Goal: Task Accomplishment & Management: Manage account settings

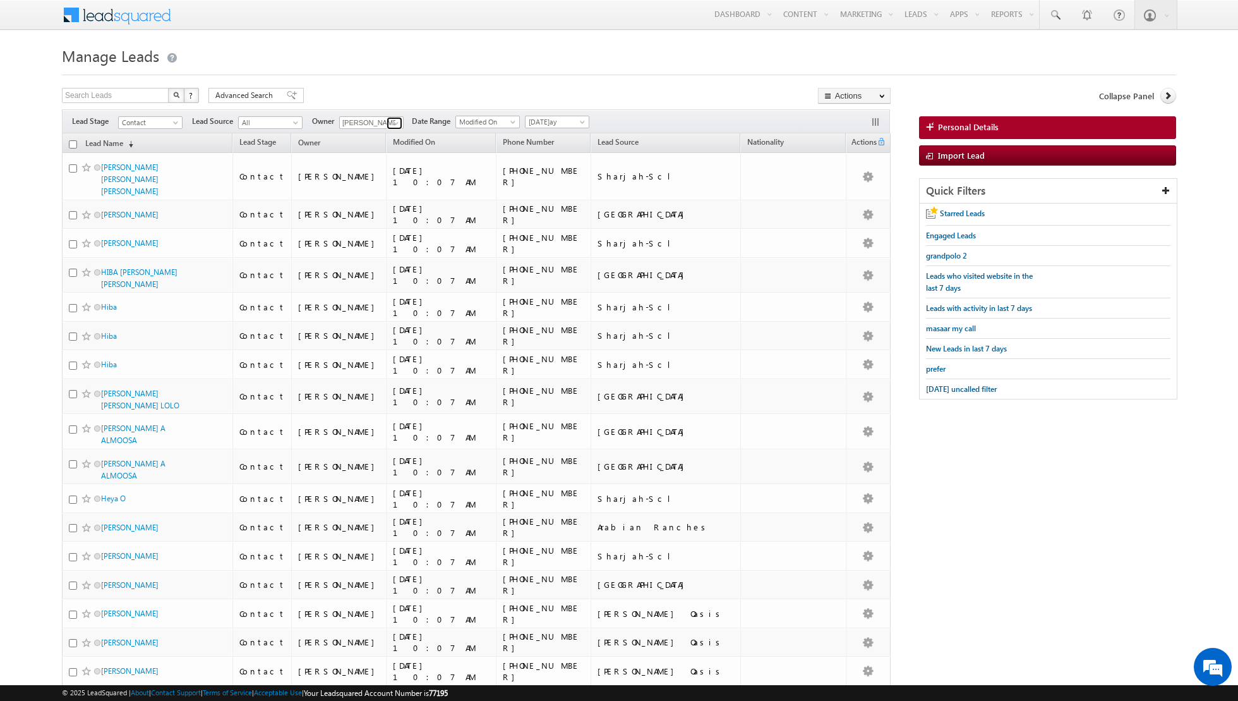
click at [387, 128] on link at bounding box center [395, 123] width 16 height 13
click at [388, 198] on link "[PERSON_NAME] [PERSON_NAME][EMAIL_ADDRESS][DOMAIN_NAME]" at bounding box center [402, 204] width 126 height 24
type input "[PERSON_NAME]"
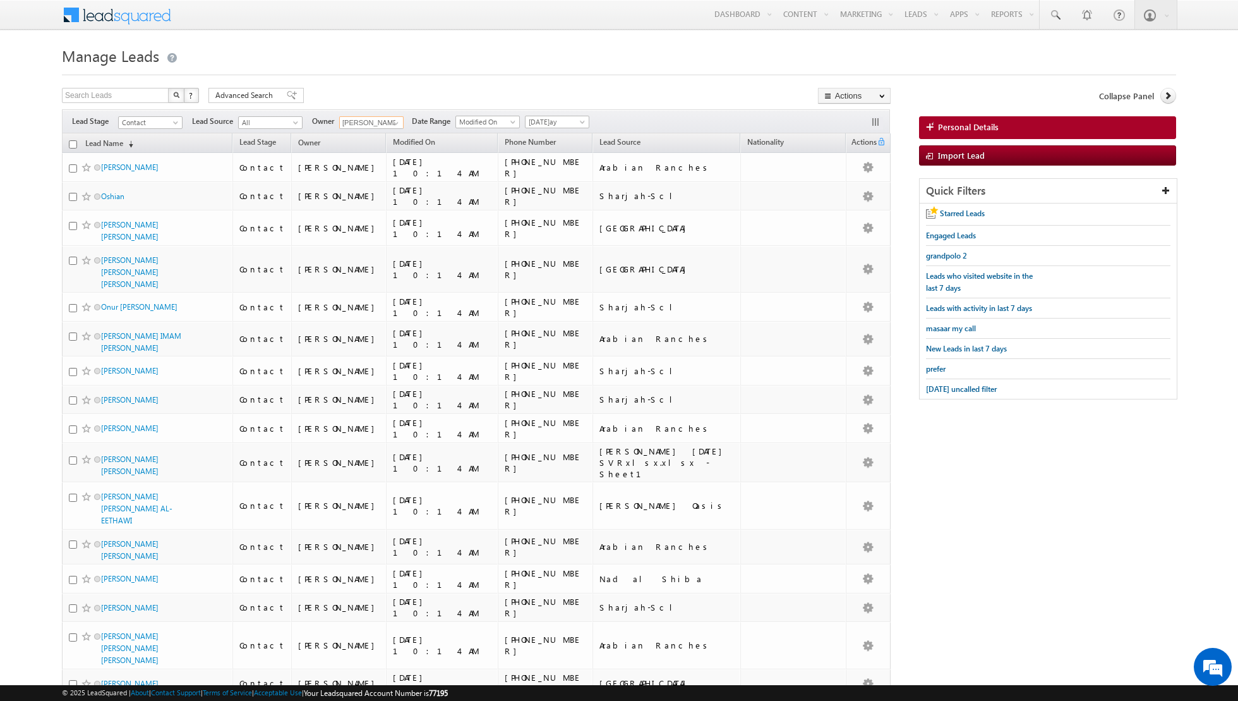
click at [71, 147] on input "checkbox" at bounding box center [73, 144] width 8 height 8
checkbox input "true"
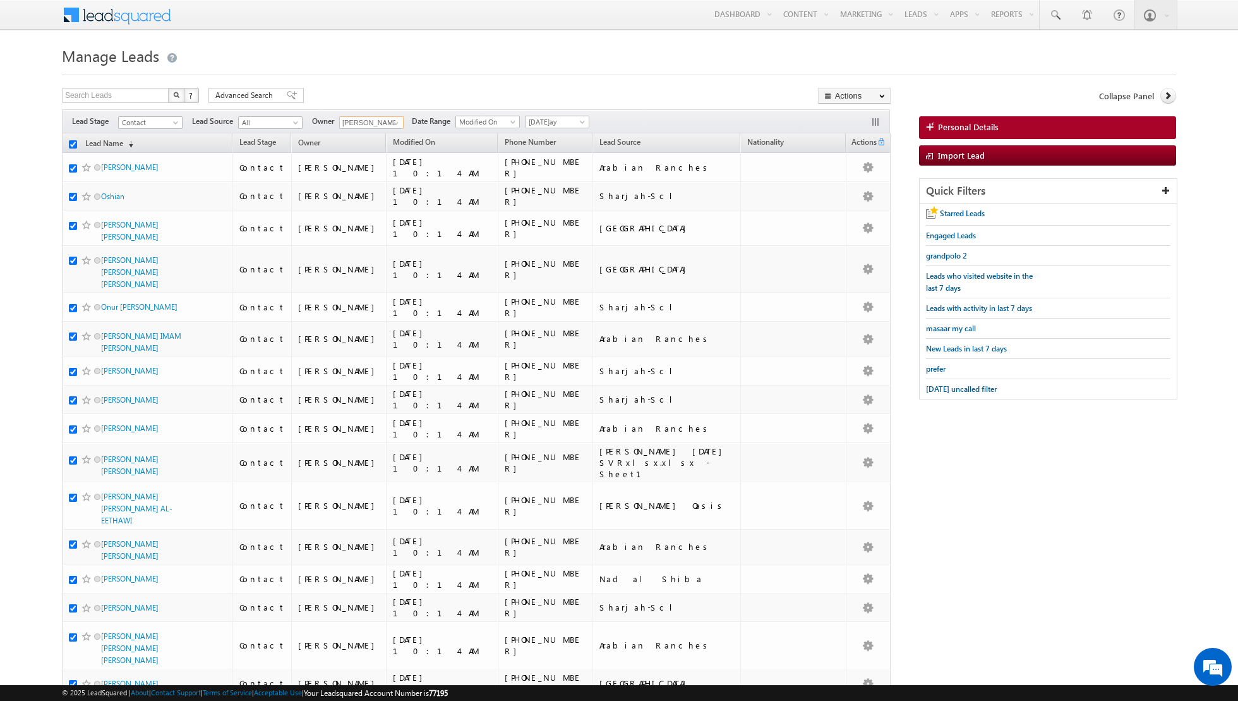
checkbox input "true"
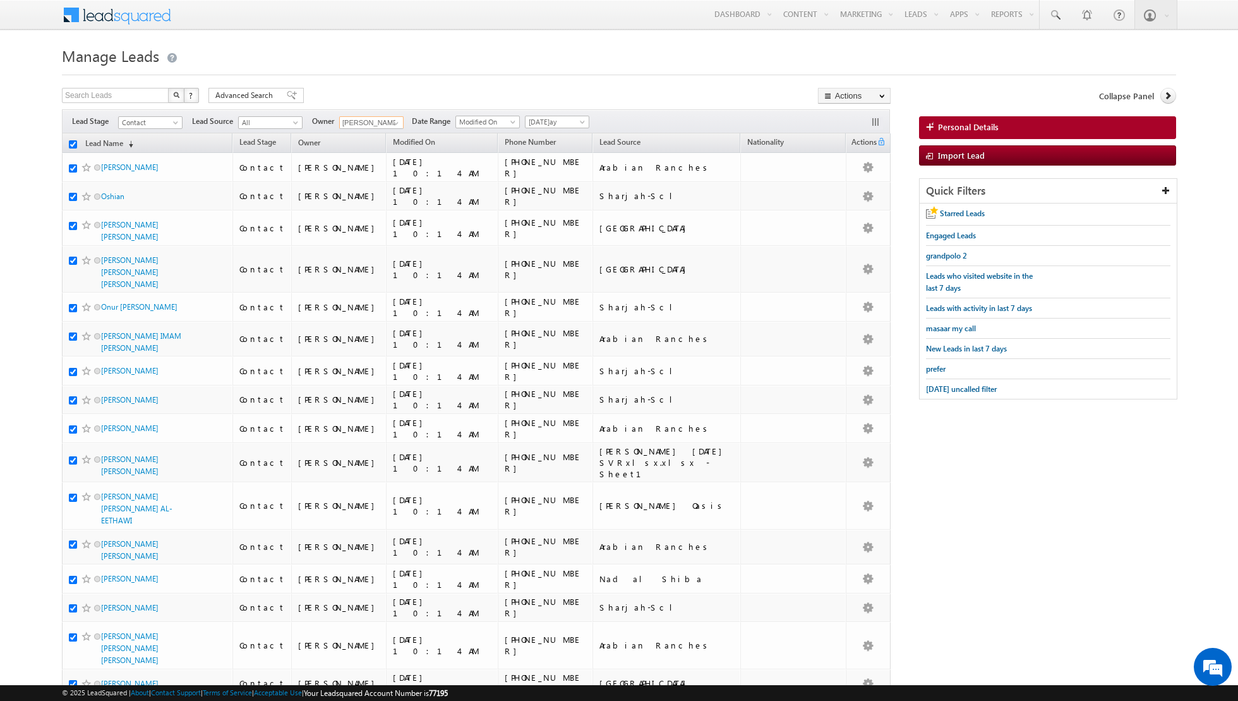
checkbox input "true"
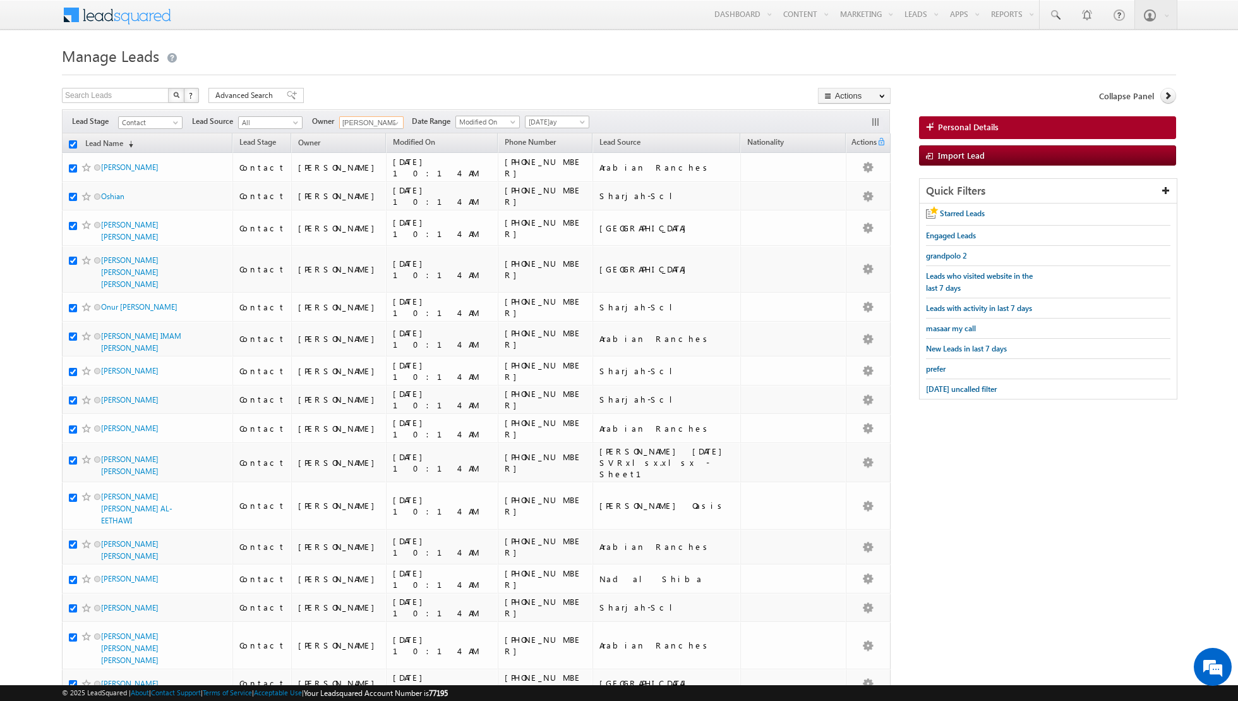
checkbox input "true"
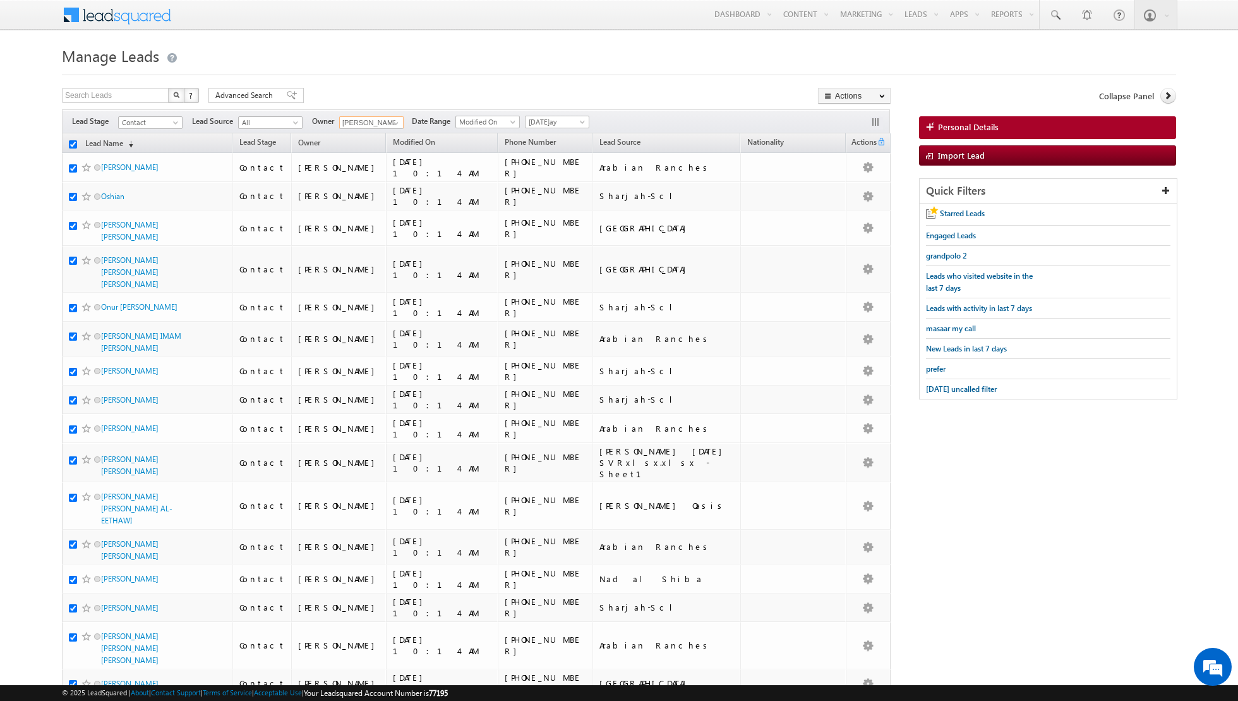
checkbox input "true"
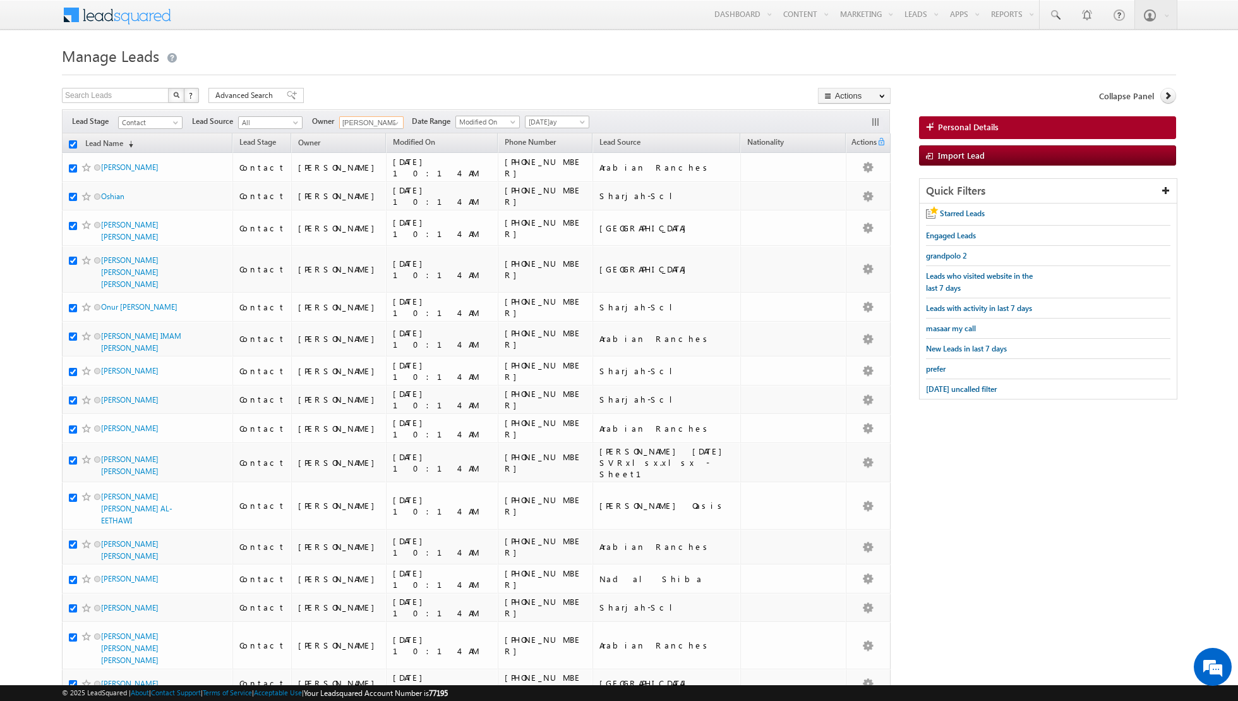
checkbox input "true"
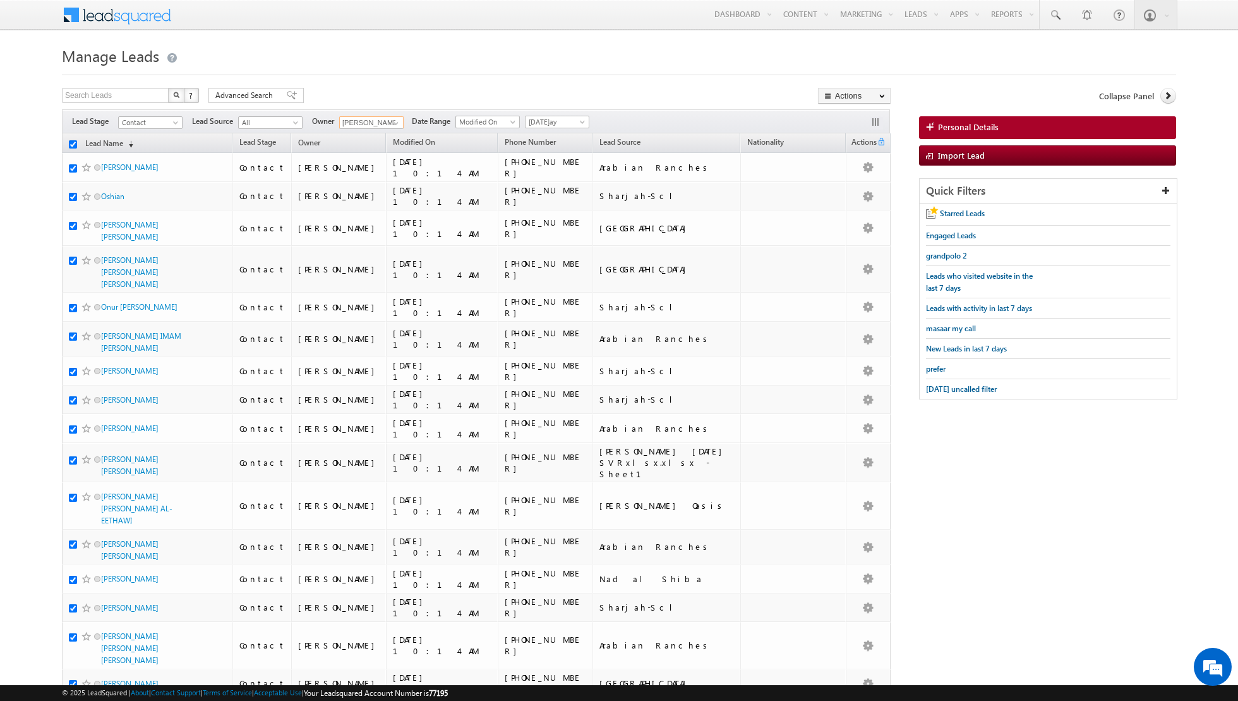
checkbox input "true"
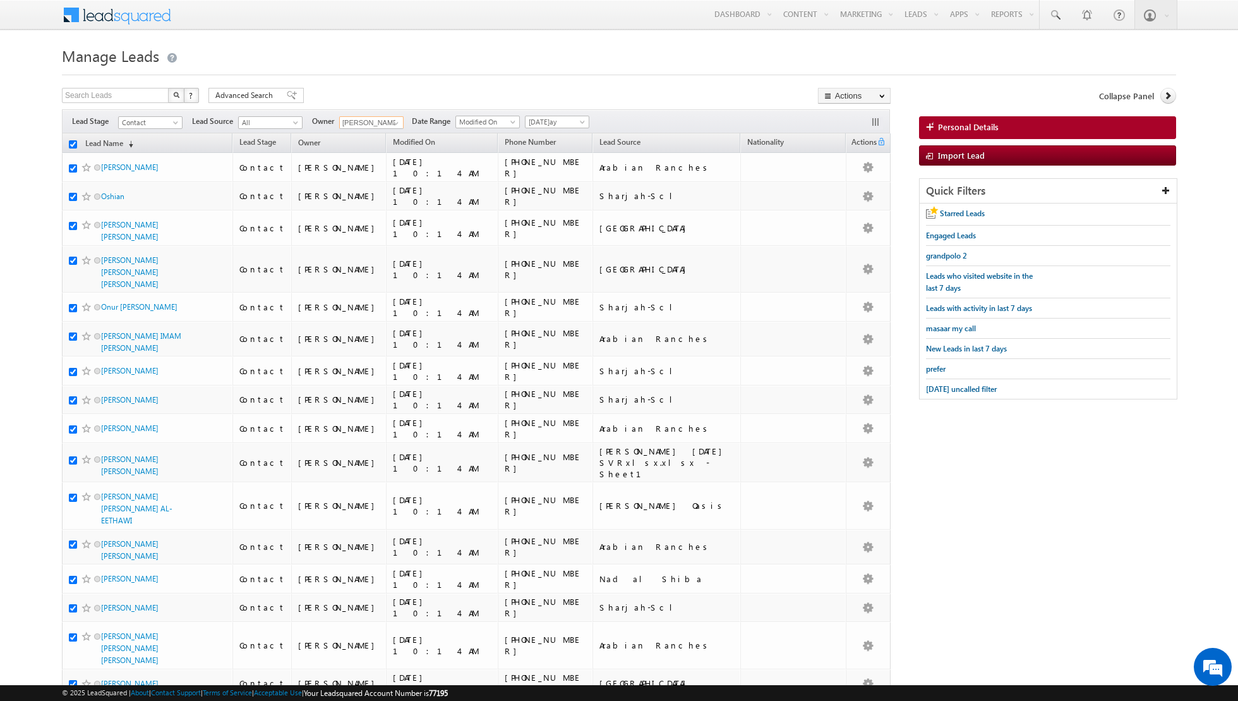
checkbox input "true"
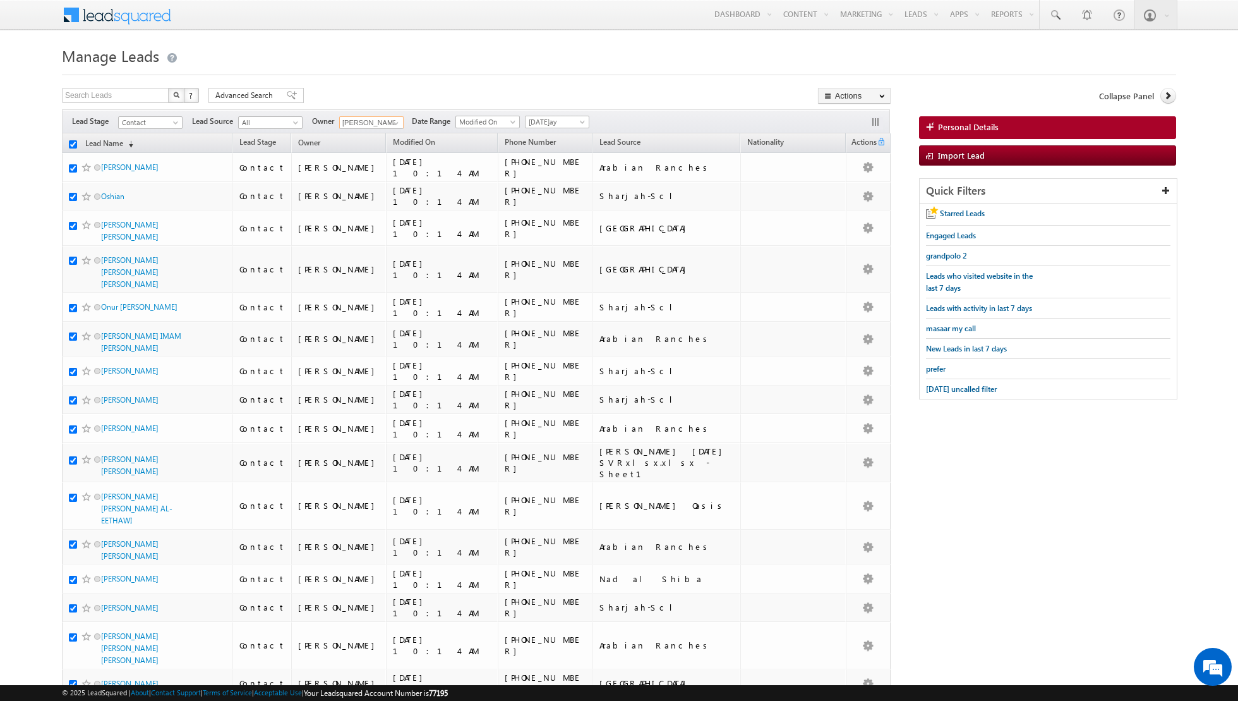
checkbox input "true"
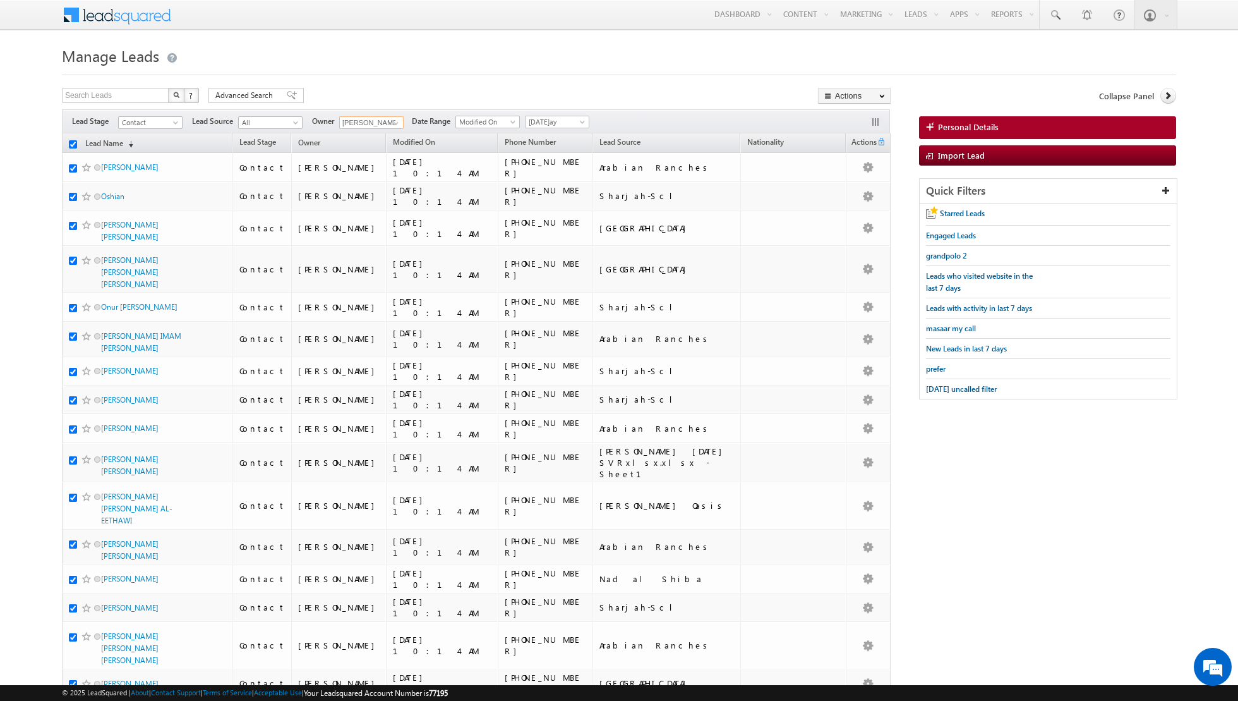
checkbox input "true"
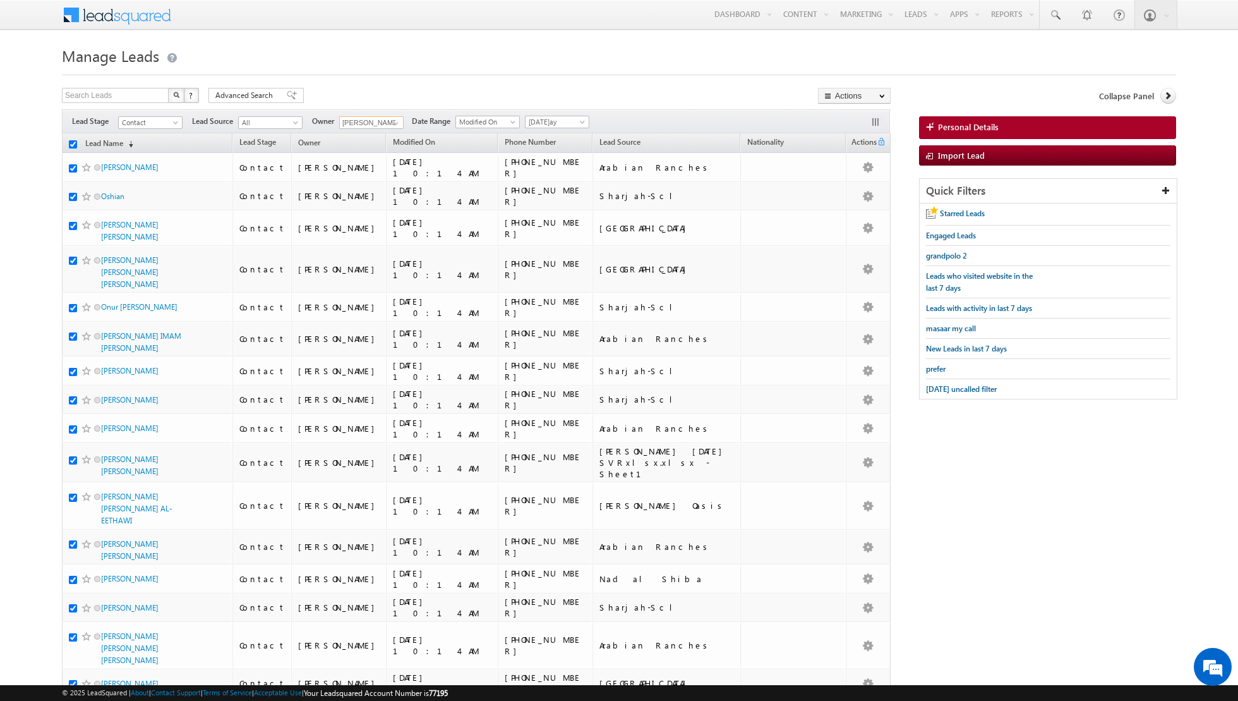
checkbox input "true"
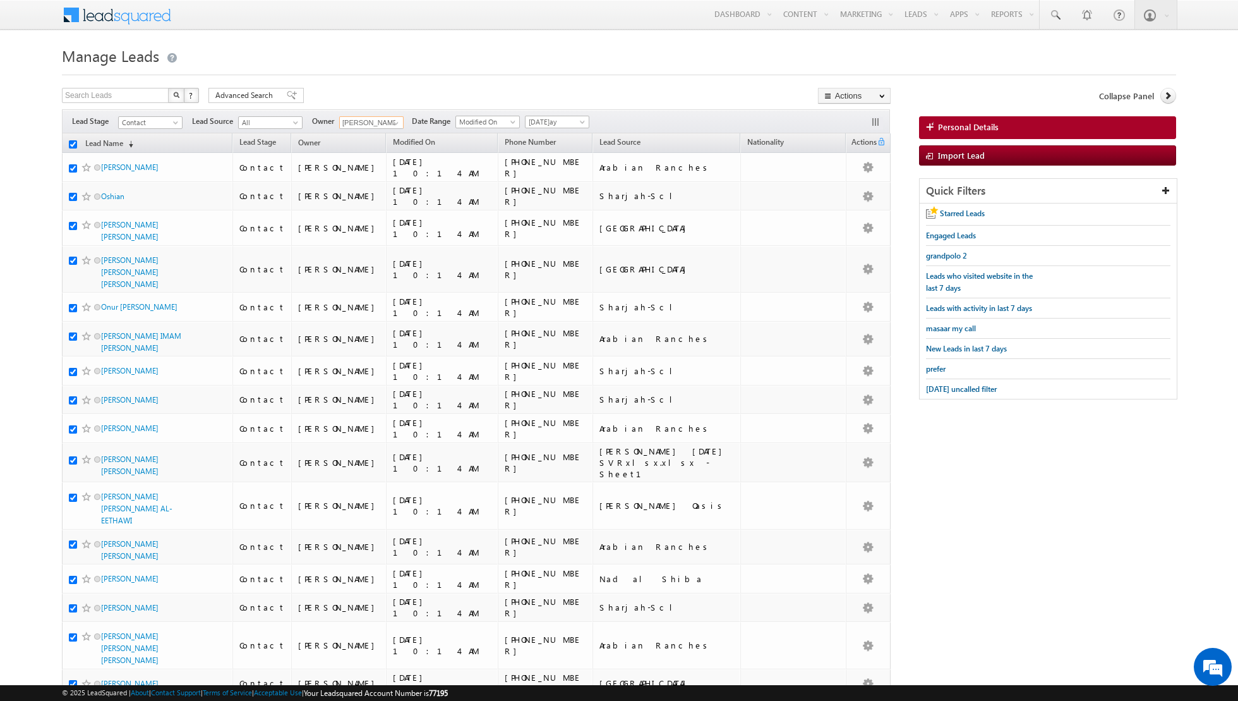
checkbox input "true"
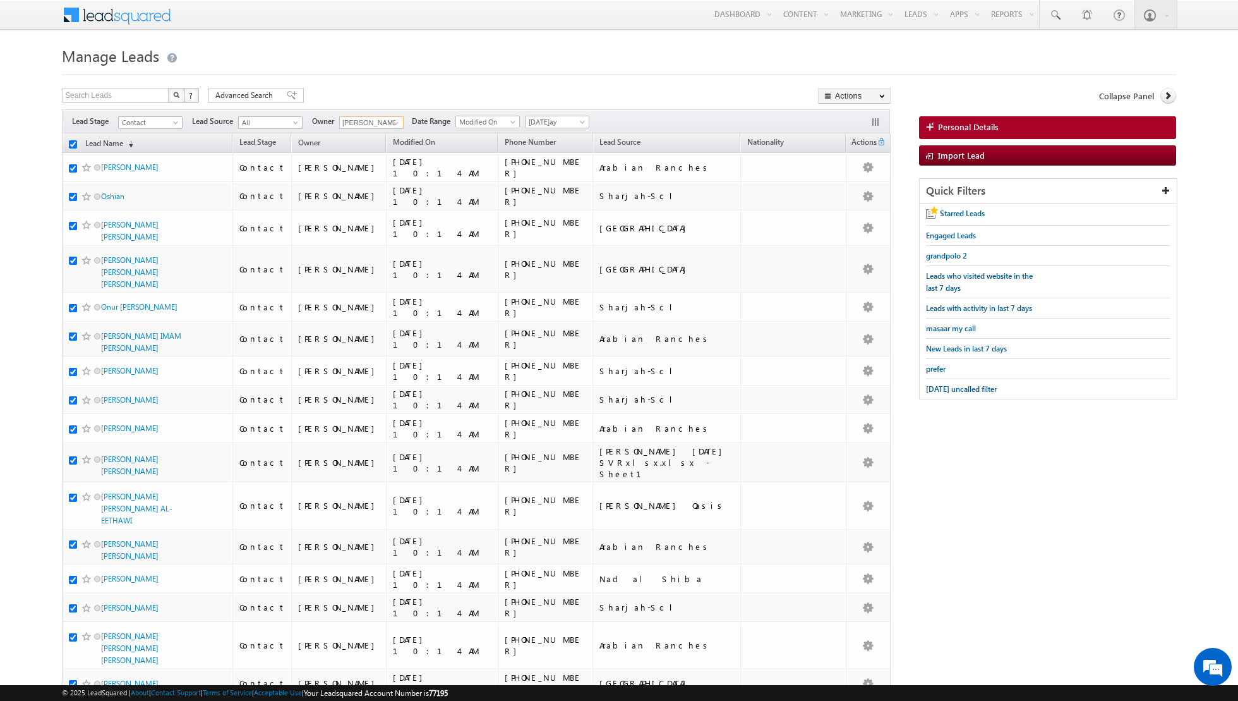
checkbox input "true"
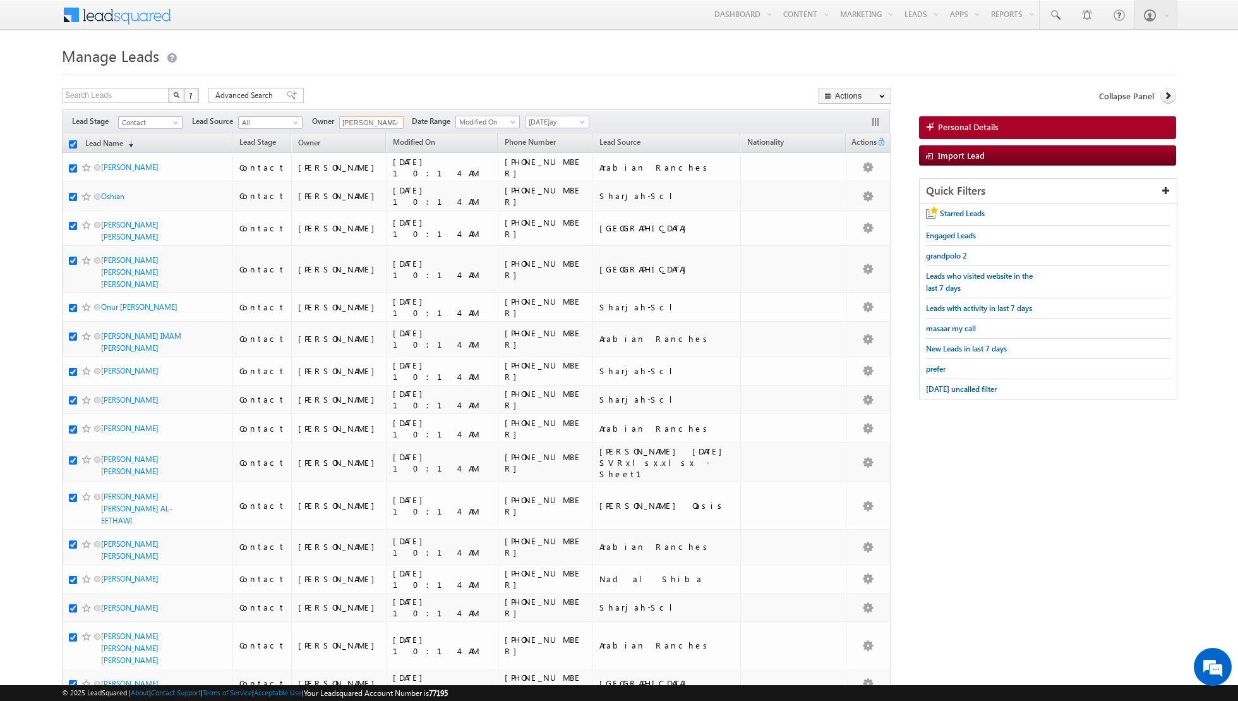
checkbox input "true"
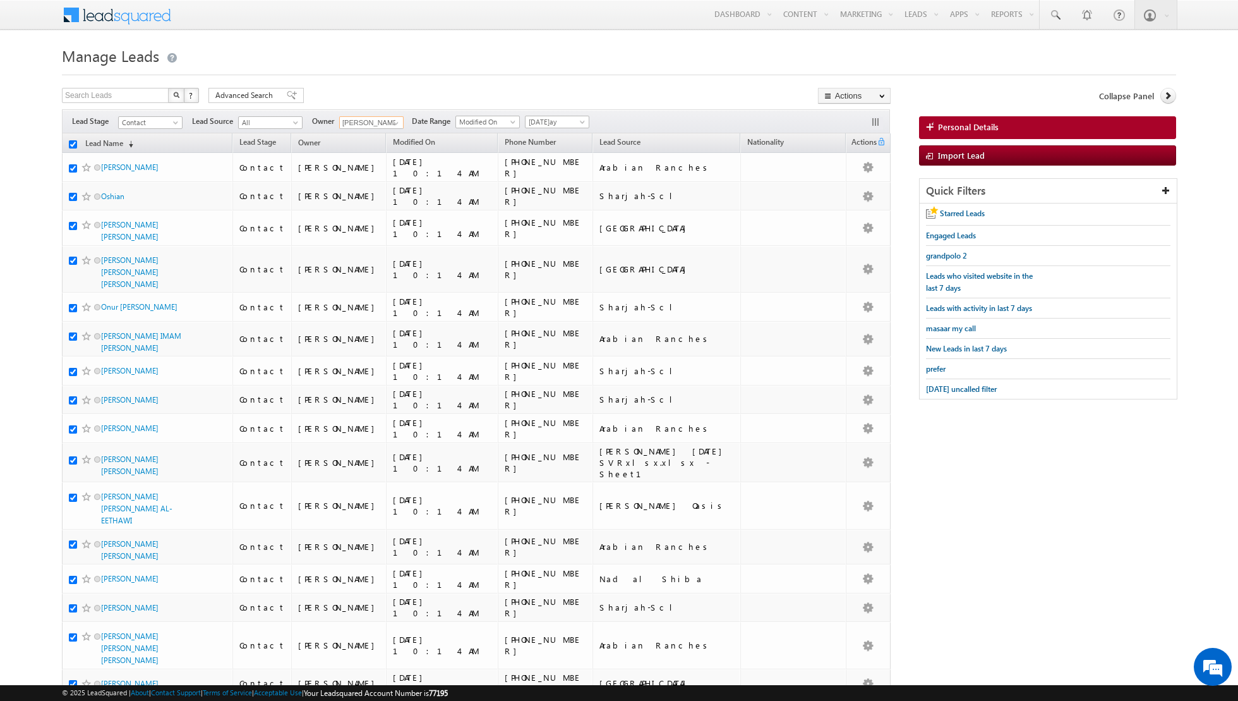
checkbox input "true"
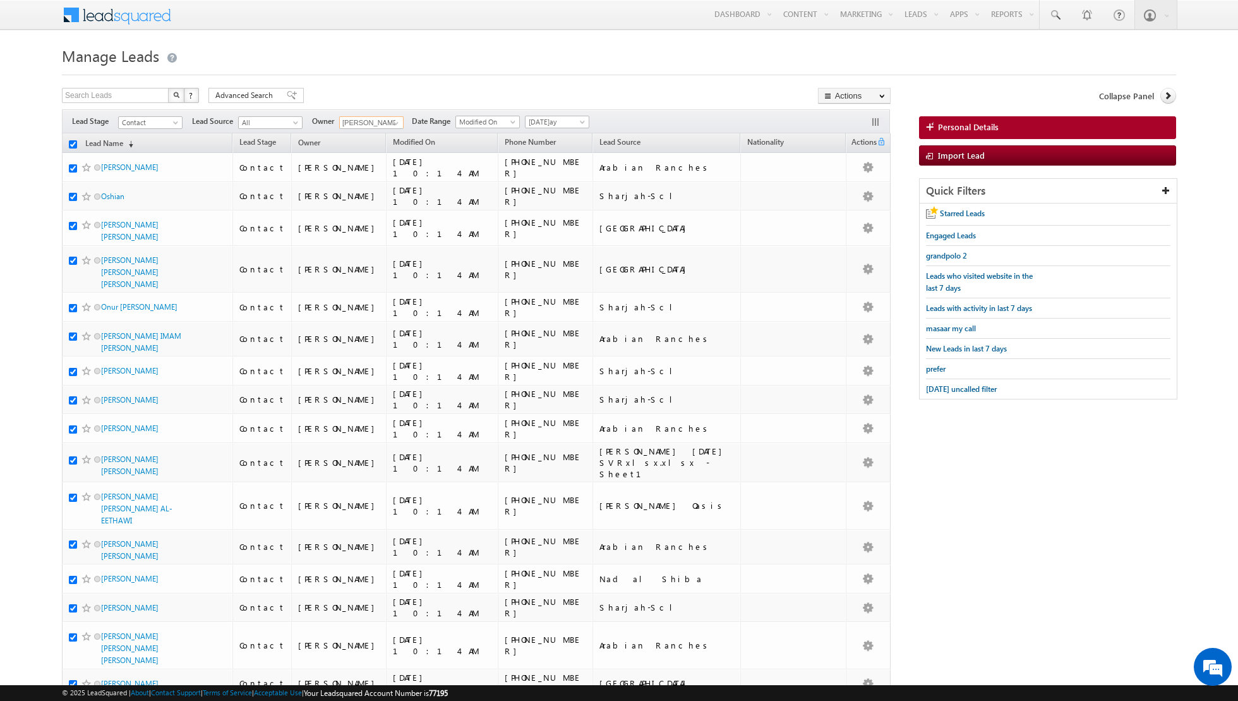
checkbox input "true"
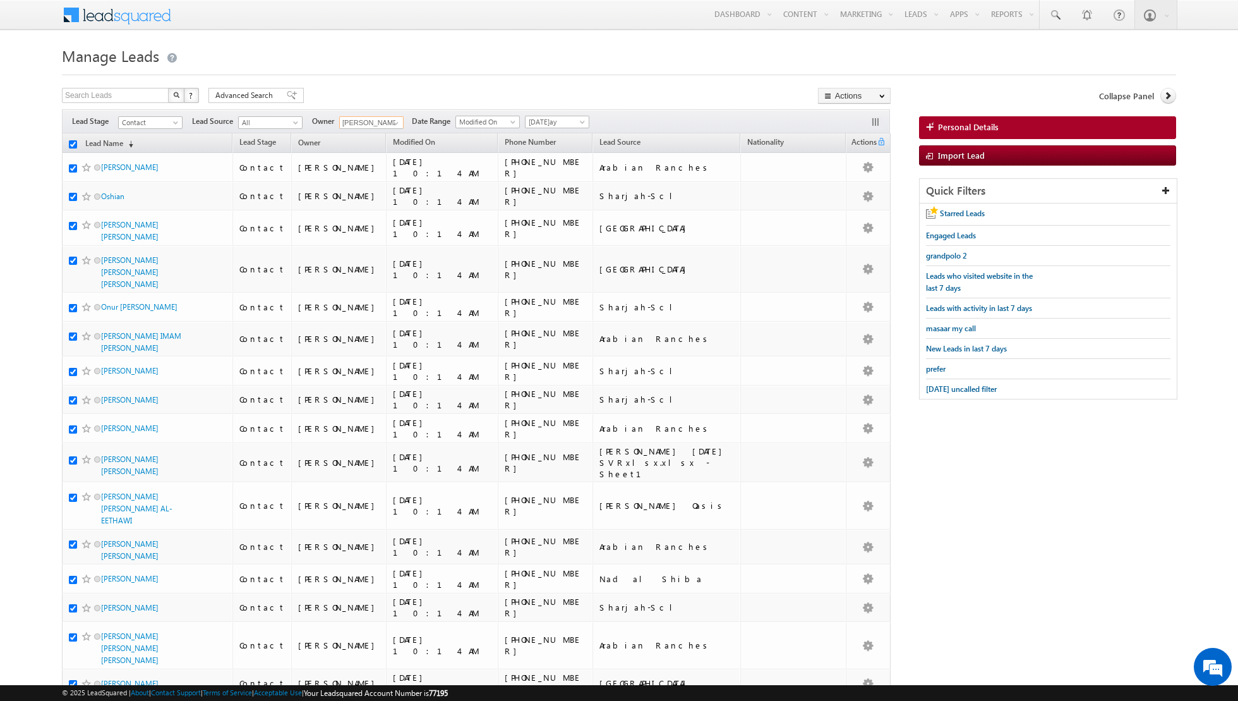
checkbox input "true"
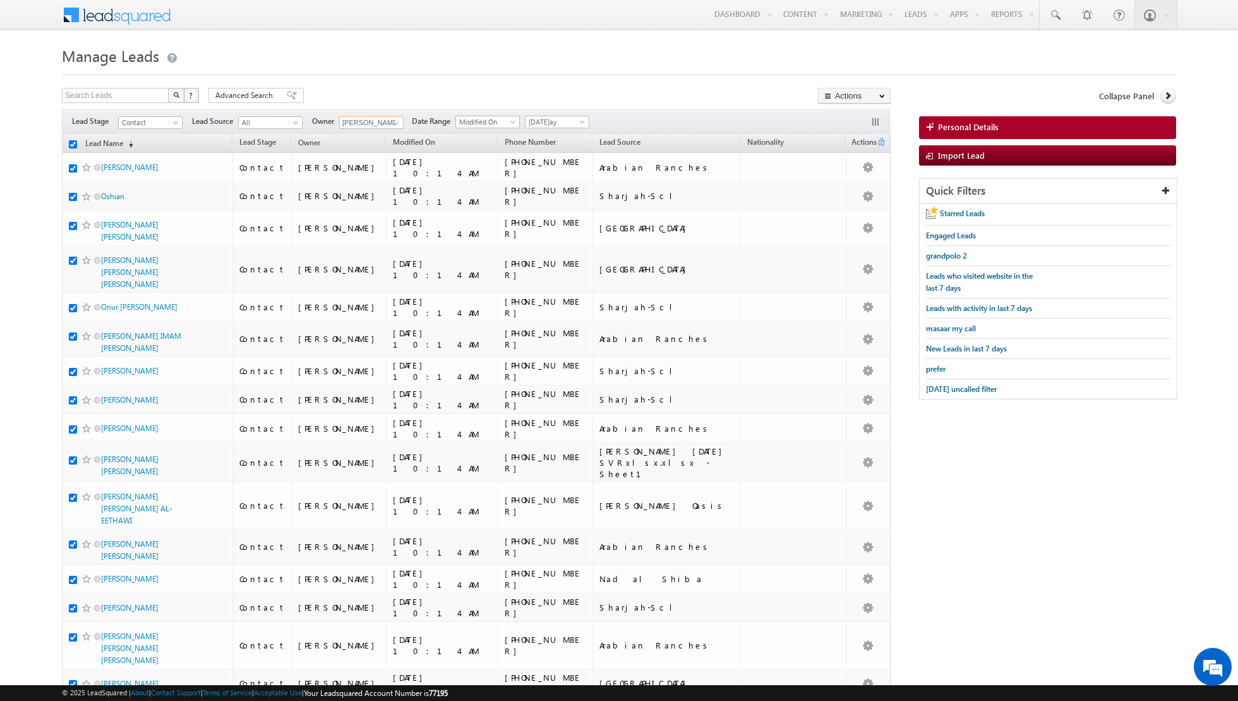
checkbox input "true"
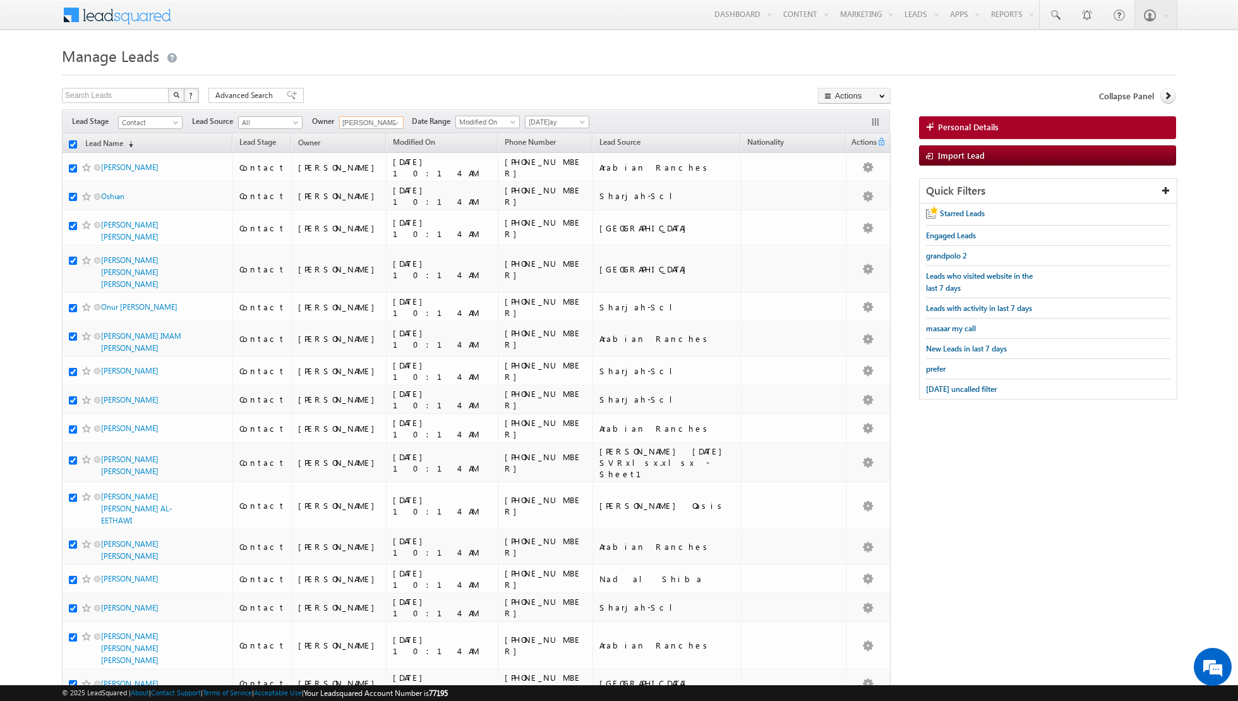
checkbox input "true"
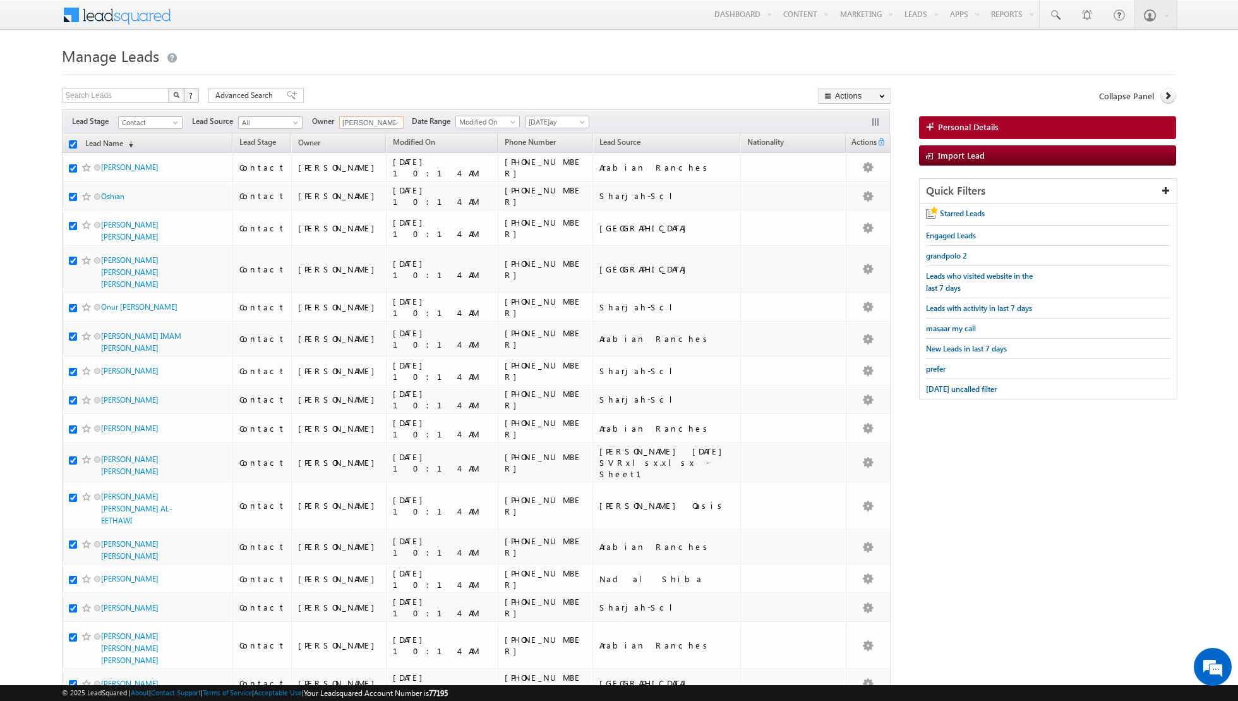
checkbox input "true"
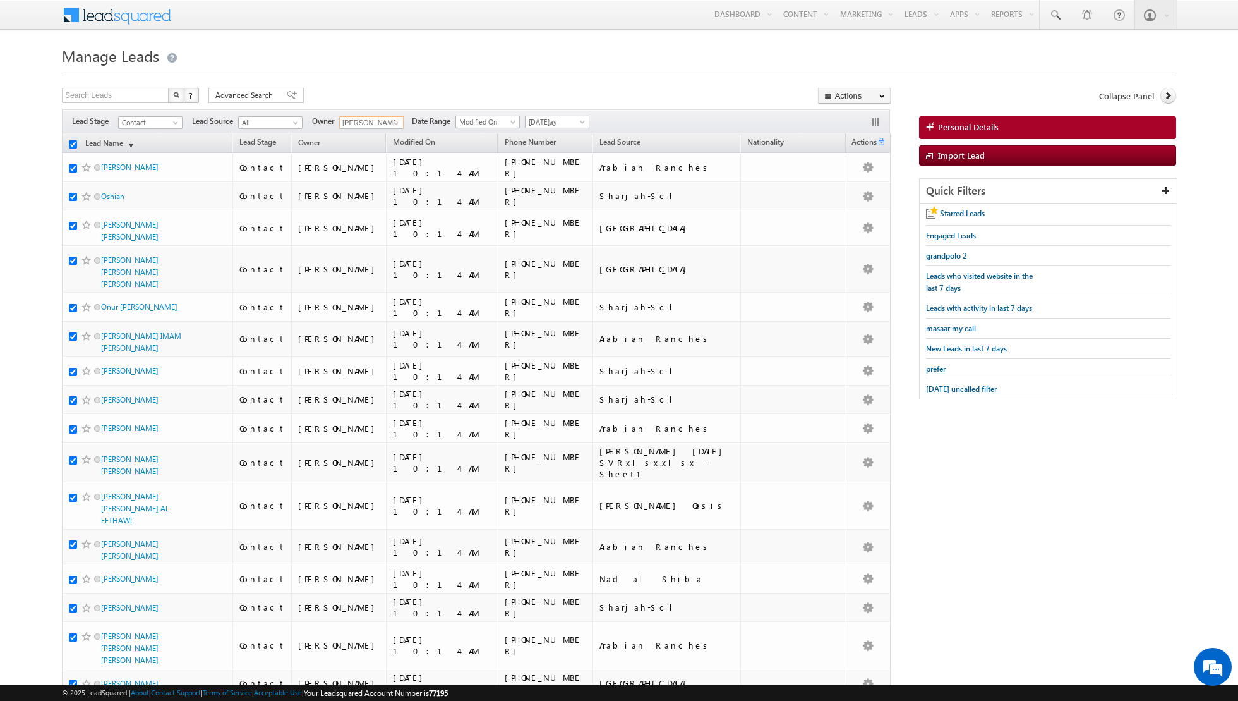
checkbox input "true"
click at [845, 202] on link "Change Owner" at bounding box center [854, 204] width 71 height 15
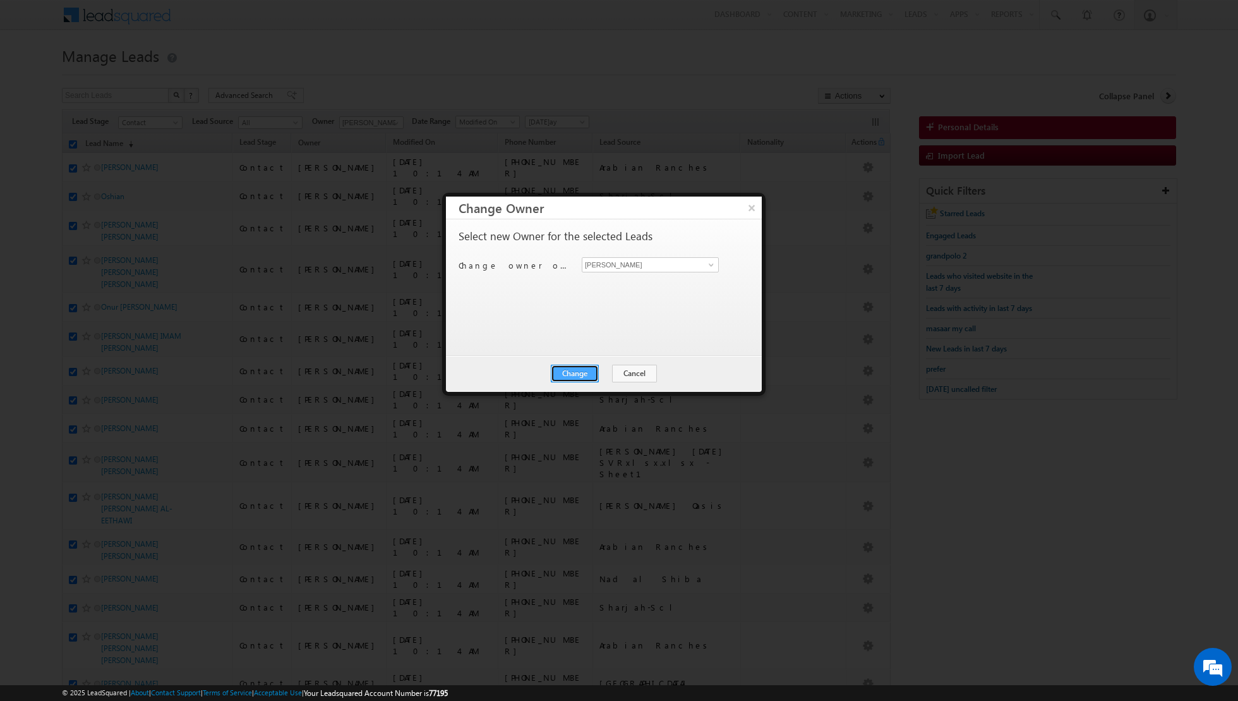
click at [572, 378] on button "Change" at bounding box center [575, 373] width 48 height 18
click at [612, 373] on button "Close" at bounding box center [606, 373] width 40 height 18
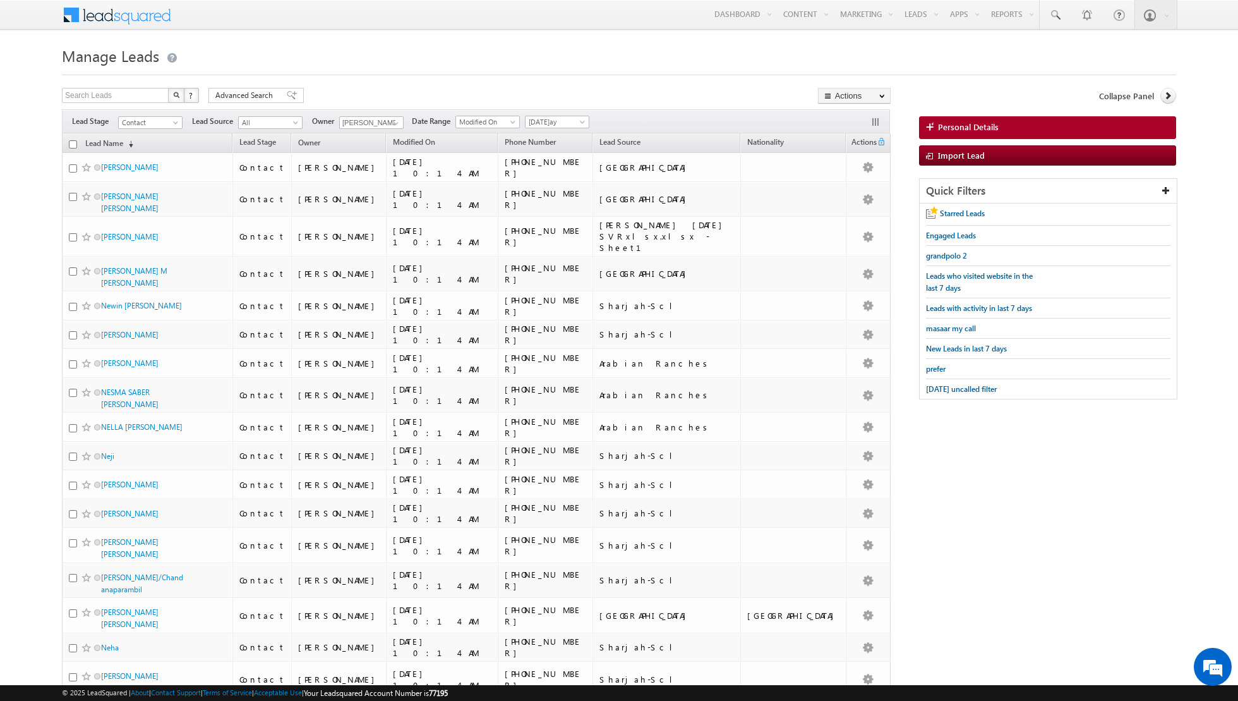
click at [77, 144] on th "Lead Name (sorted descending)" at bounding box center [147, 143] width 171 height 20
click at [74, 143] on input "checkbox" at bounding box center [73, 144] width 8 height 8
checkbox input "true"
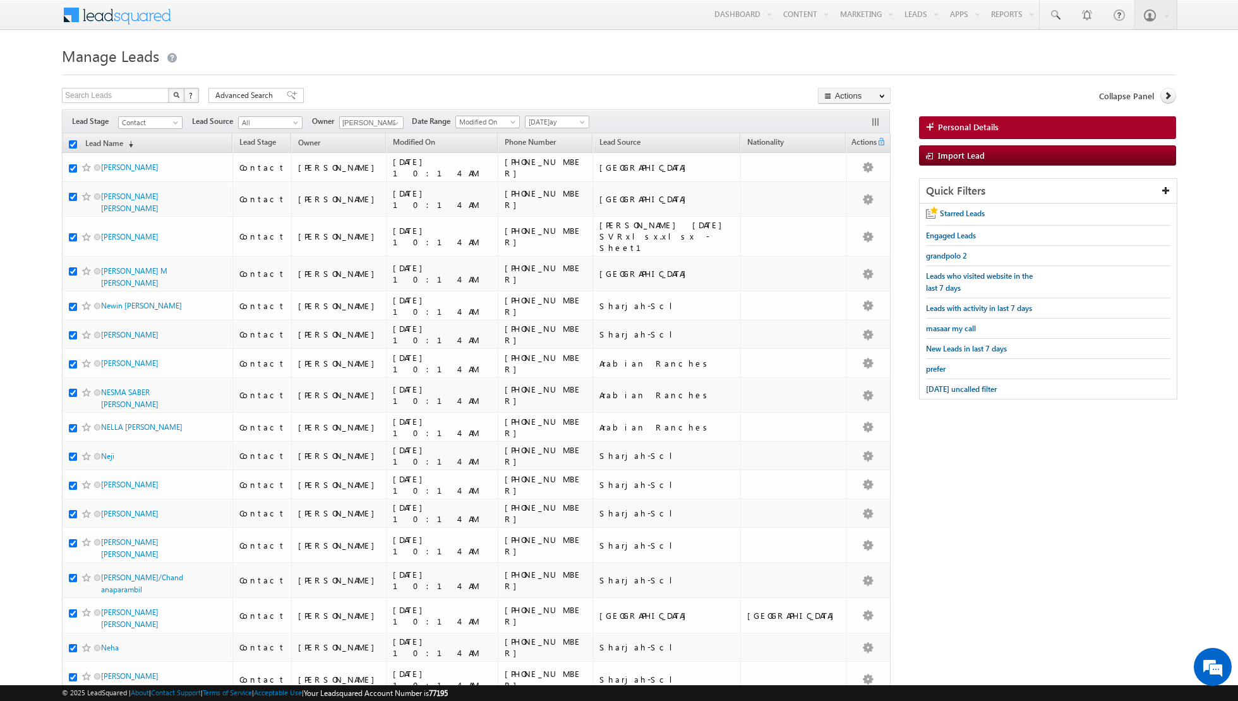
checkbox input "true"
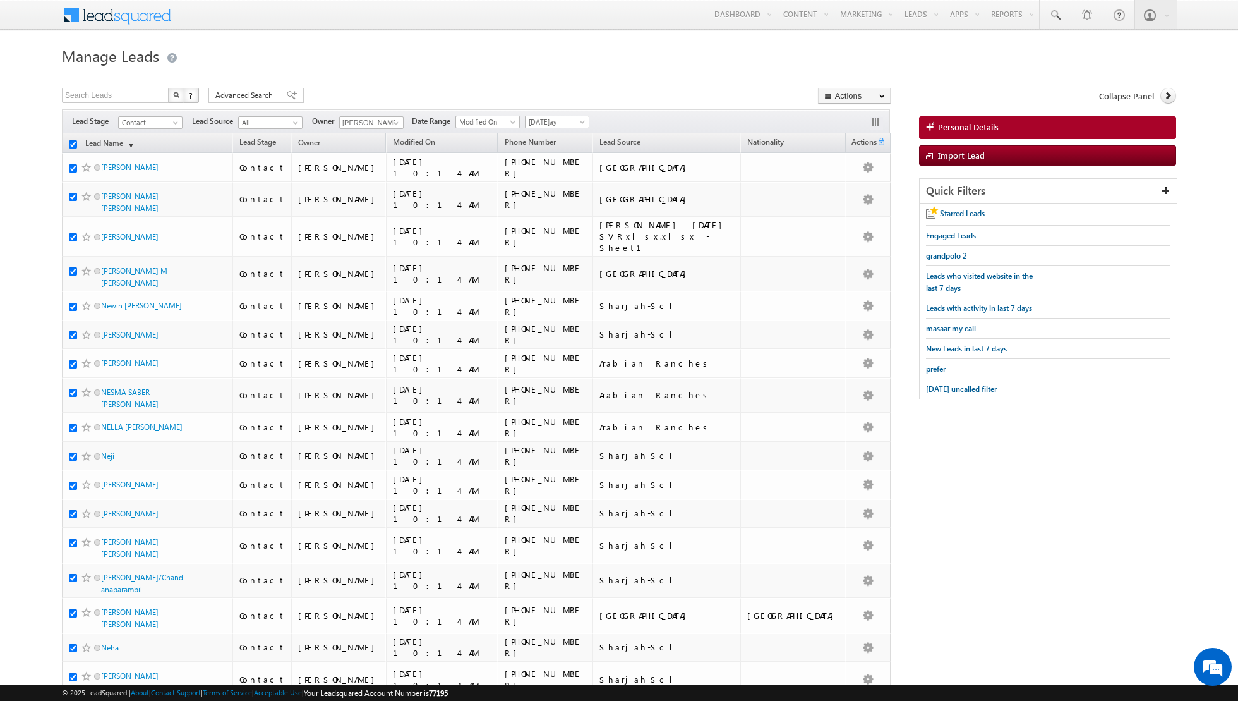
checkbox input "true"
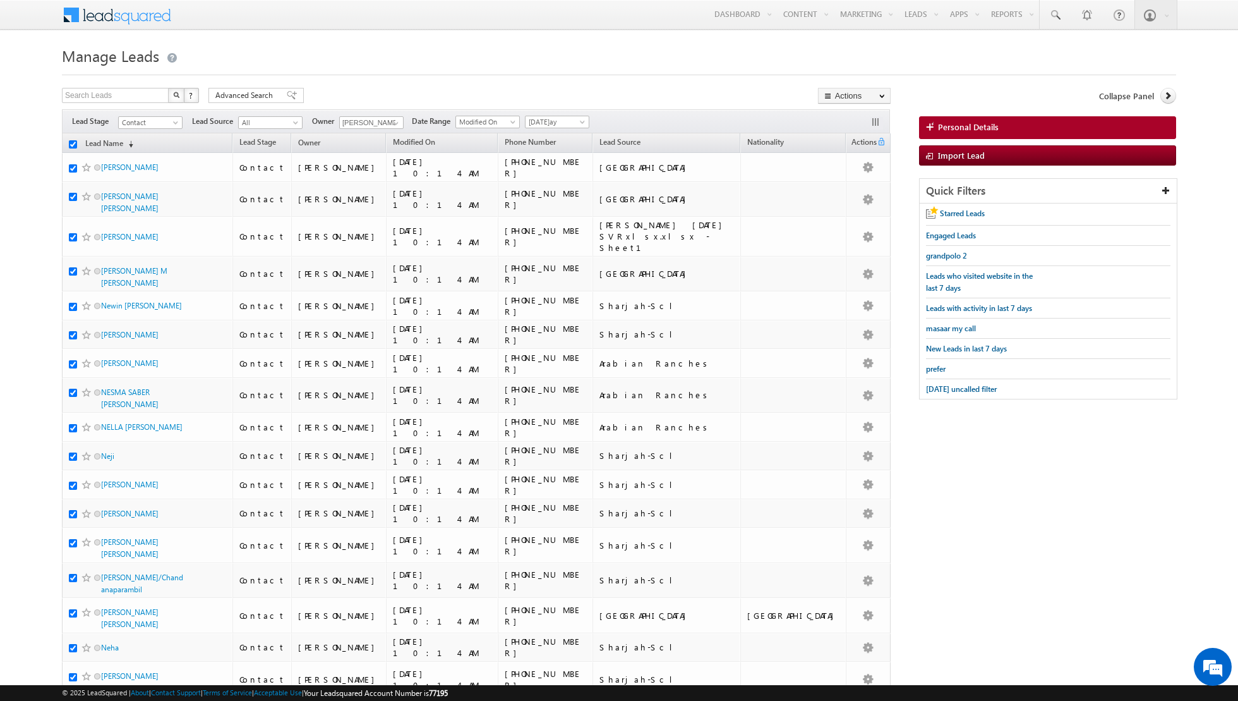
checkbox input "true"
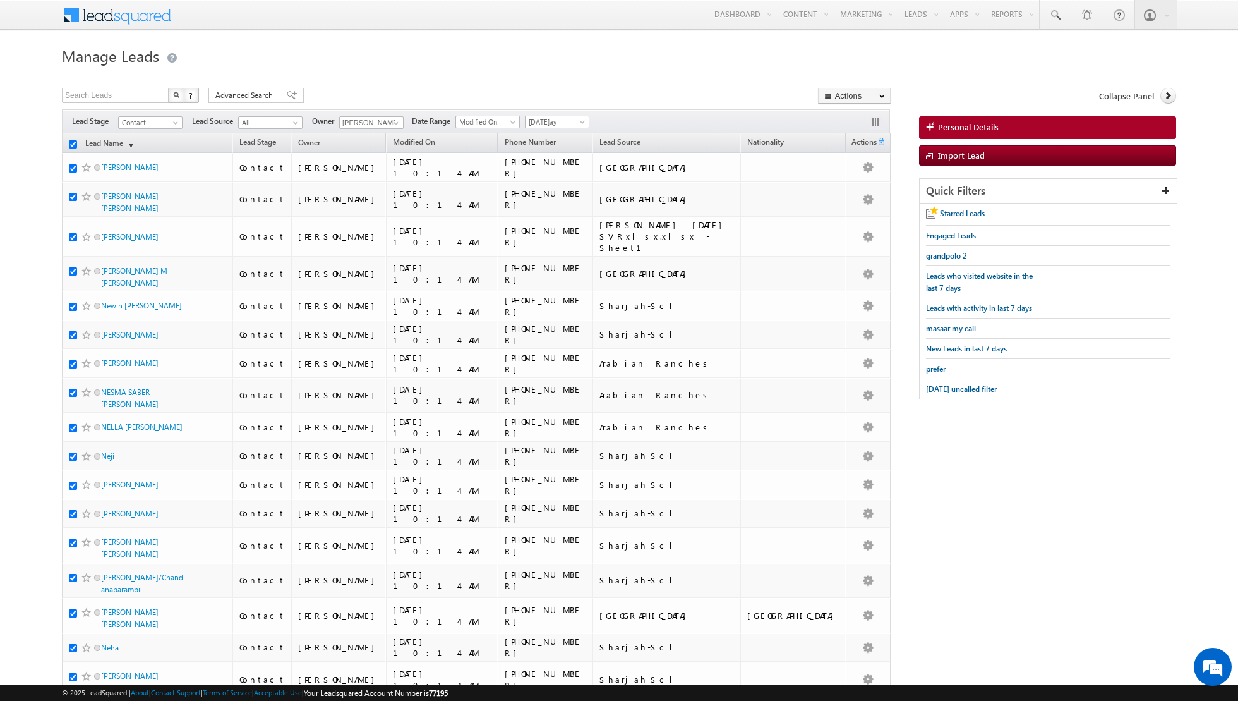
checkbox input "true"
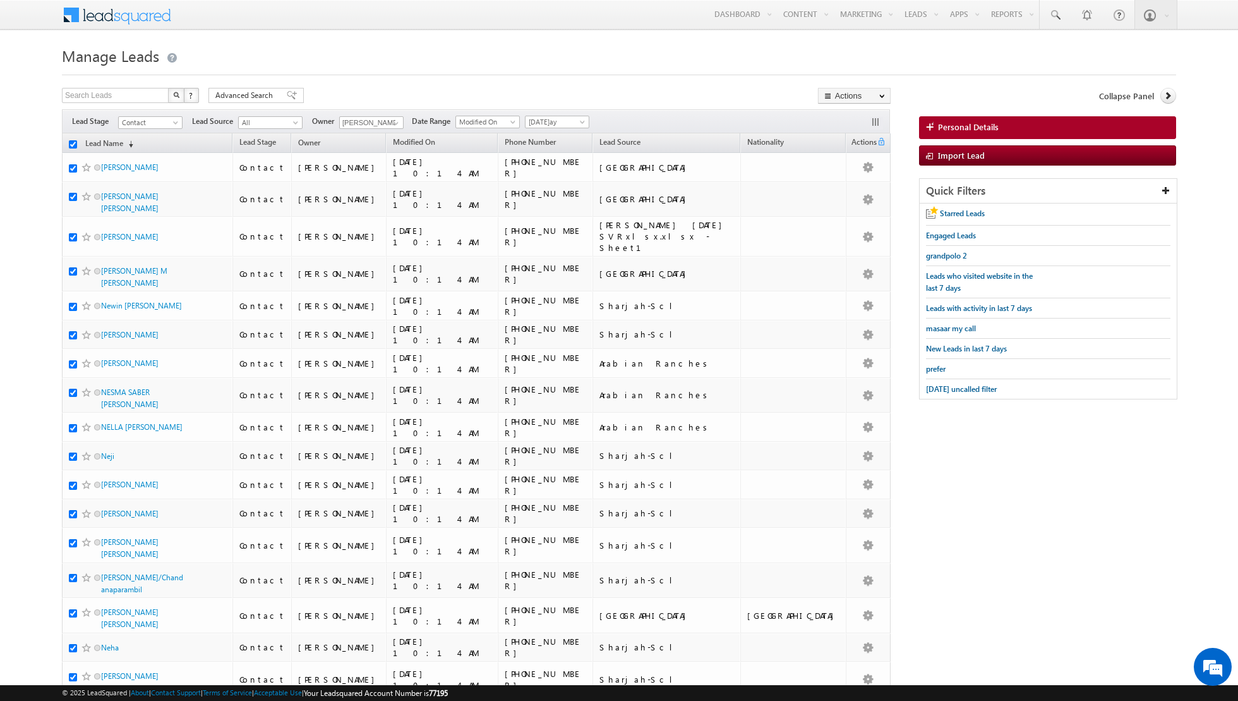
checkbox input "true"
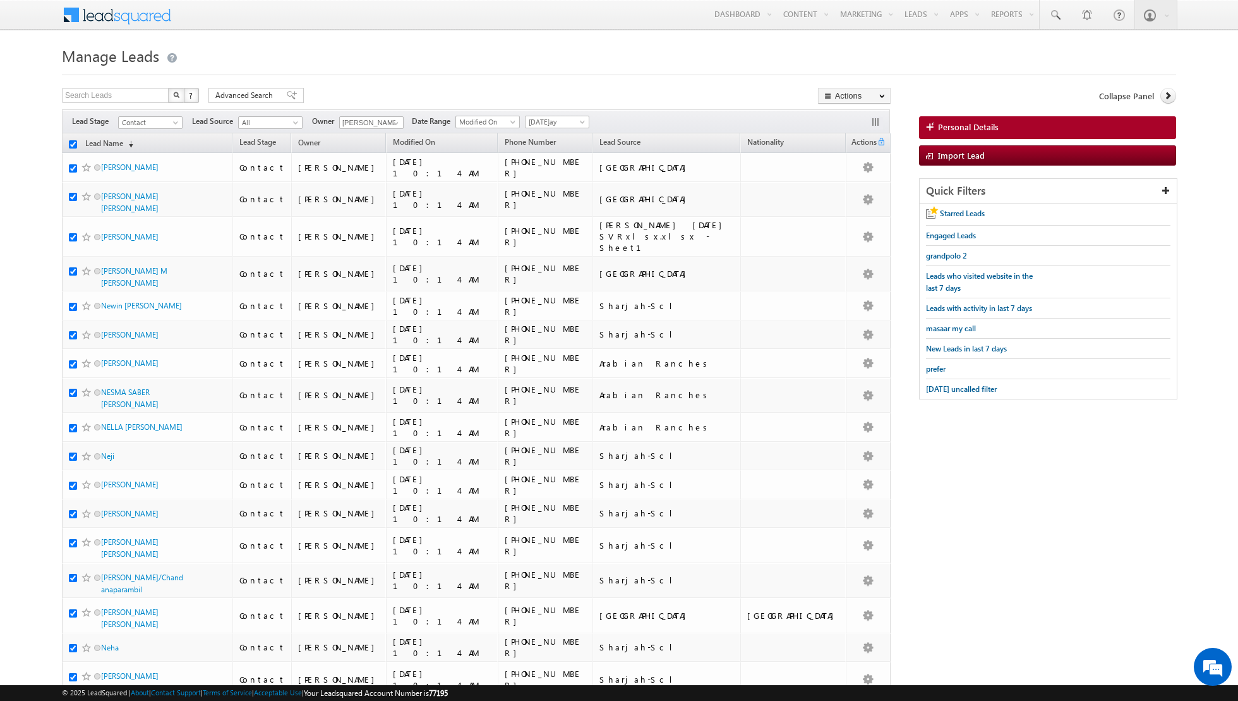
checkbox input "true"
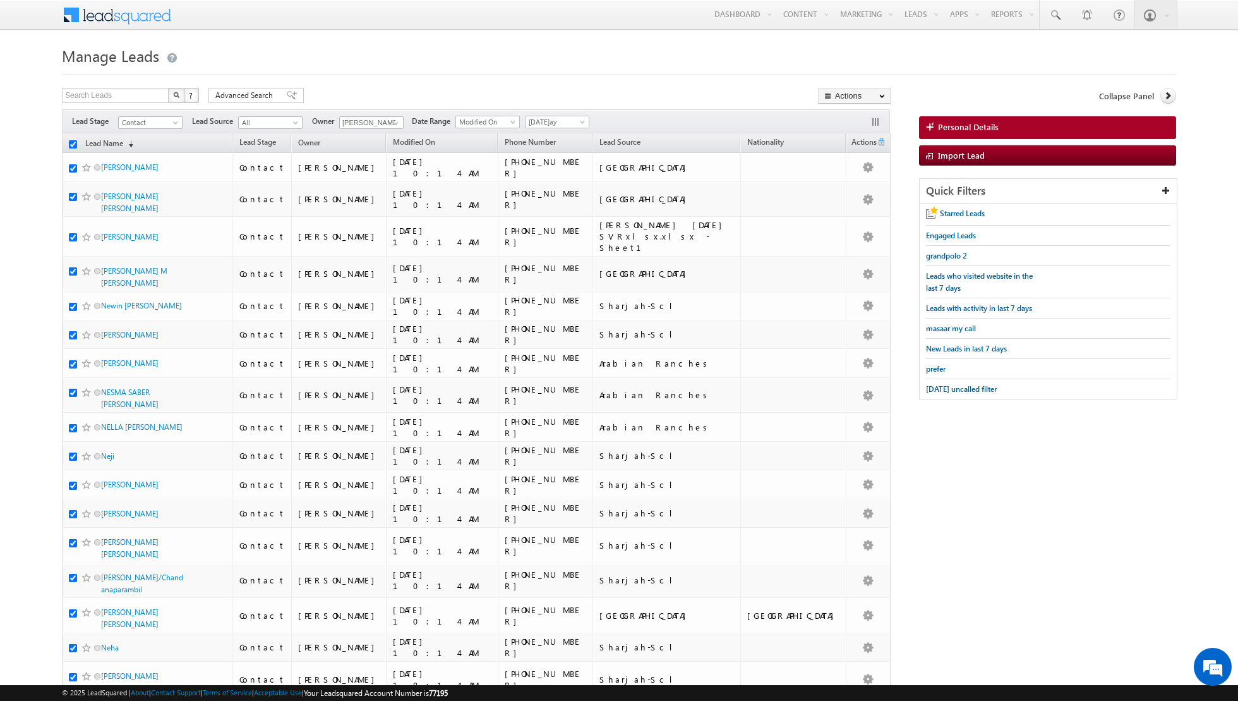
checkbox input "true"
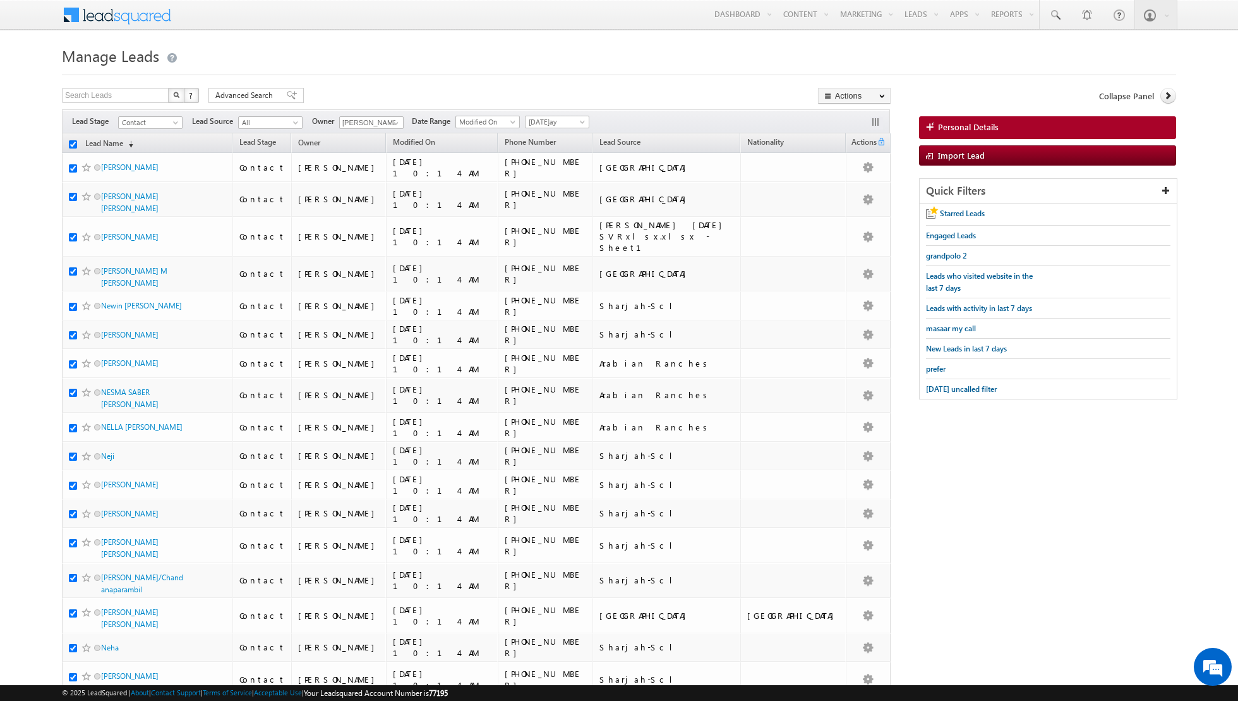
checkbox input "true"
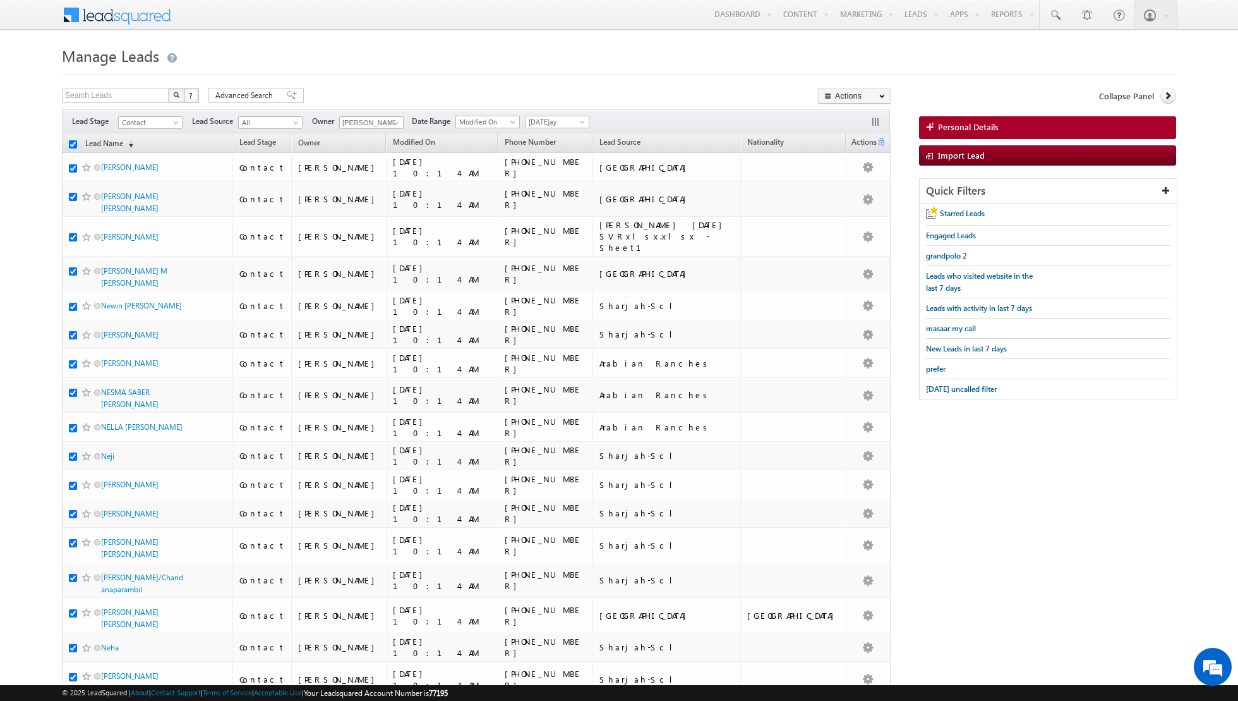
checkbox input "true"
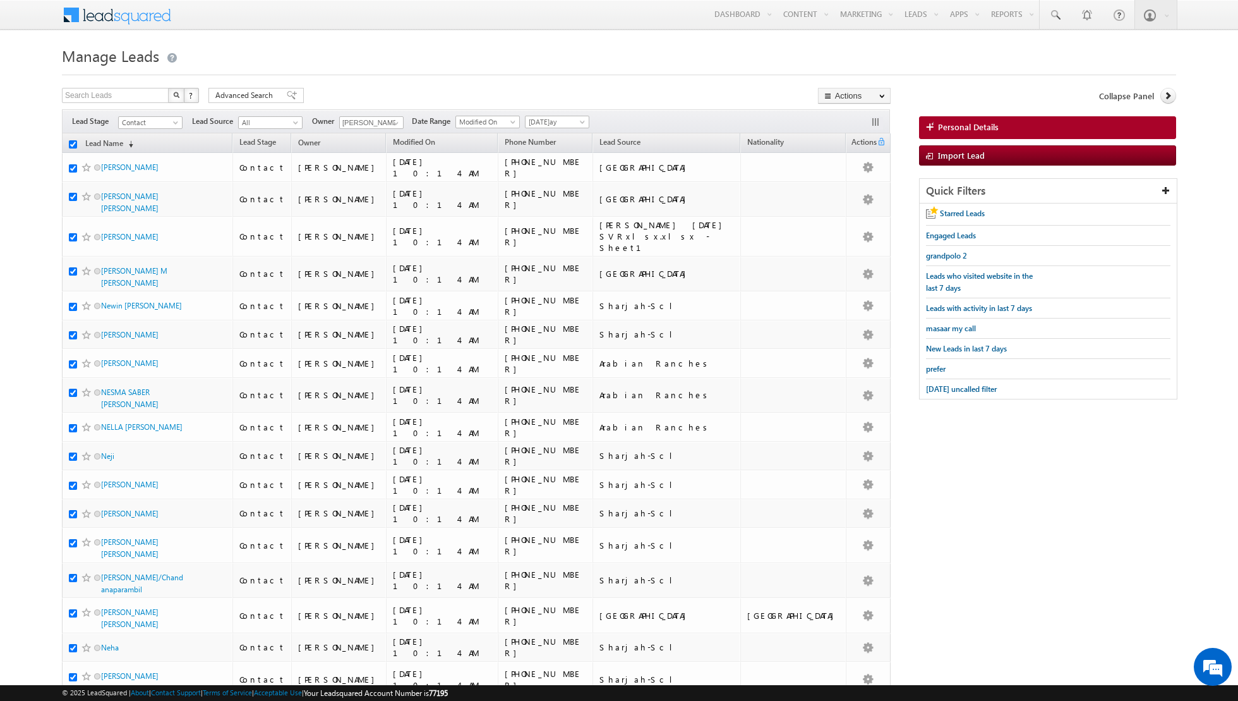
checkbox input "true"
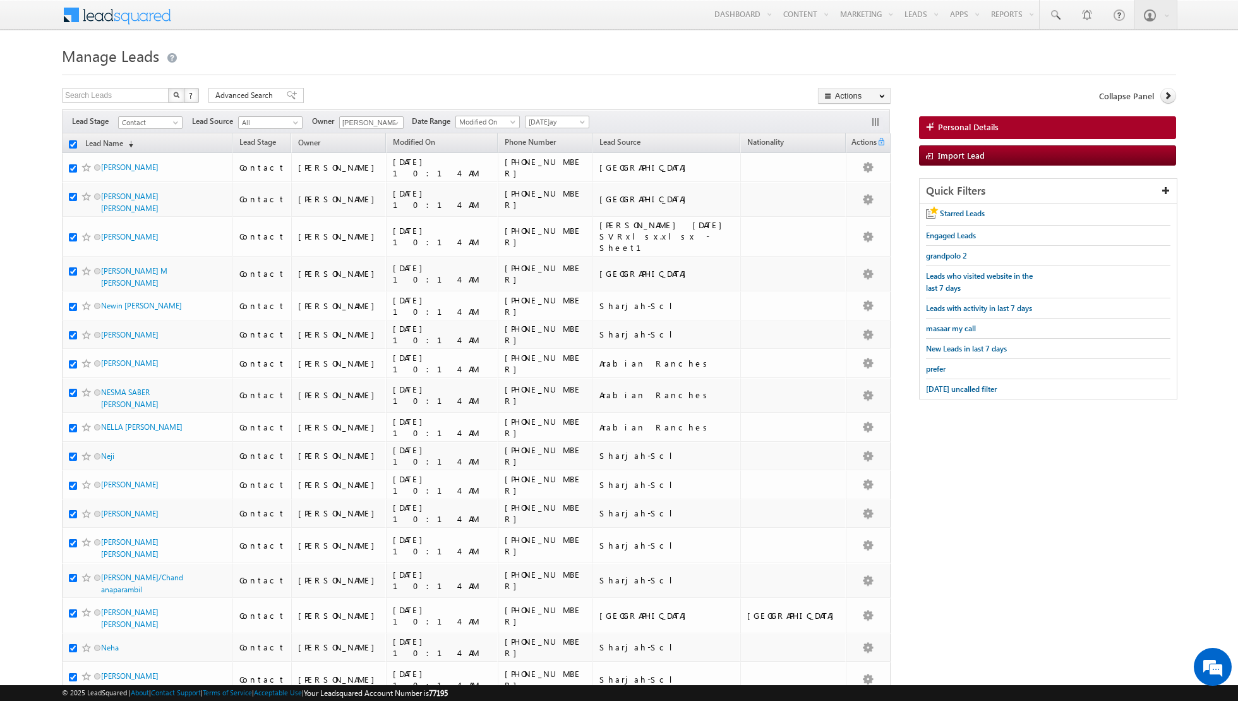
checkbox input "true"
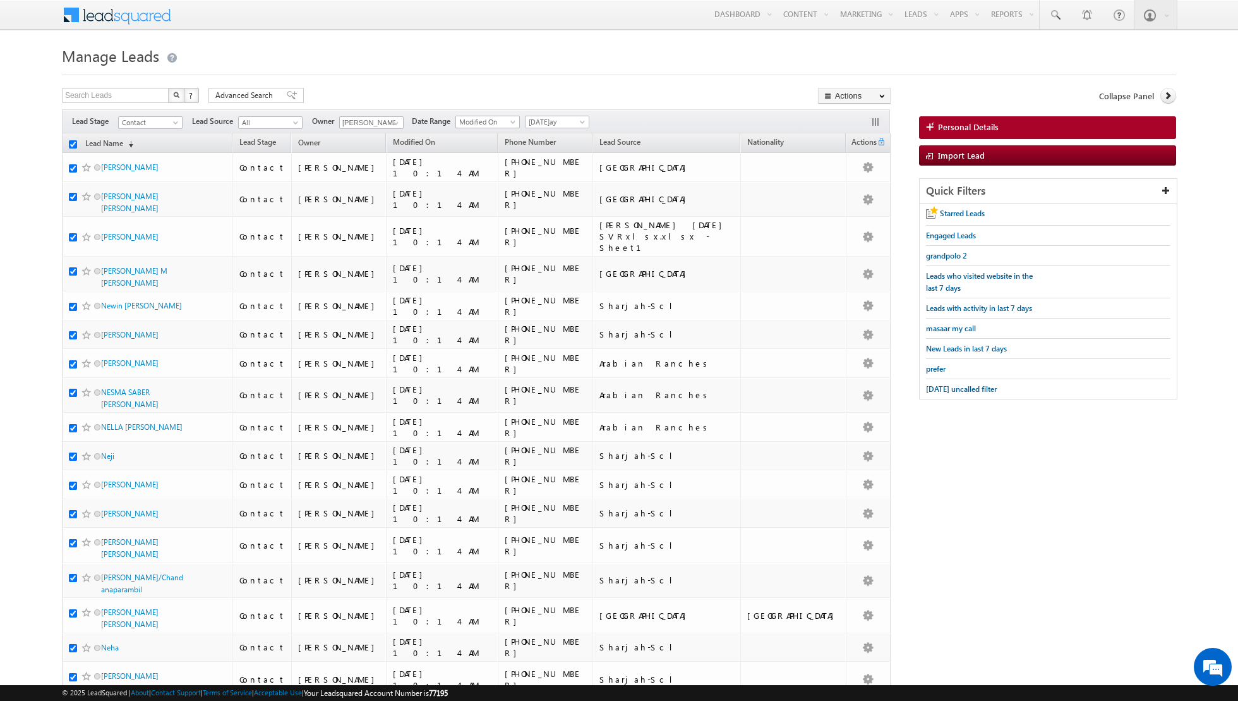
checkbox input "true"
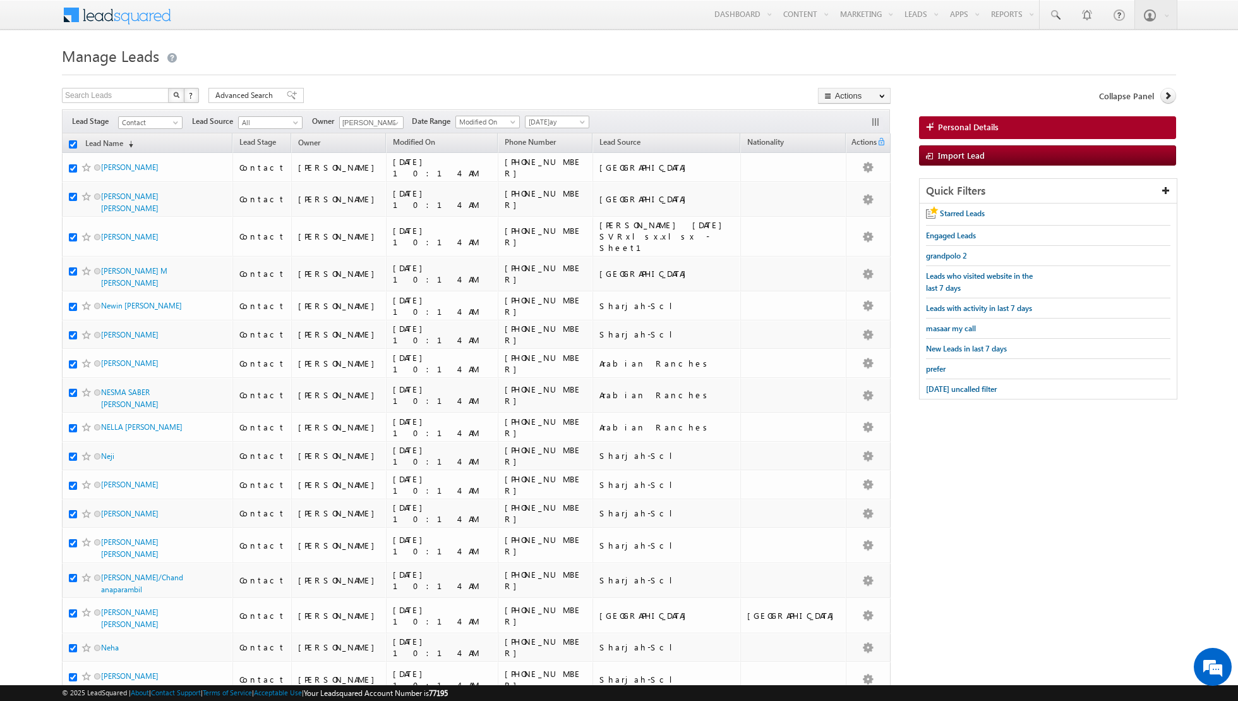
checkbox input "true"
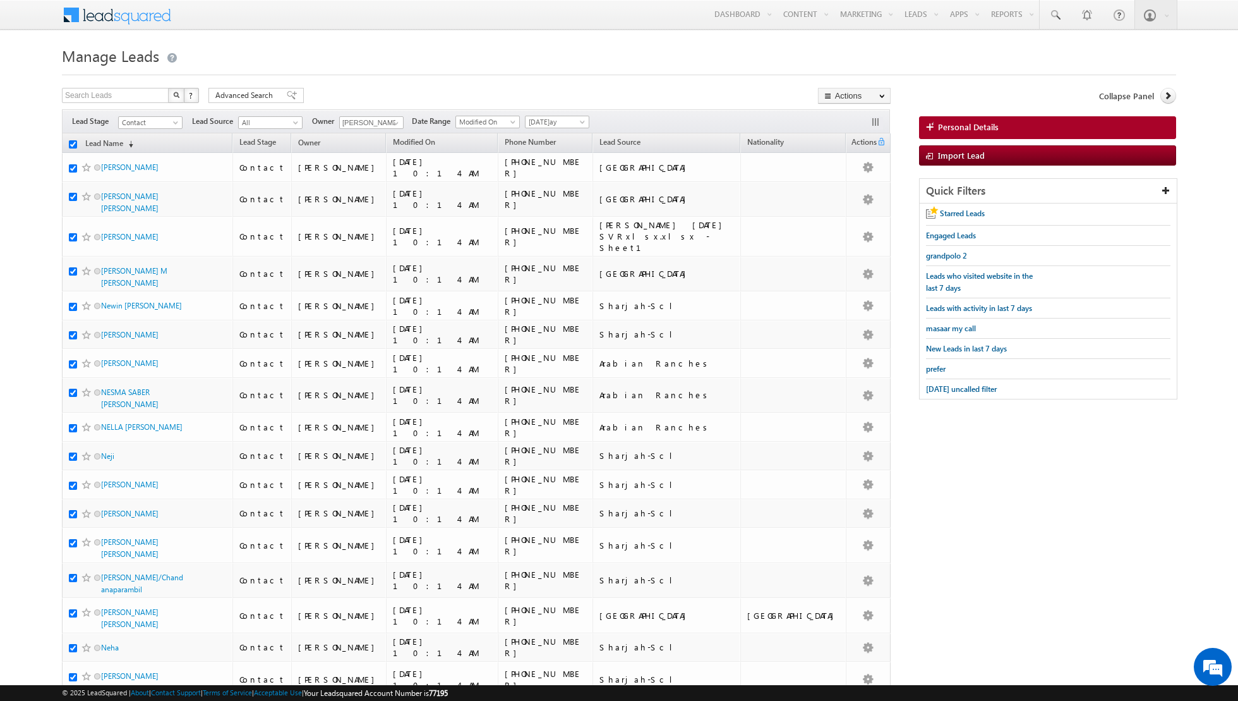
checkbox input "true"
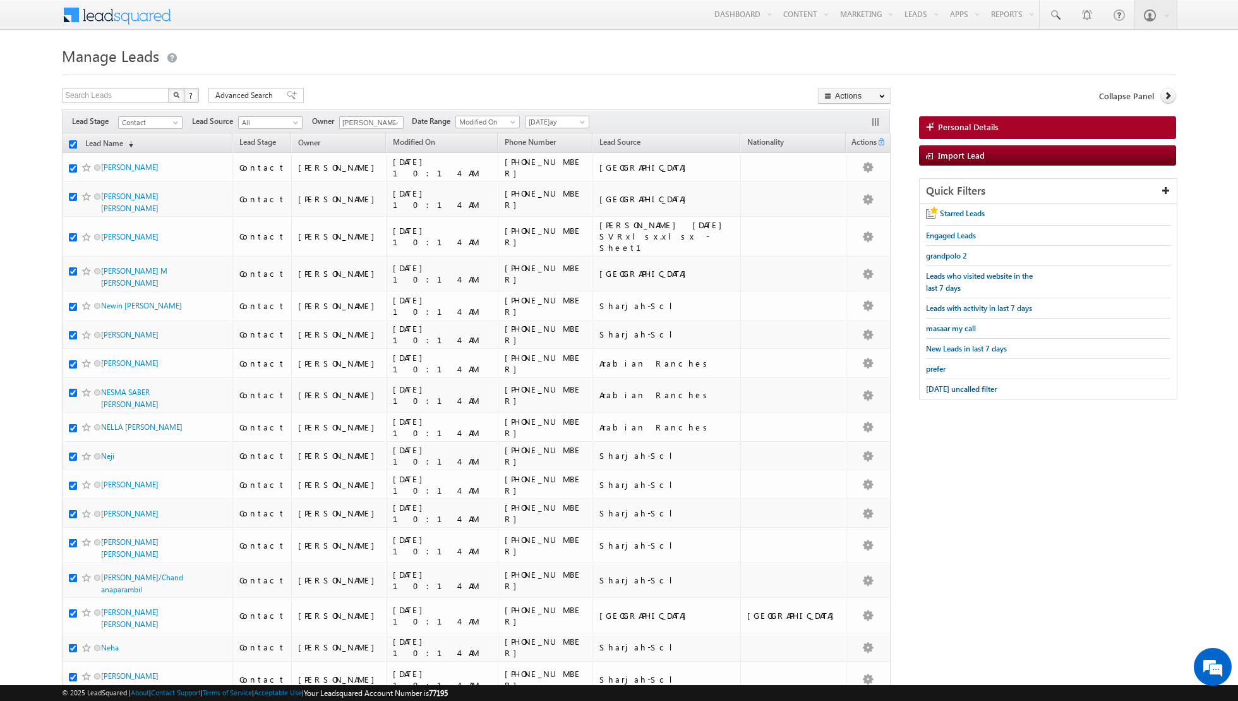
checkbox input "true"
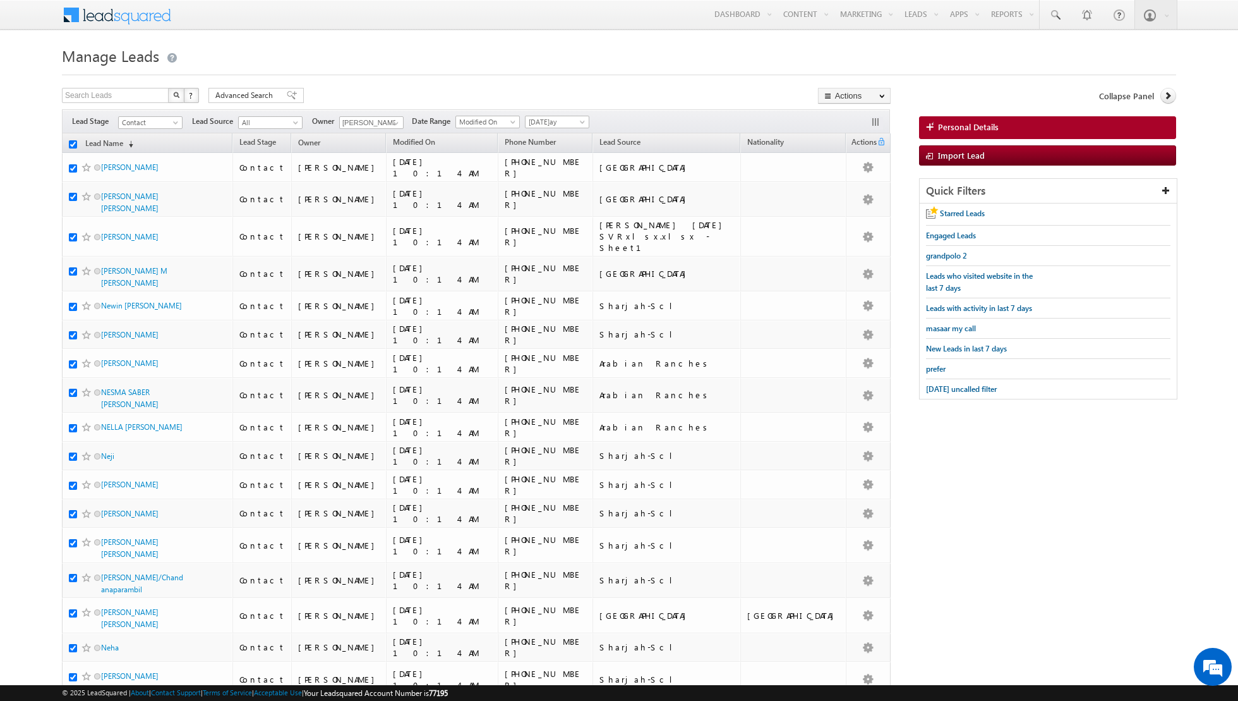
checkbox input "true"
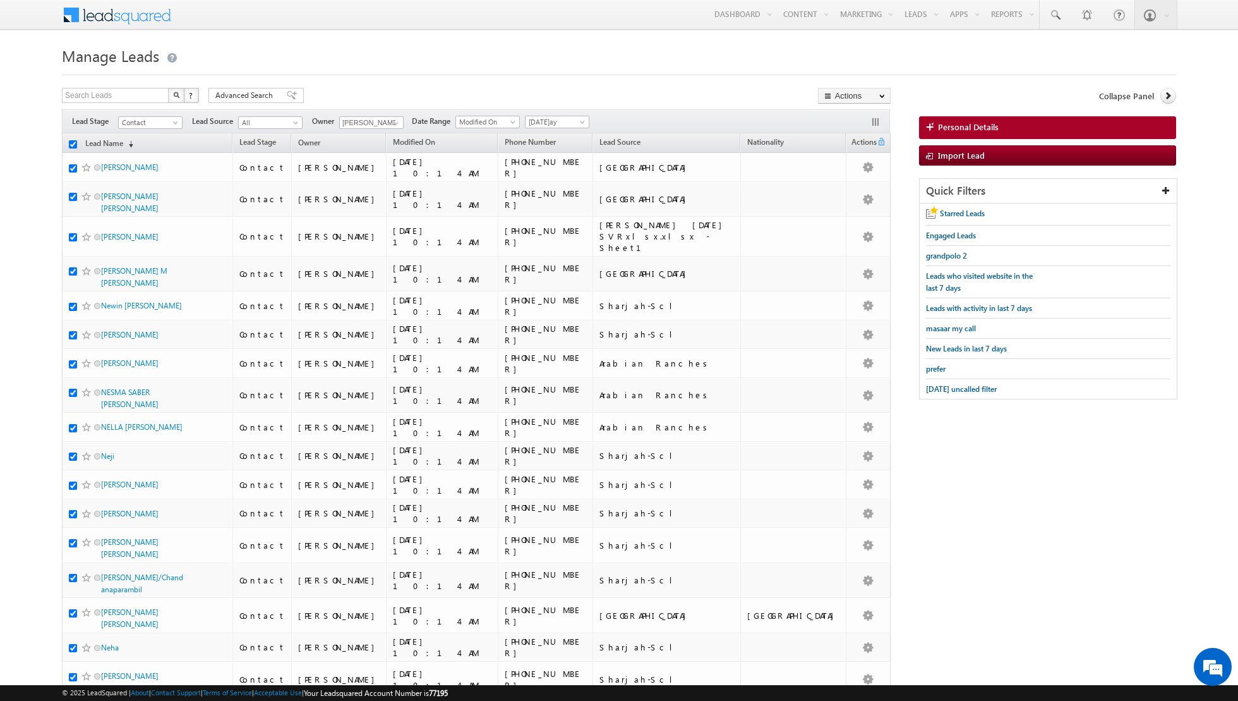
checkbox input "true"
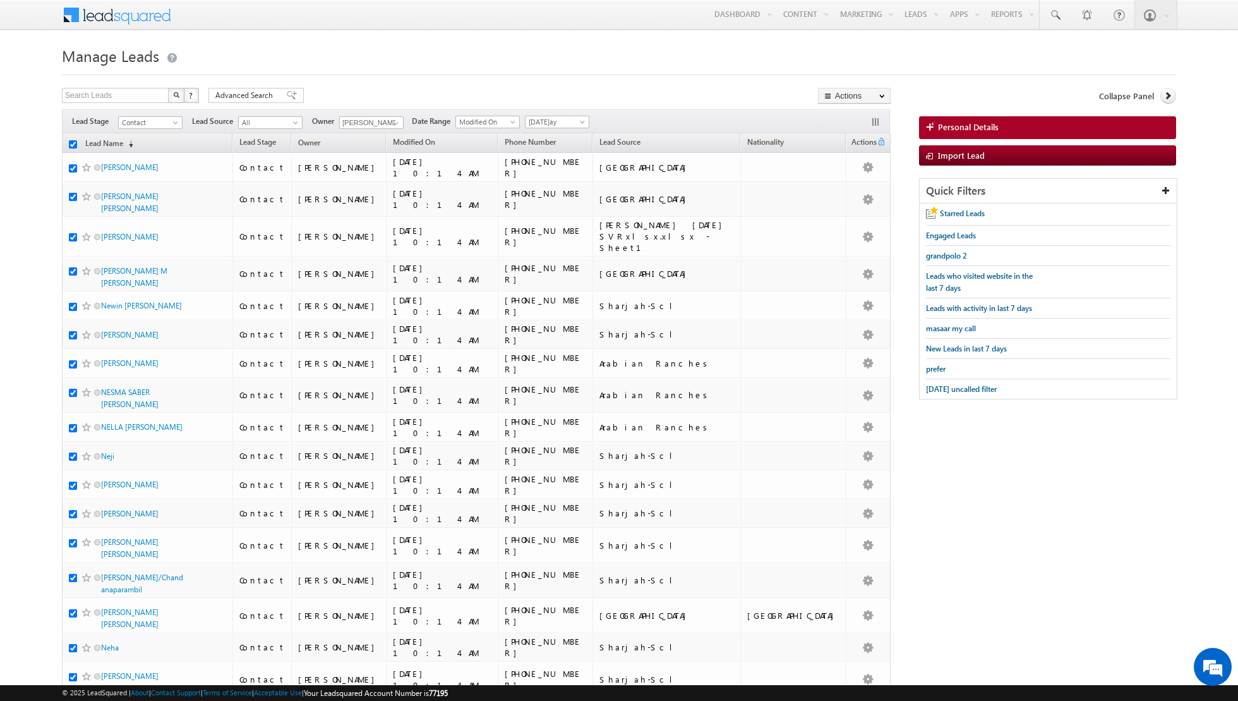
checkbox input "true"
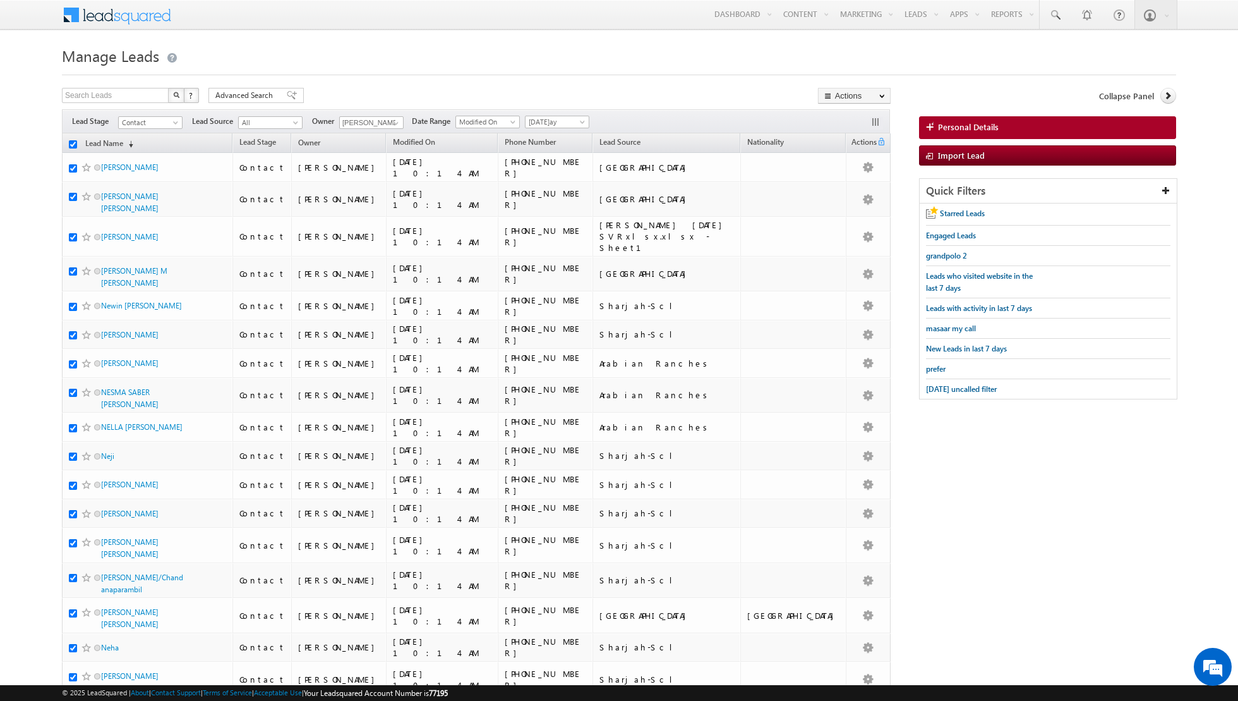
checkbox input "true"
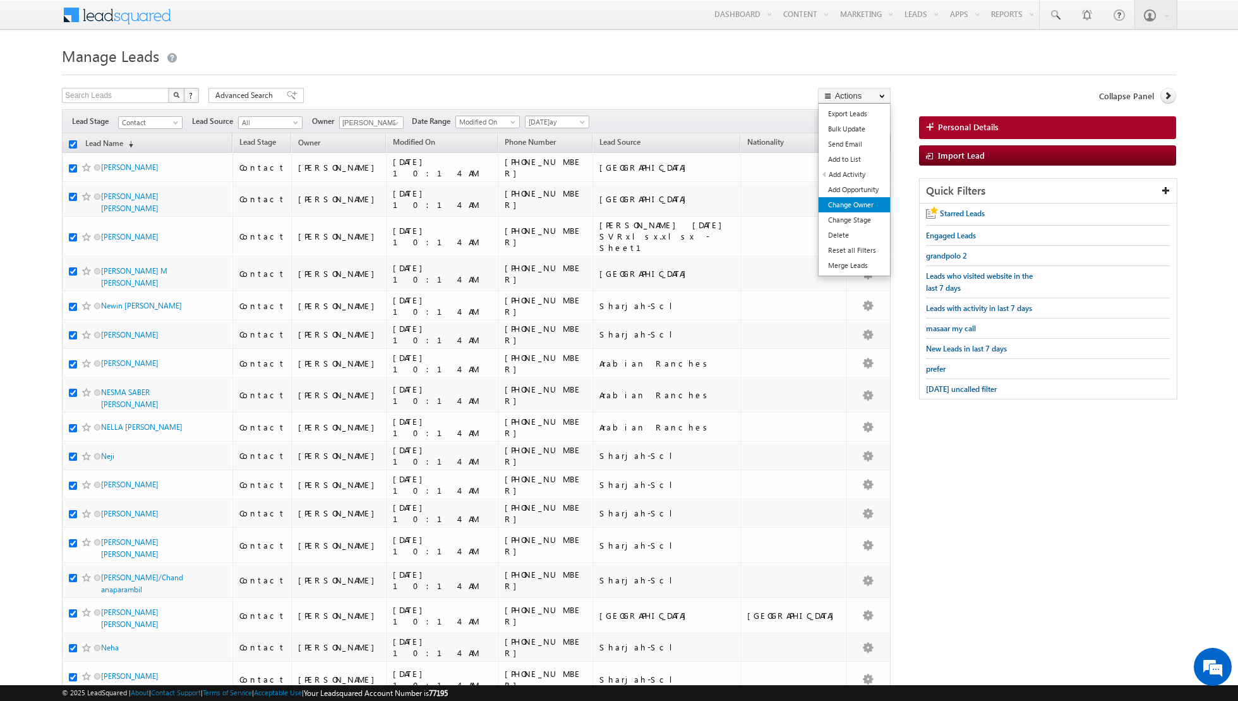
click at [839, 204] on link "Change Owner" at bounding box center [854, 204] width 71 height 15
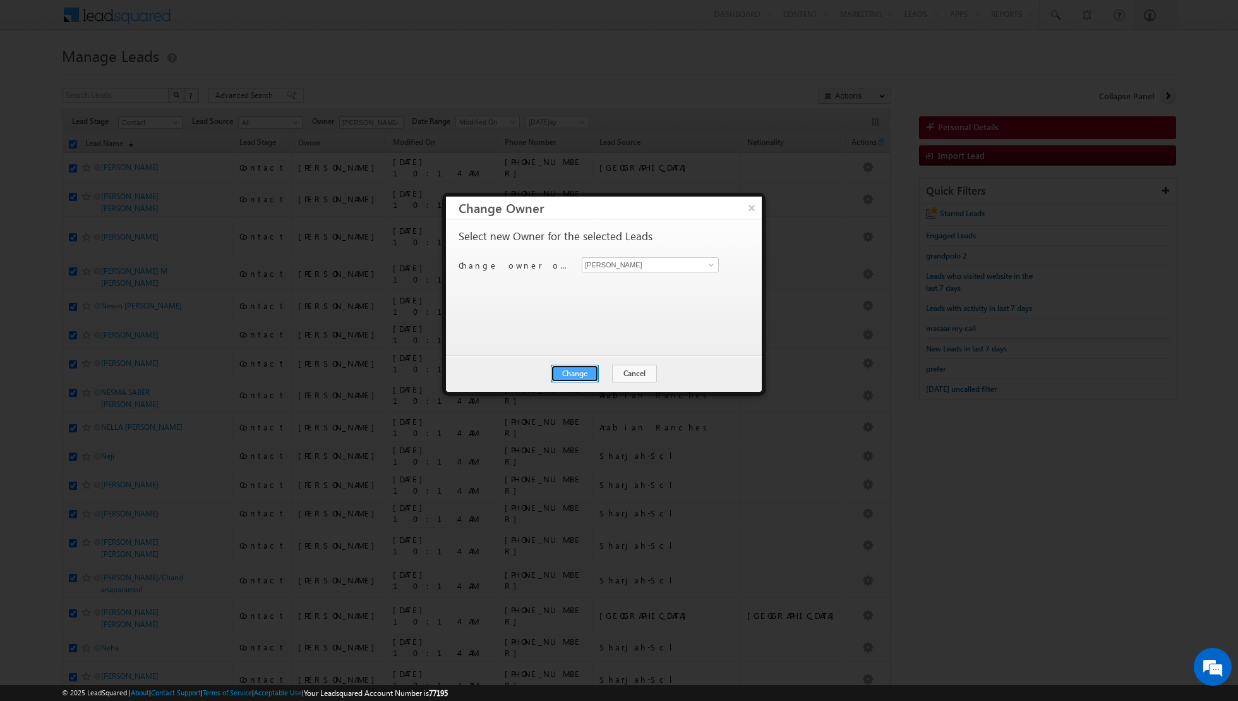
click at [574, 371] on button "Change" at bounding box center [575, 373] width 48 height 18
click at [601, 374] on button "Close" at bounding box center [606, 373] width 40 height 18
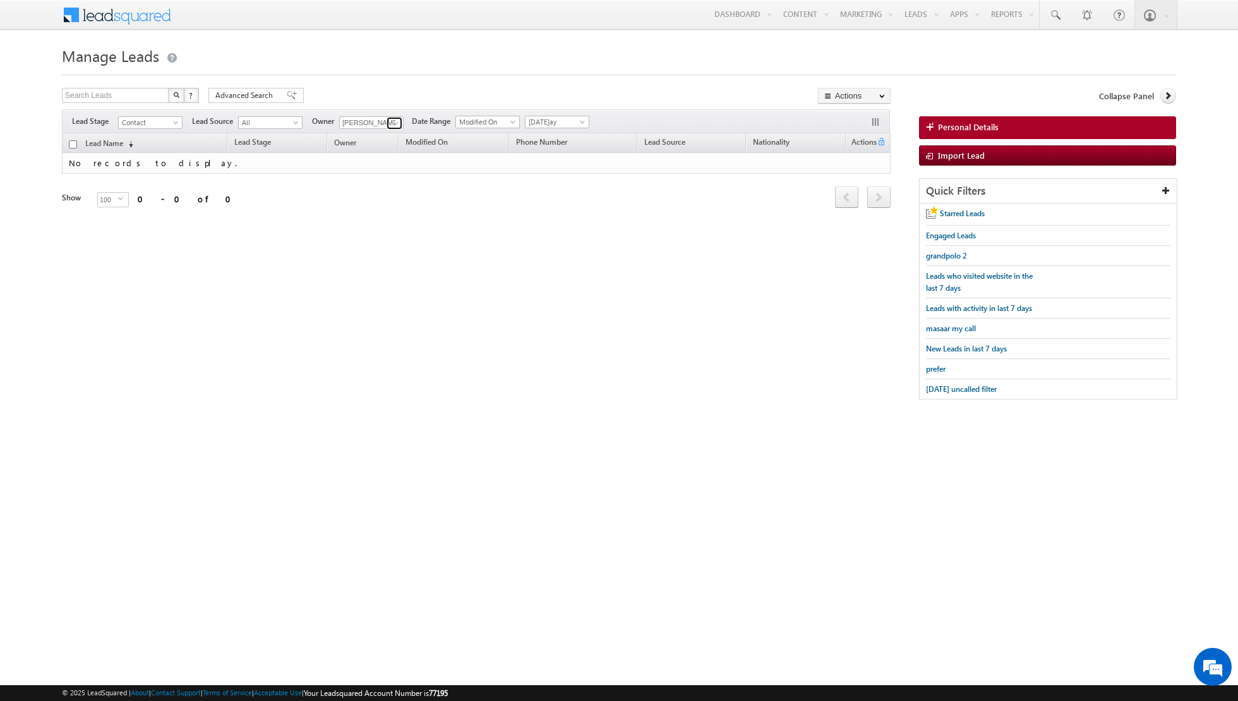
click at [394, 123] on span at bounding box center [396, 123] width 10 height 10
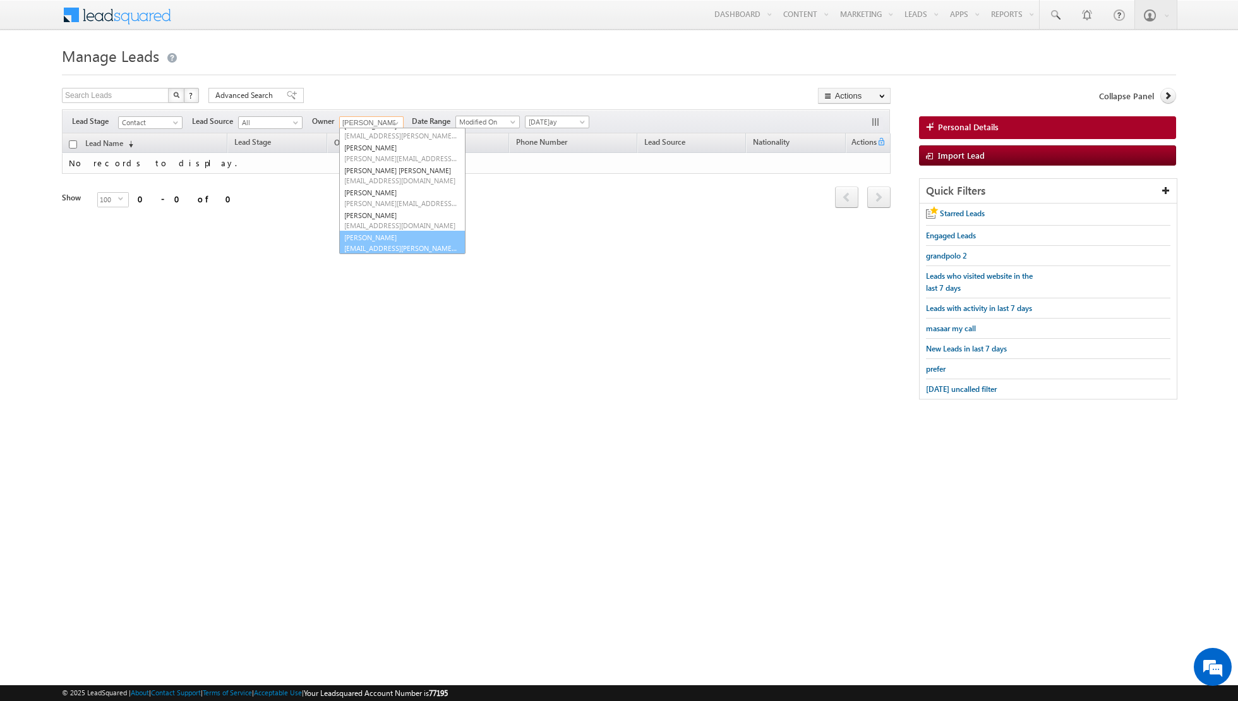
scroll to position [102, 0]
click at [375, 245] on span "[EMAIL_ADDRESS][PERSON_NAME][DOMAIN_NAME]" at bounding box center [401, 247] width 114 height 9
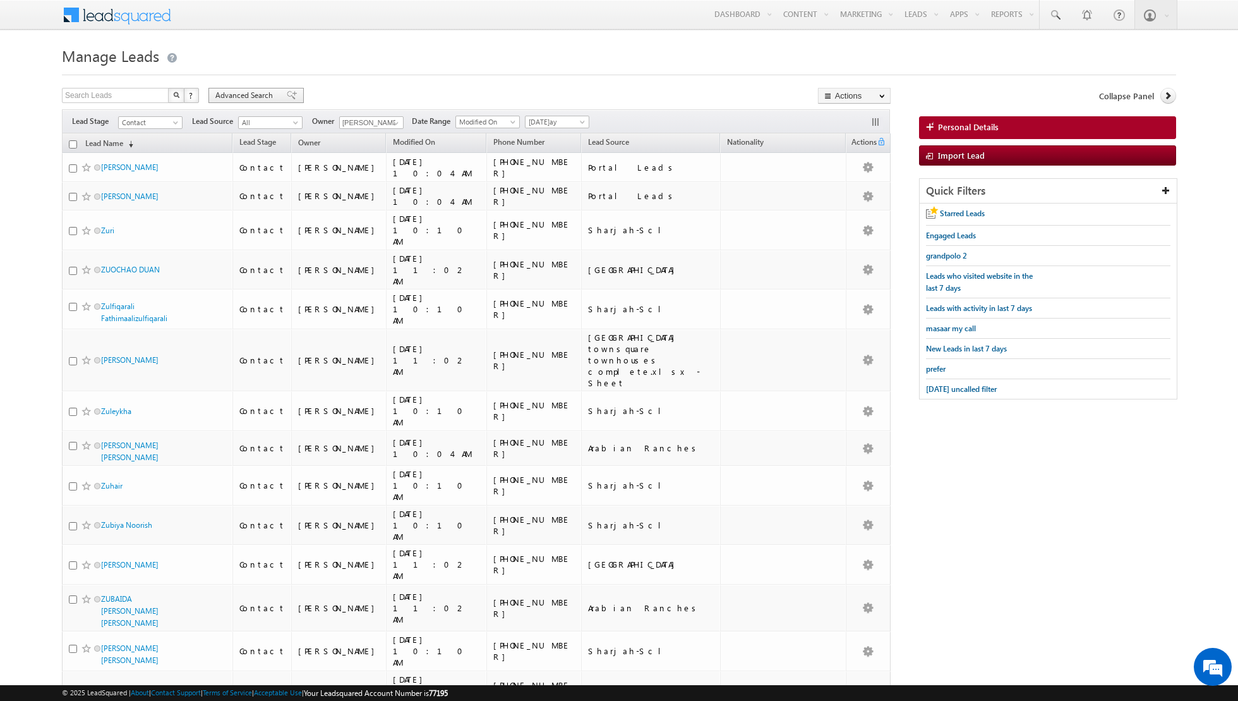
click at [287, 97] on span at bounding box center [292, 95] width 10 height 9
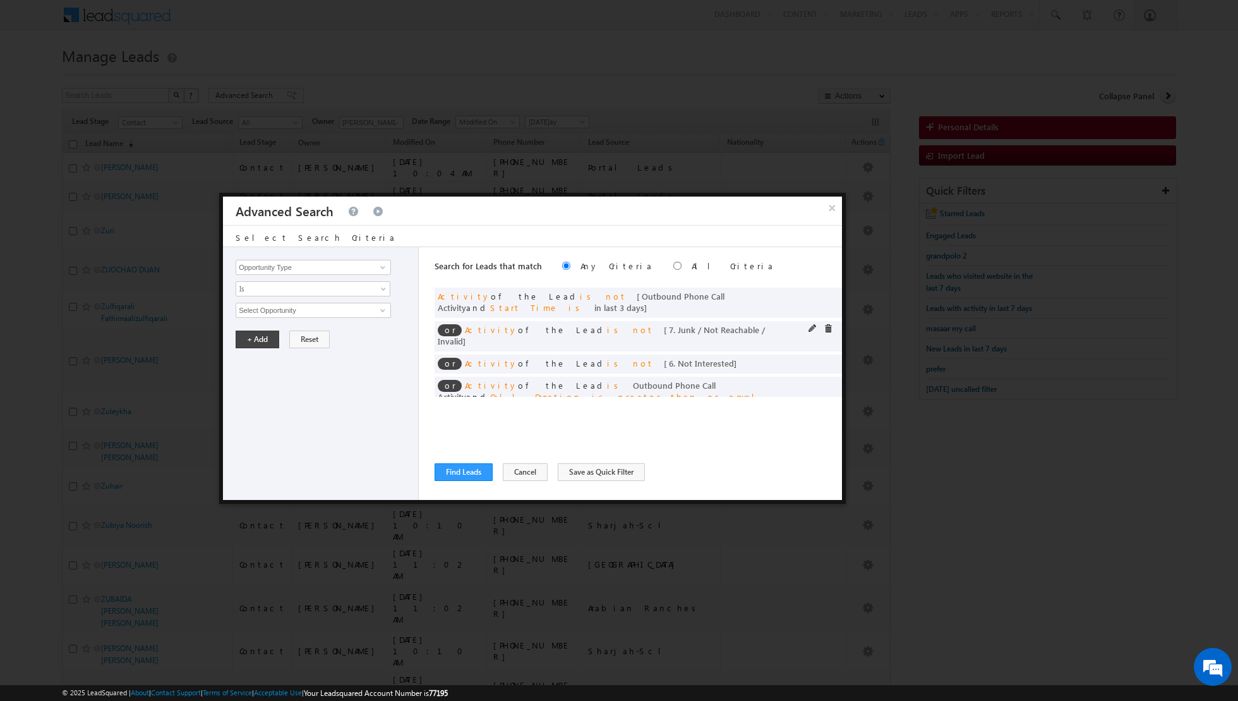
scroll to position [13, 0]
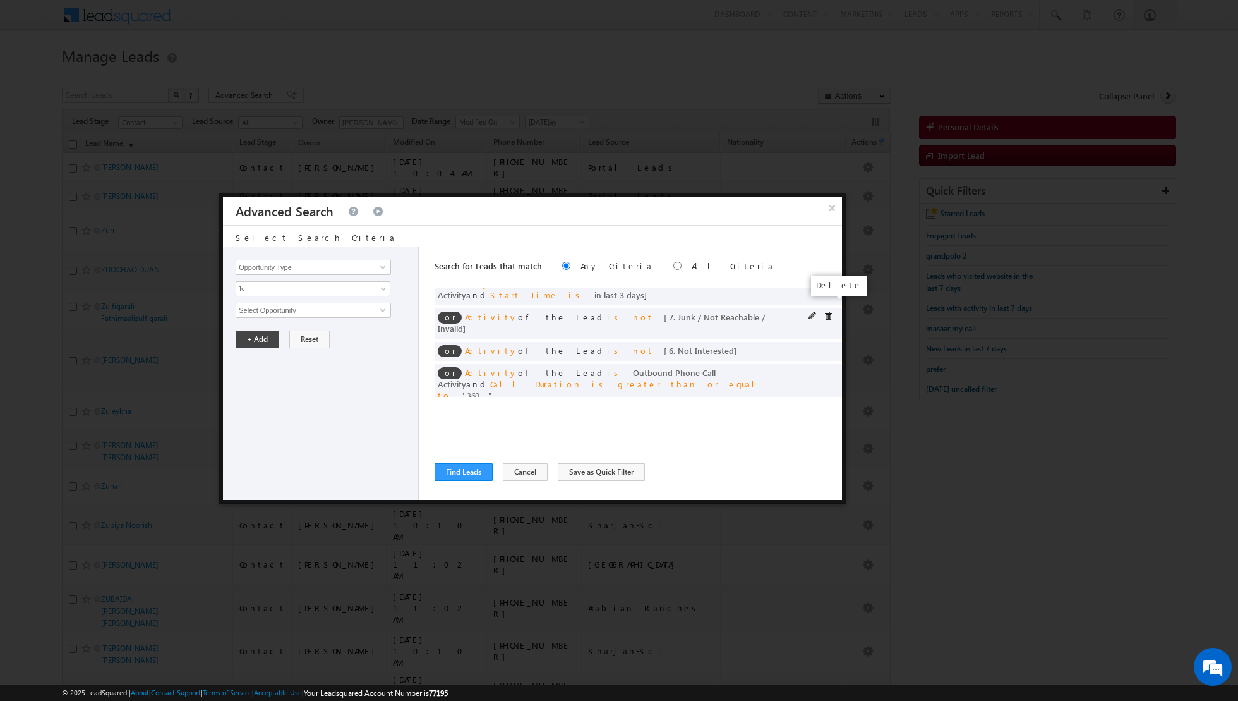
click at [827, 311] on span at bounding box center [828, 315] width 9 height 9
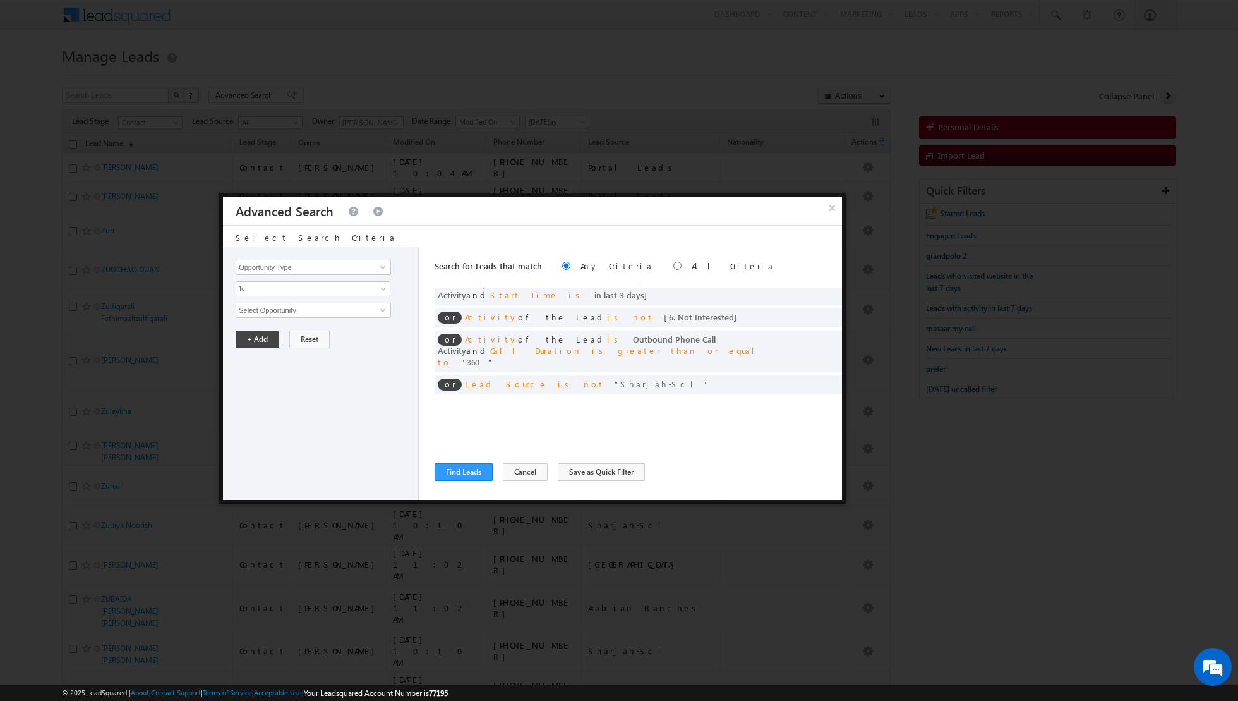
scroll to position [0, 0]
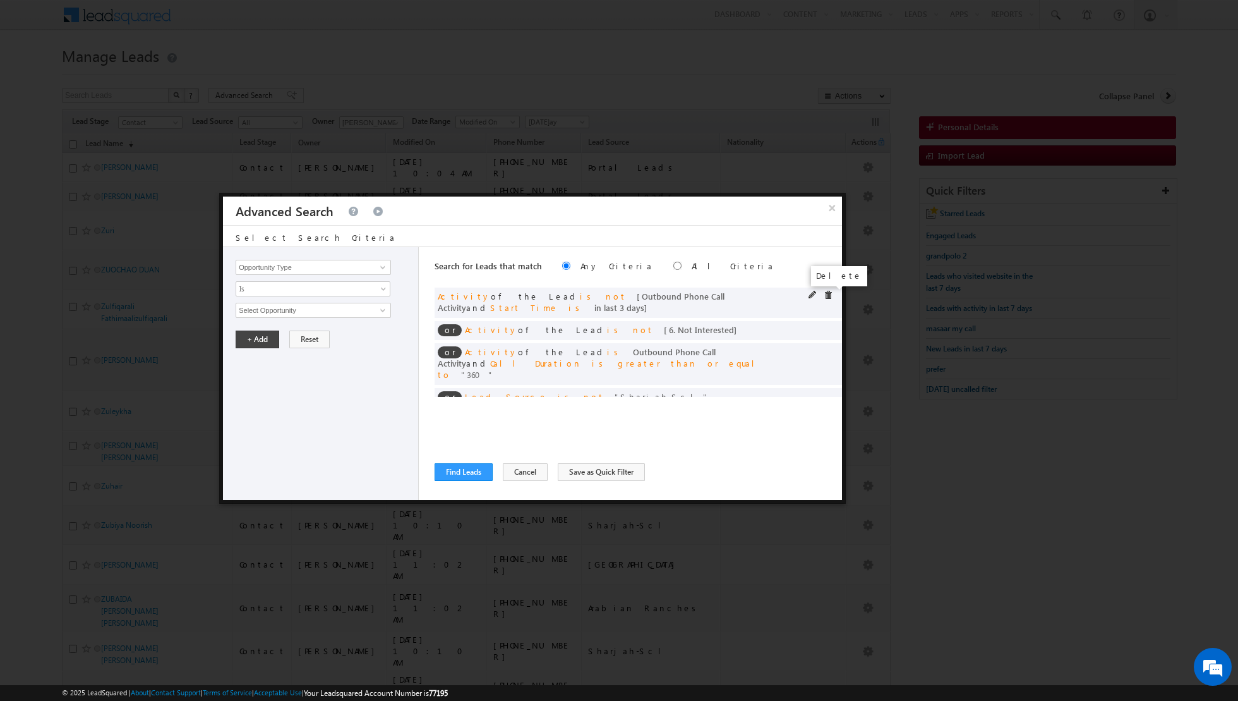
click at [827, 296] on span at bounding box center [828, 295] width 9 height 9
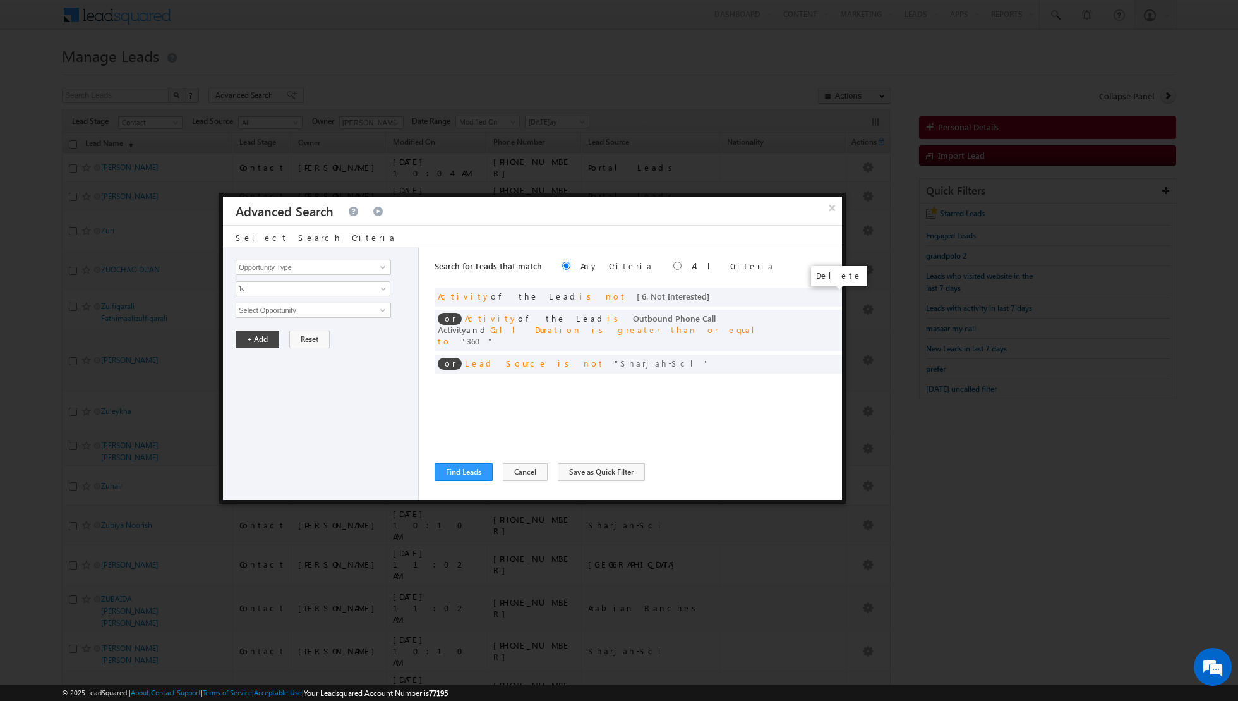
click at [0, 0] on span at bounding box center [0, 0] width 0 height 0
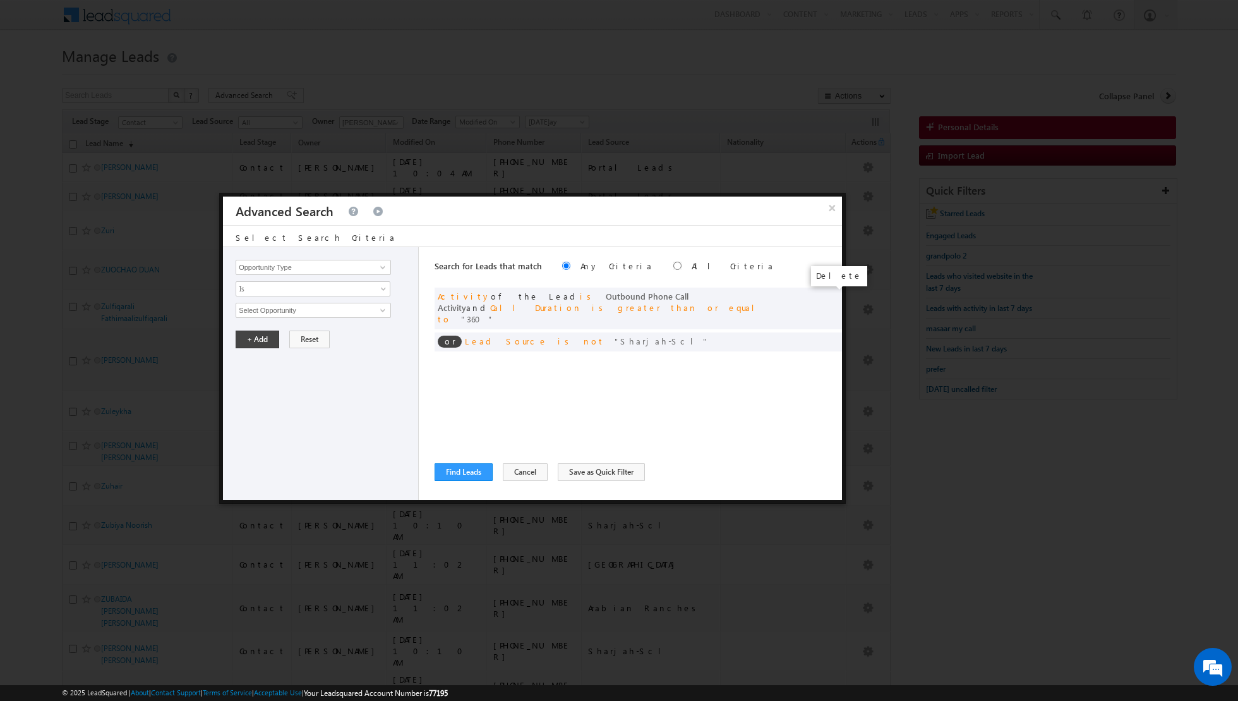
click at [0, 0] on span at bounding box center [0, 0] width 0 height 0
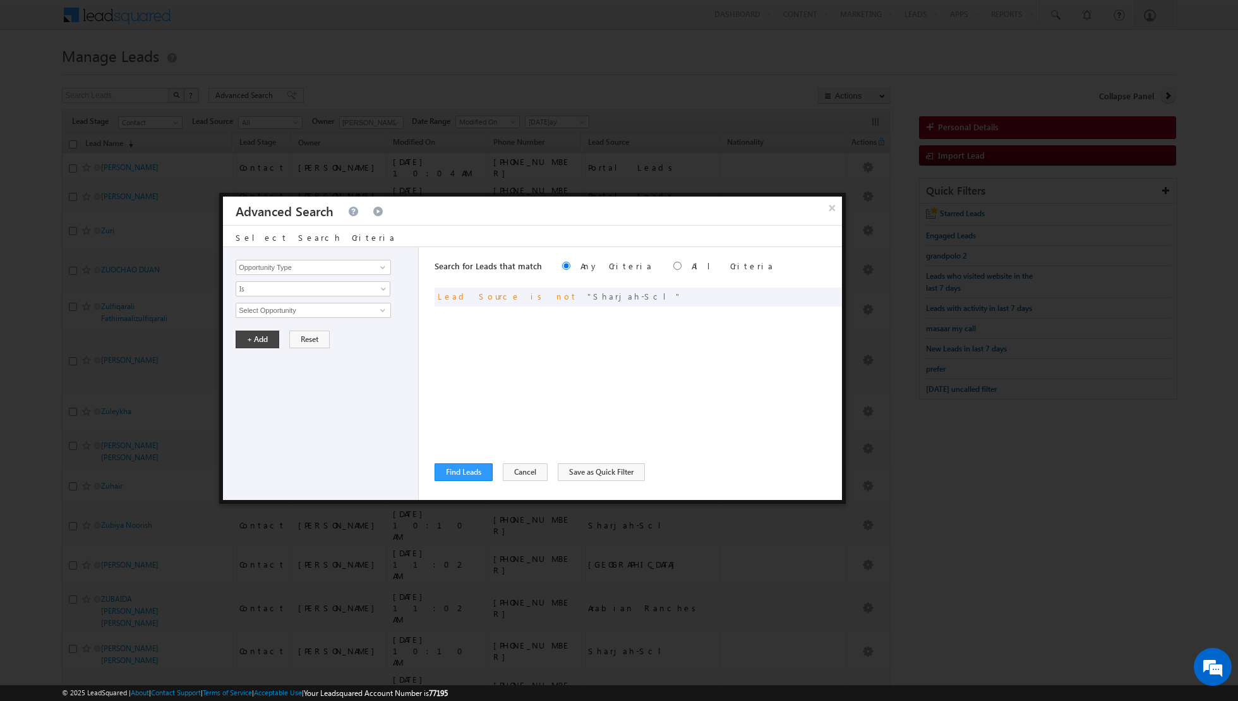
click at [0, 0] on span at bounding box center [0, 0] width 0 height 0
click at [382, 263] on span at bounding box center [383, 267] width 10 height 10
click at [340, 280] on link "Lead Activity" at bounding box center [313, 281] width 155 height 15
click at [673, 266] on input "radio" at bounding box center [677, 266] width 8 height 8
click at [383, 267] on span at bounding box center [383, 267] width 10 height 10
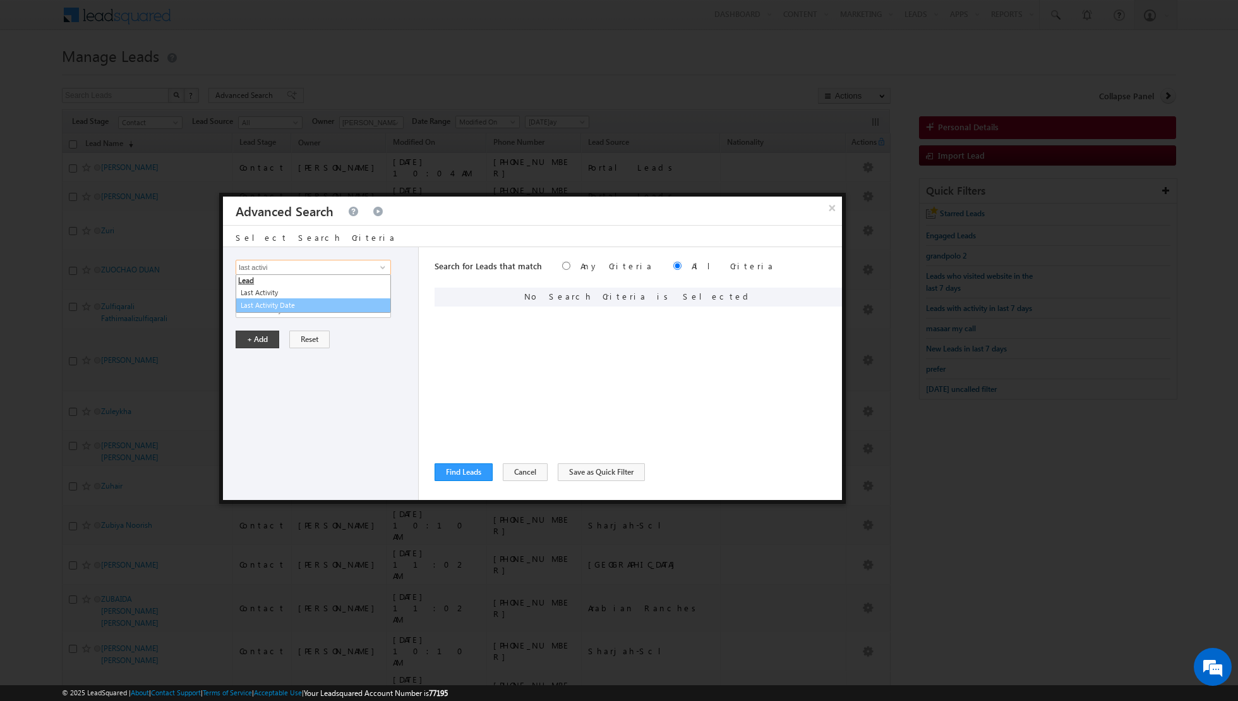
click at [323, 306] on link "Last Activity Date" at bounding box center [313, 305] width 155 height 15
click at [344, 288] on span "Is" at bounding box center [304, 288] width 137 height 11
click at [306, 310] on link "Before" at bounding box center [313, 314] width 154 height 11
click at [348, 289] on span "Before" at bounding box center [304, 288] width 137 height 11
click at [324, 299] on link "Is" at bounding box center [313, 301] width 154 height 11
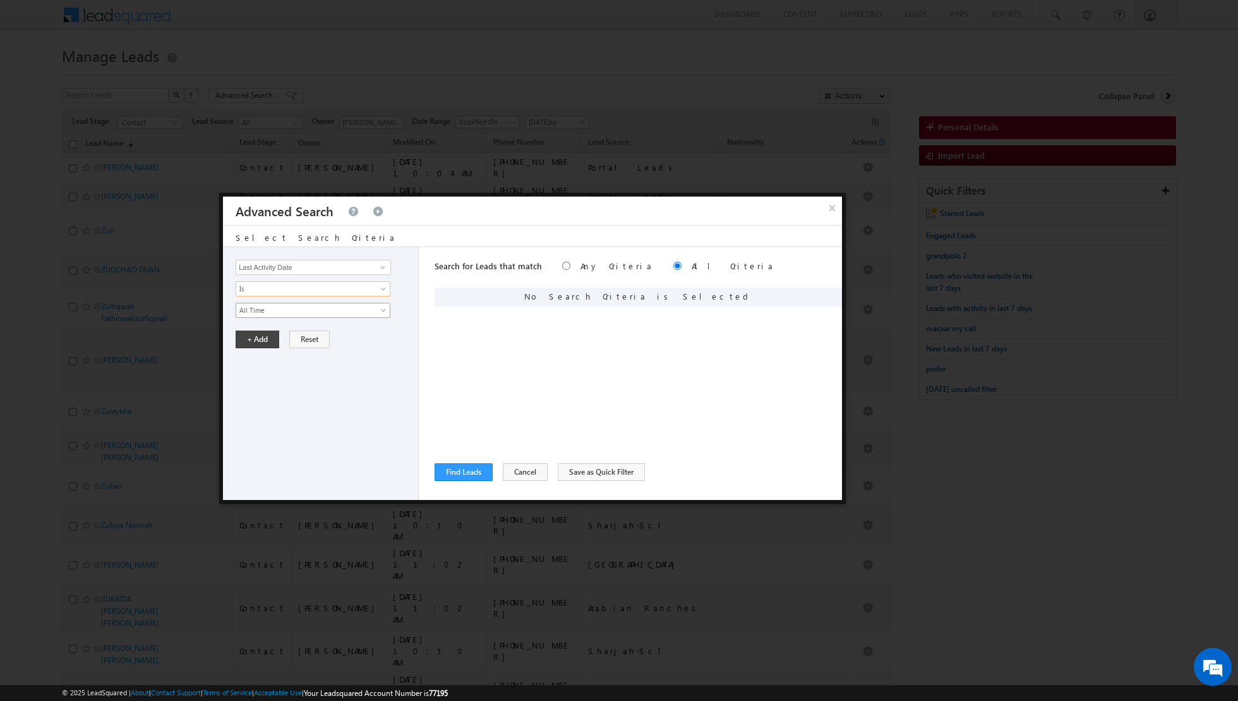
click at [335, 304] on span "All Time" at bounding box center [304, 309] width 137 height 11
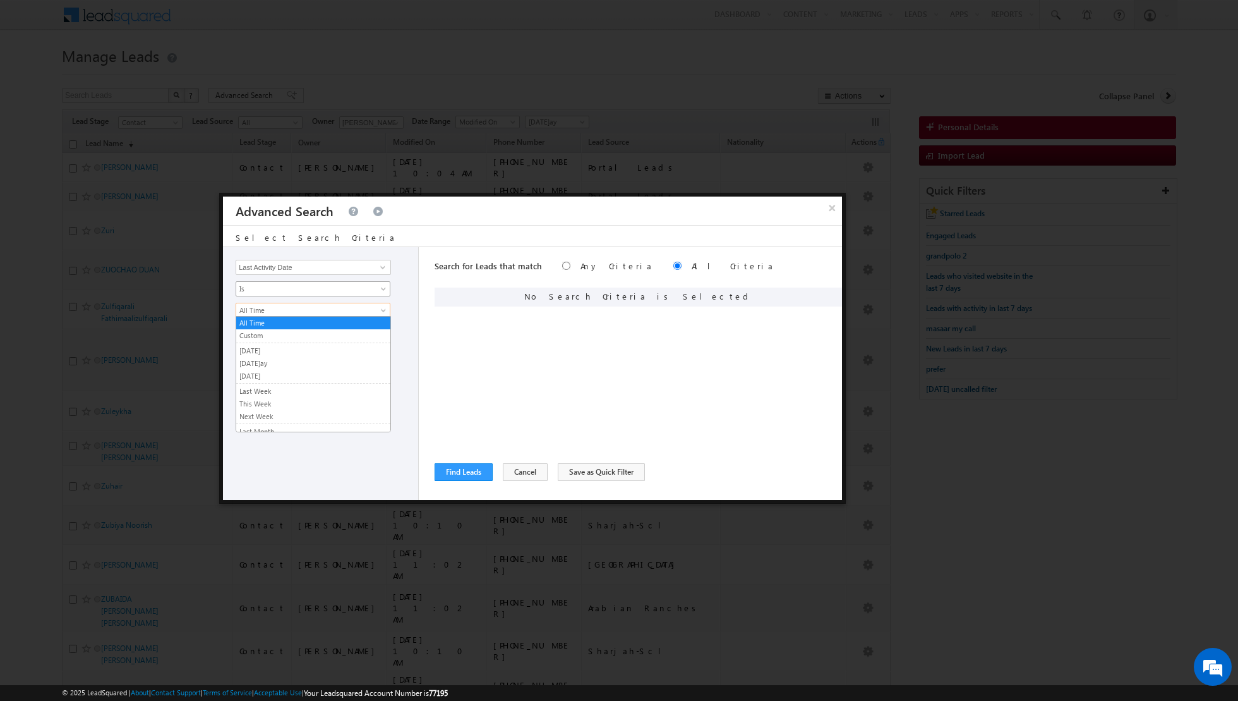
click at [293, 289] on span "Is" at bounding box center [304, 288] width 137 height 11
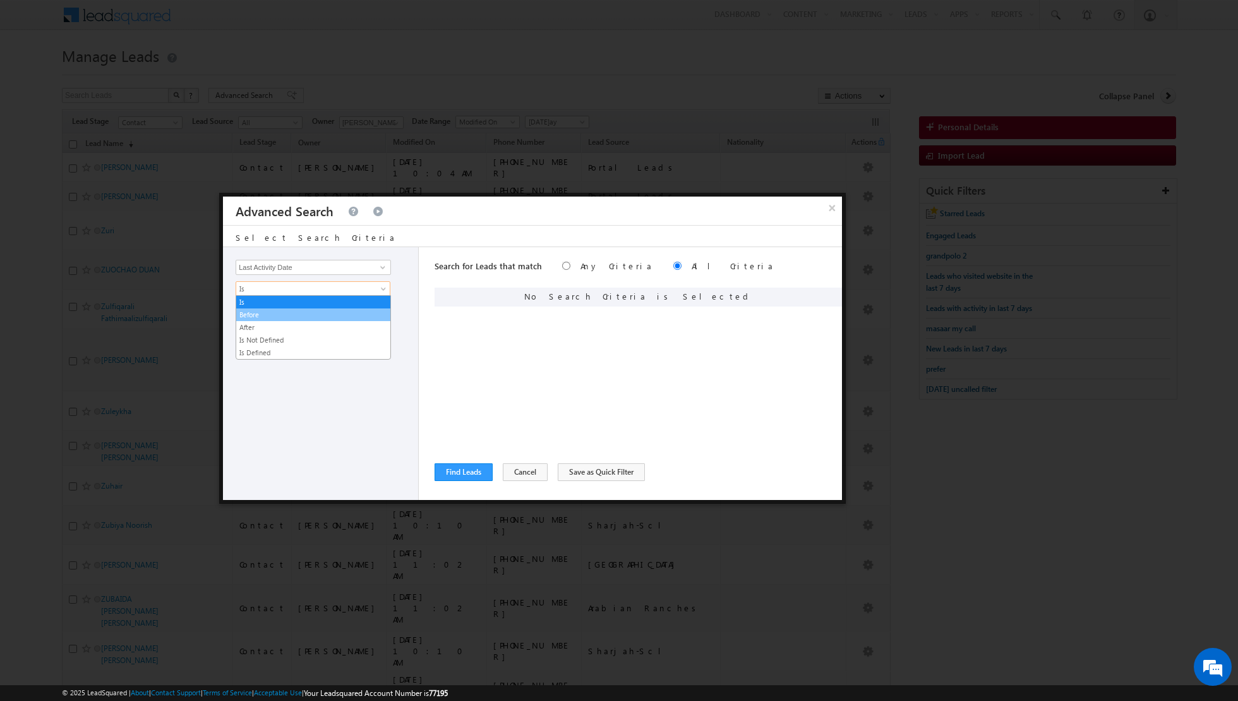
click at [259, 314] on link "Before" at bounding box center [313, 314] width 154 height 11
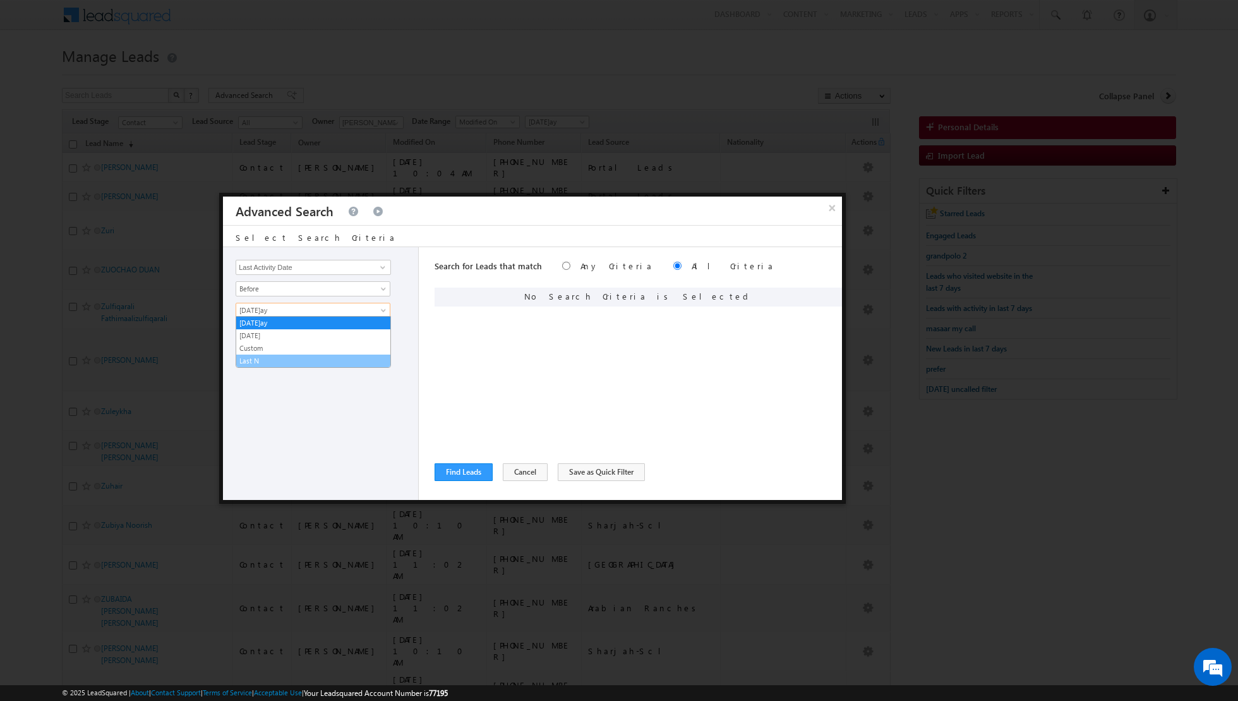
click at [280, 358] on link "Last N" at bounding box center [313, 360] width 154 height 11
click at [329, 328] on input "text" at bounding box center [350, 331] width 79 height 15
click at [253, 368] on button "+ Add" at bounding box center [258, 367] width 44 height 18
click at [382, 269] on span at bounding box center [383, 267] width 10 height 10
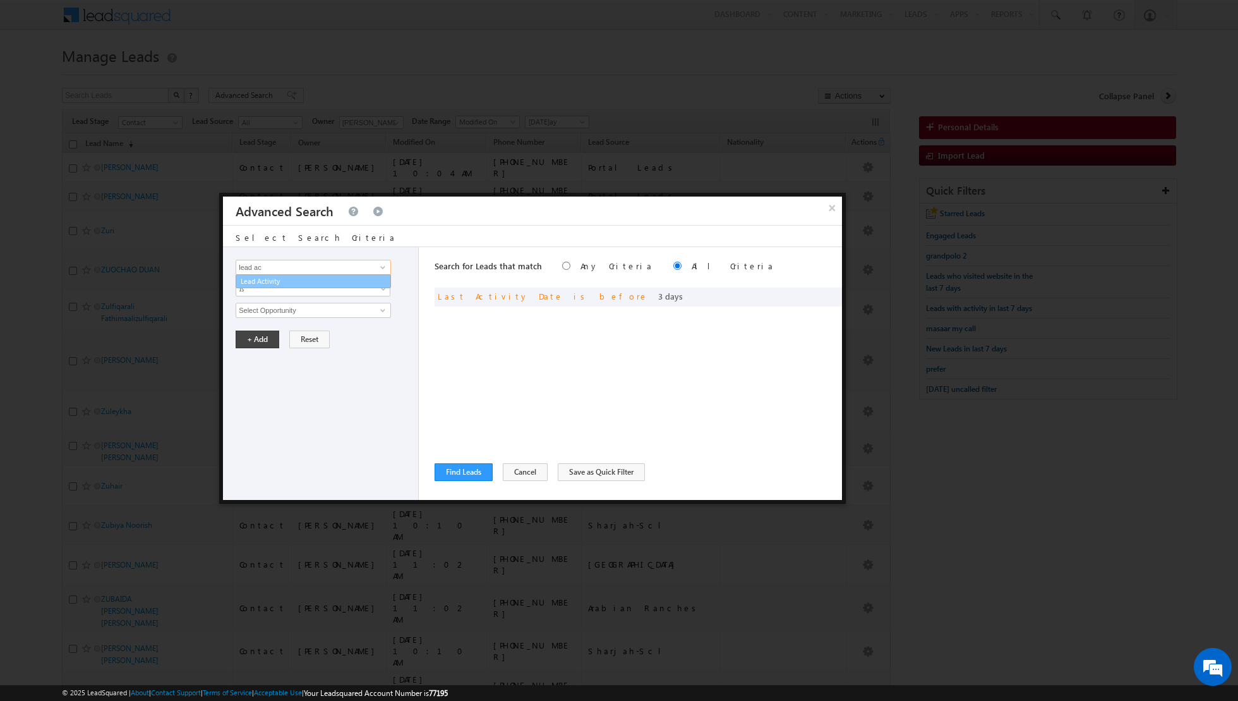
click at [344, 284] on link "Lead Activity" at bounding box center [313, 281] width 155 height 15
click at [310, 316] on link "Is Not" at bounding box center [313, 314] width 154 height 11
click at [308, 308] on input "Select Activity" at bounding box center [313, 310] width 155 height 15
click at [285, 330] on link "7. Junk / Not Reachable / Invalid" at bounding box center [313, 335] width 155 height 15
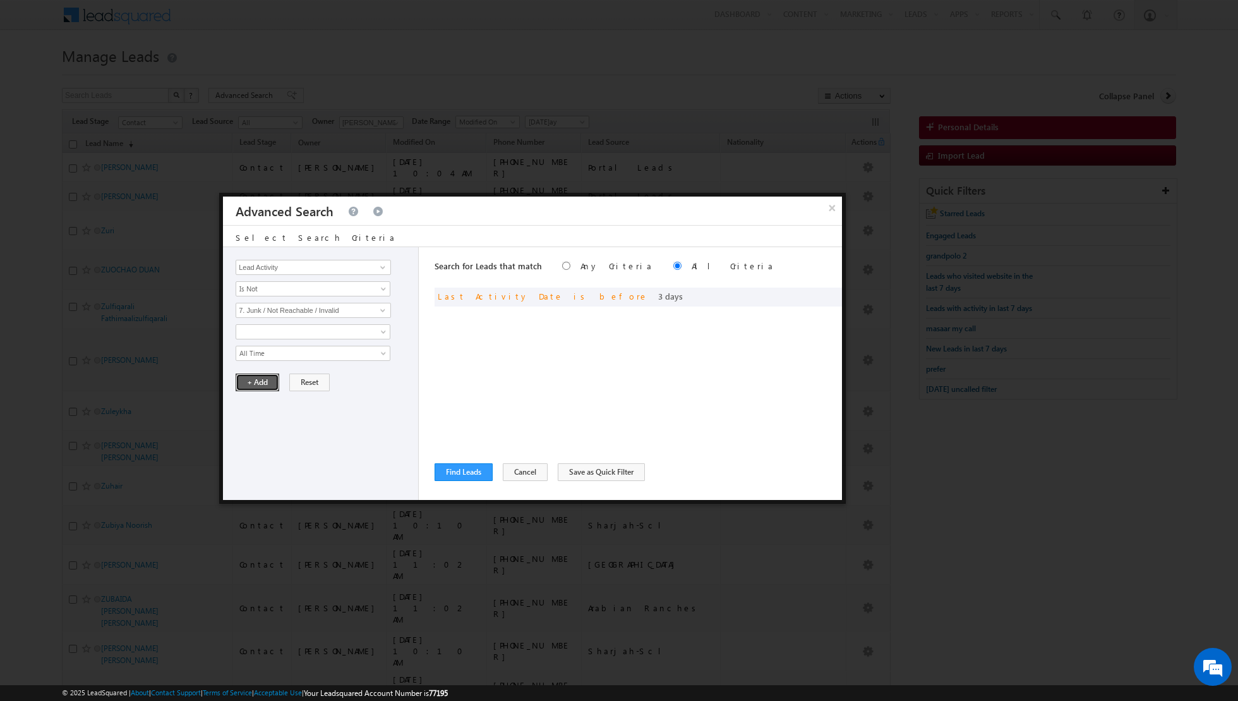
click at [254, 378] on button "+ Add" at bounding box center [258, 382] width 44 height 18
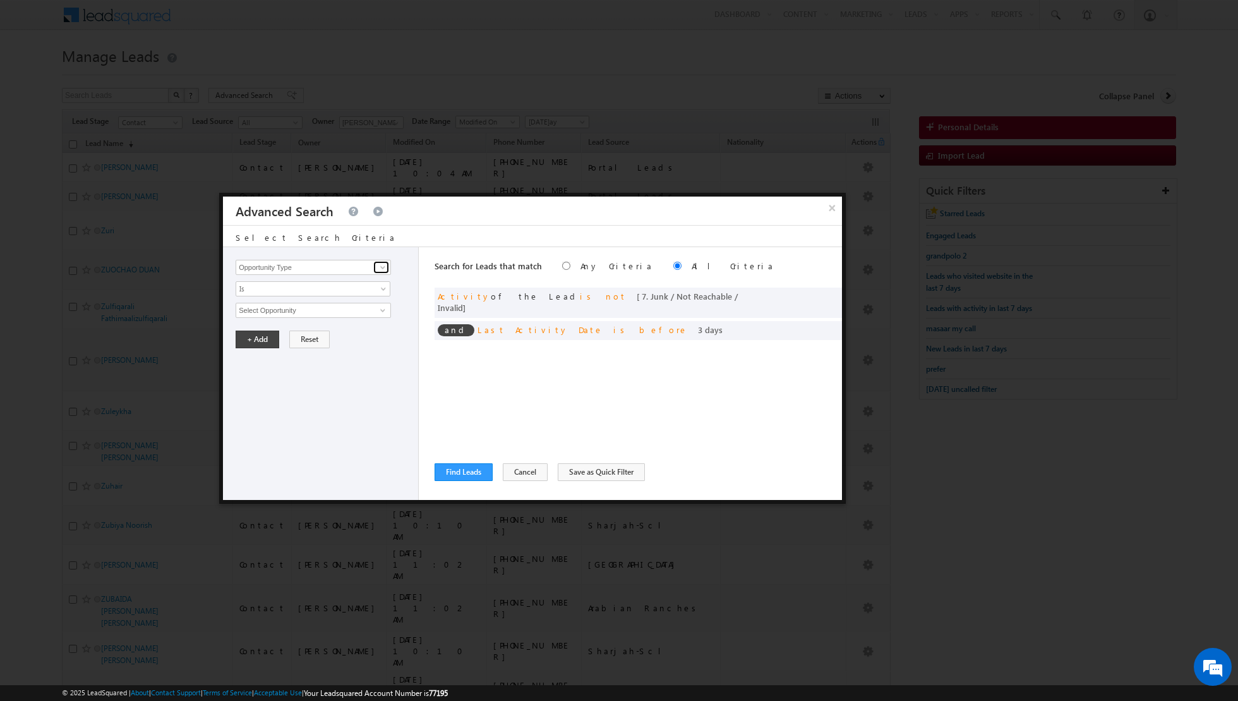
click at [382, 264] on span at bounding box center [383, 267] width 10 height 10
click at [377, 284] on link "Lead Activity" at bounding box center [313, 281] width 155 height 15
click at [370, 286] on span "Is" at bounding box center [304, 288] width 137 height 11
click at [339, 309] on link "Is Not" at bounding box center [313, 314] width 154 height 11
click at [336, 308] on input "Select Activity" at bounding box center [313, 310] width 155 height 15
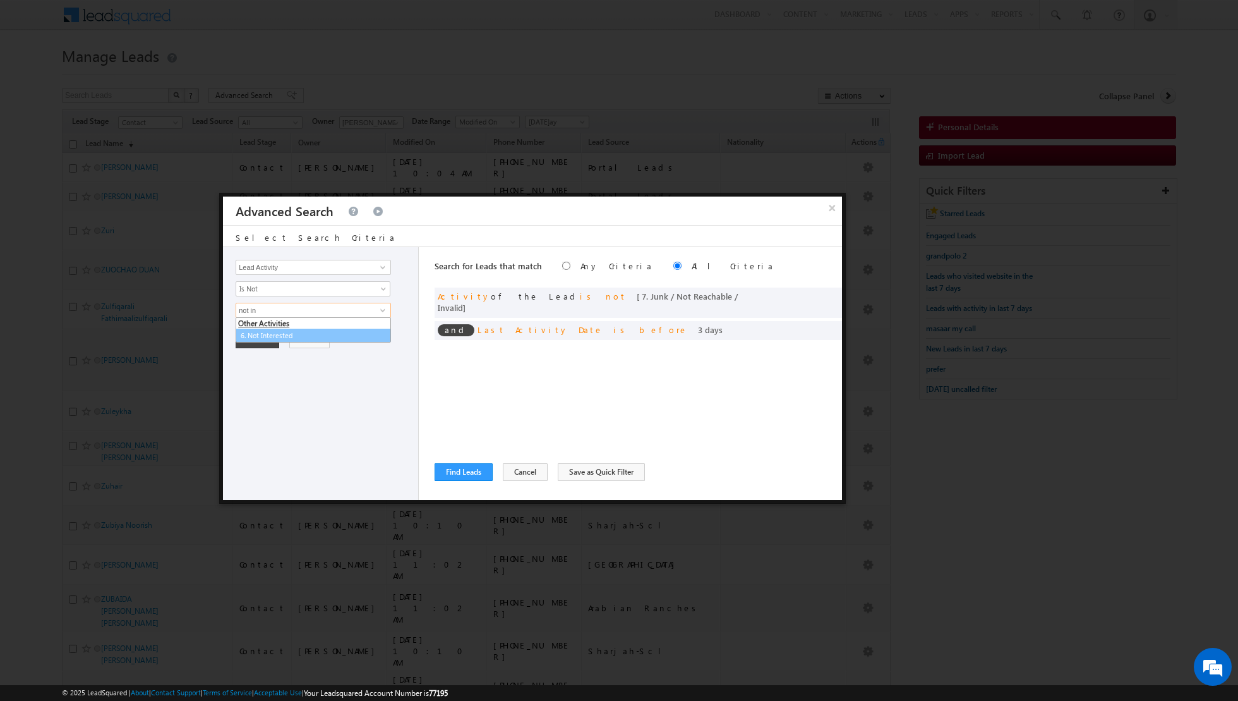
click at [299, 330] on link "6. Not Interested" at bounding box center [313, 335] width 155 height 15
click at [251, 379] on button "+ Add" at bounding box center [258, 382] width 44 height 18
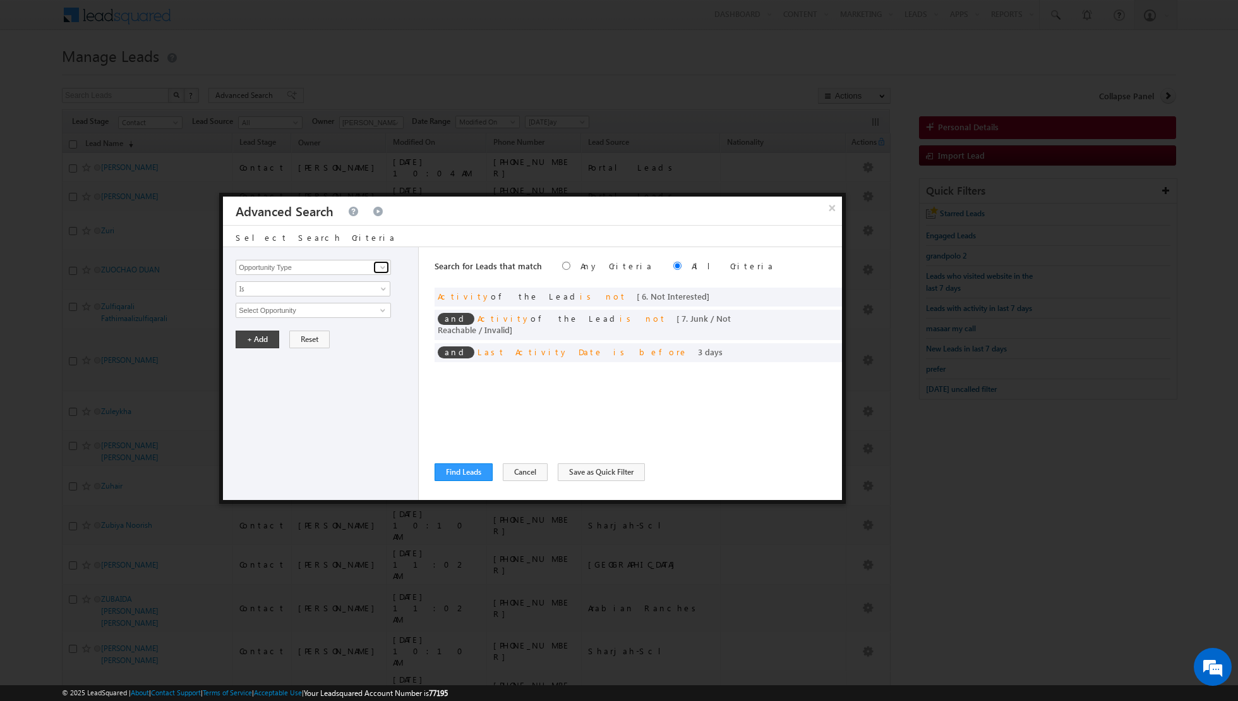
click at [381, 270] on span at bounding box center [383, 267] width 10 height 10
click at [348, 291] on link "Lead Source" at bounding box center [313, 293] width 155 height 15
click at [367, 311] on span "None Selected" at bounding box center [307, 310] width 143 height 14
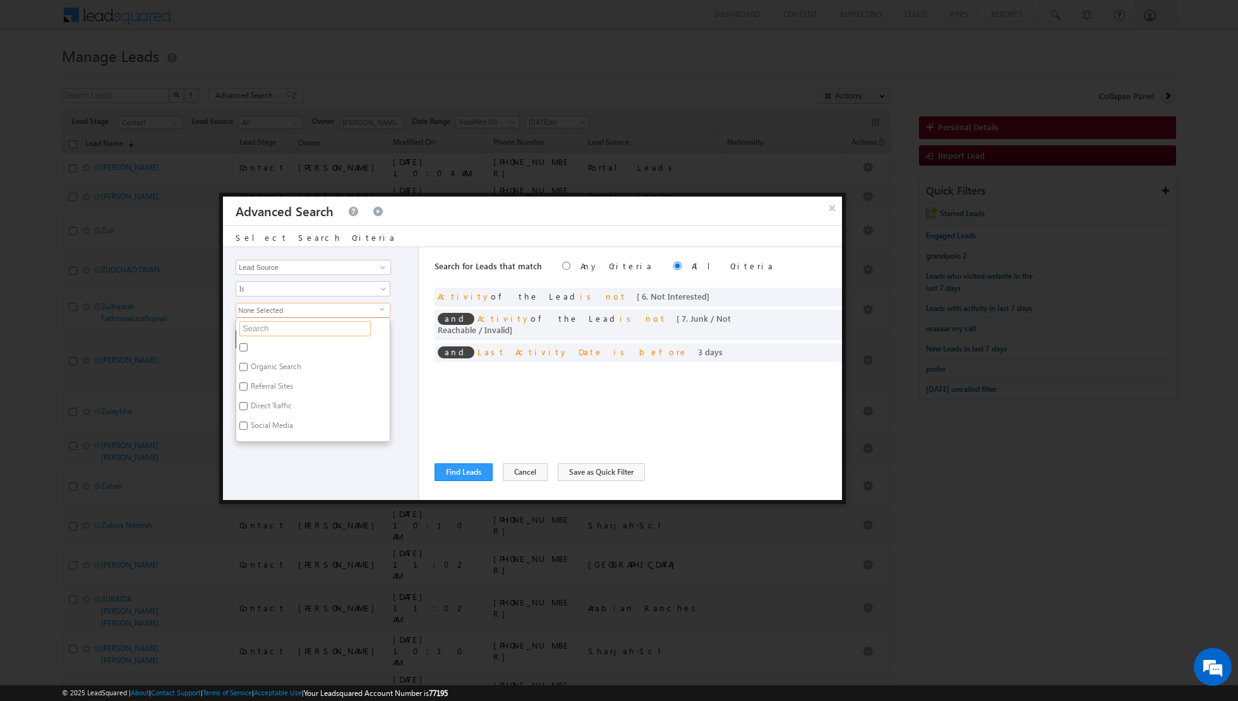
click at [329, 325] on input "text" at bounding box center [304, 328] width 131 height 15
click at [282, 344] on label "Sharjah-Scl" at bounding box center [268, 349] width 64 height 20
click at [248, 344] on input "Sharjah-Scl" at bounding box center [243, 347] width 8 height 8
click at [275, 387] on div "Opportunity Type Lead Activity Task Sales Group Prospect Id Address 1 Address 2…" at bounding box center [321, 373] width 196 height 253
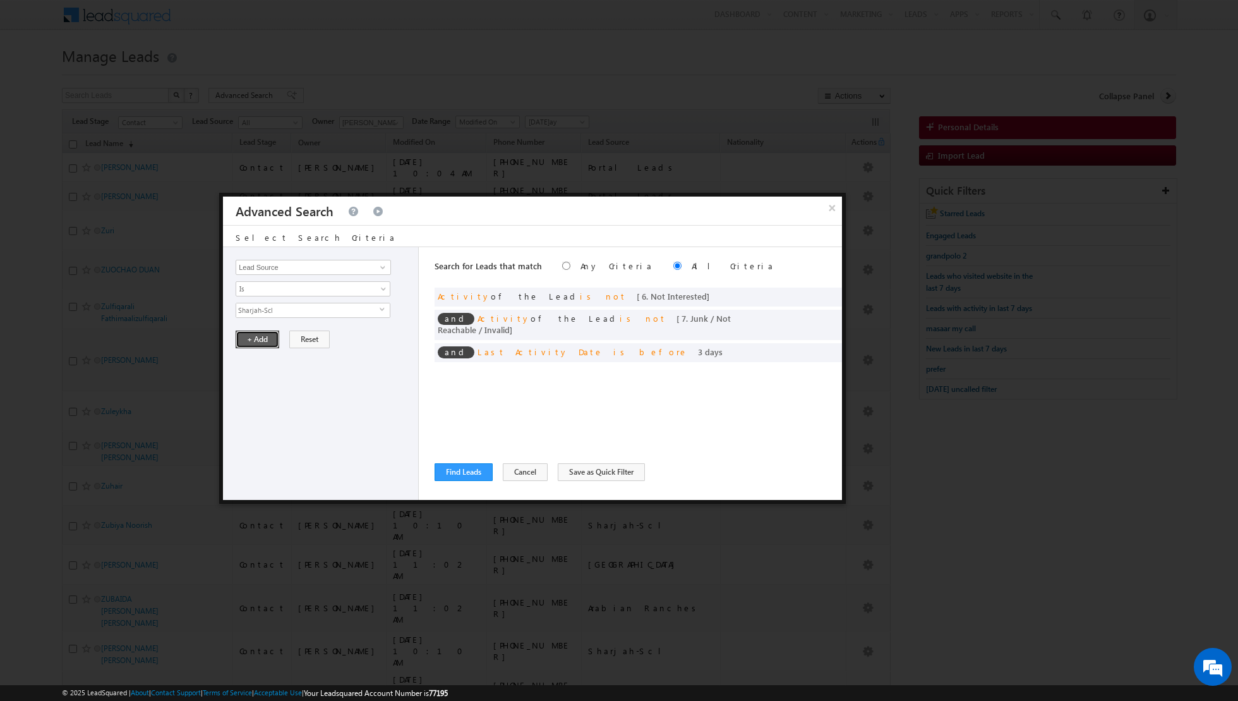
click at [253, 333] on button "+ Add" at bounding box center [258, 339] width 44 height 18
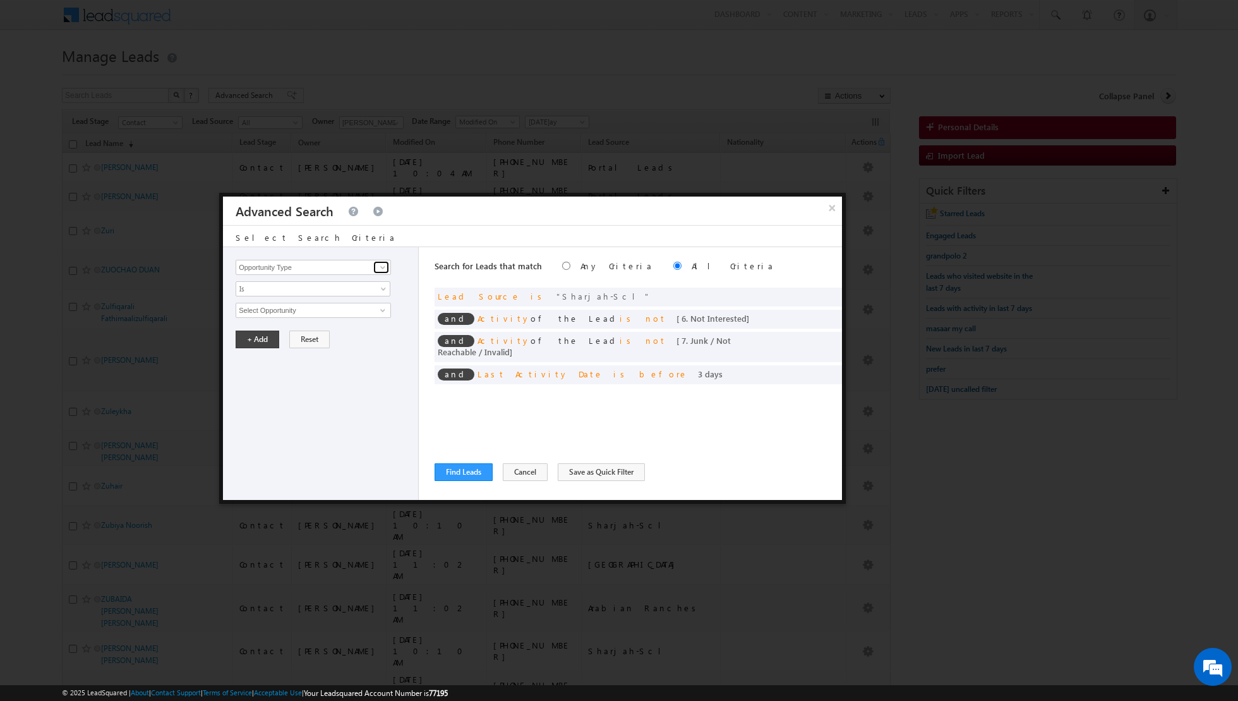
click at [380, 265] on span at bounding box center [383, 267] width 10 height 10
click at [326, 313] on link "Emirate" at bounding box center [313, 318] width 155 height 15
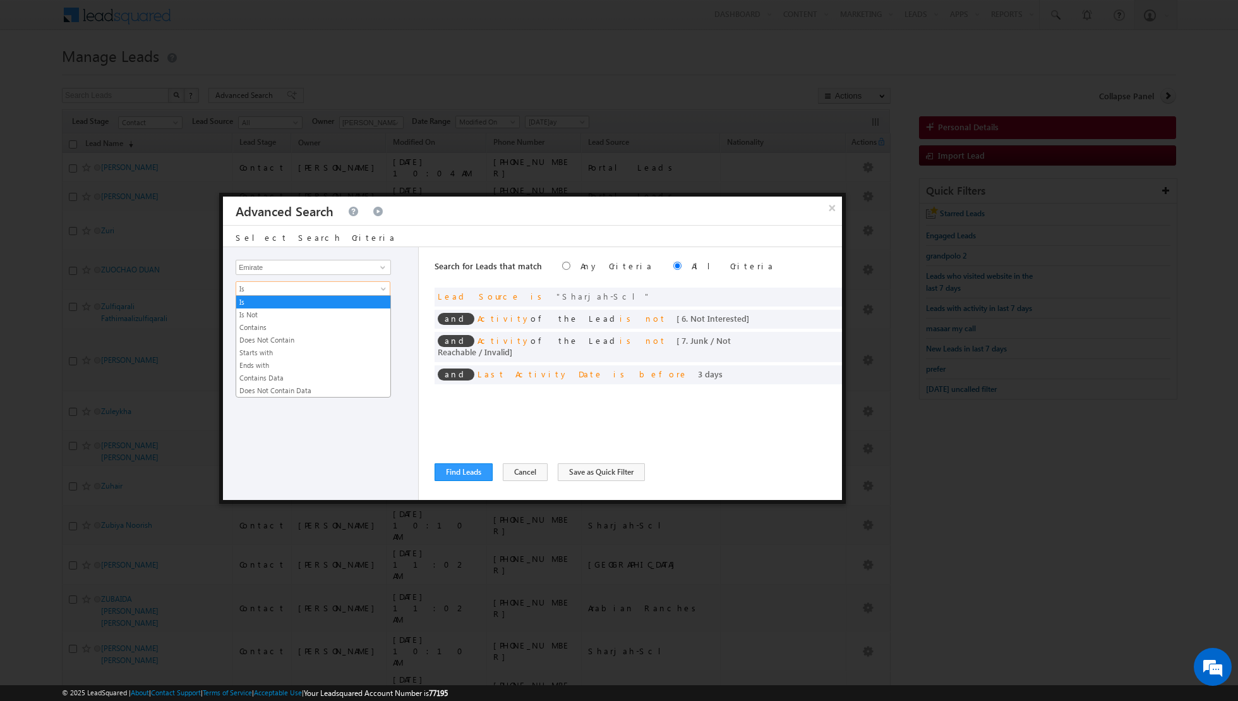
click at [337, 292] on span "Is" at bounding box center [304, 288] width 137 height 11
click at [283, 327] on link "Contains" at bounding box center [313, 327] width 154 height 11
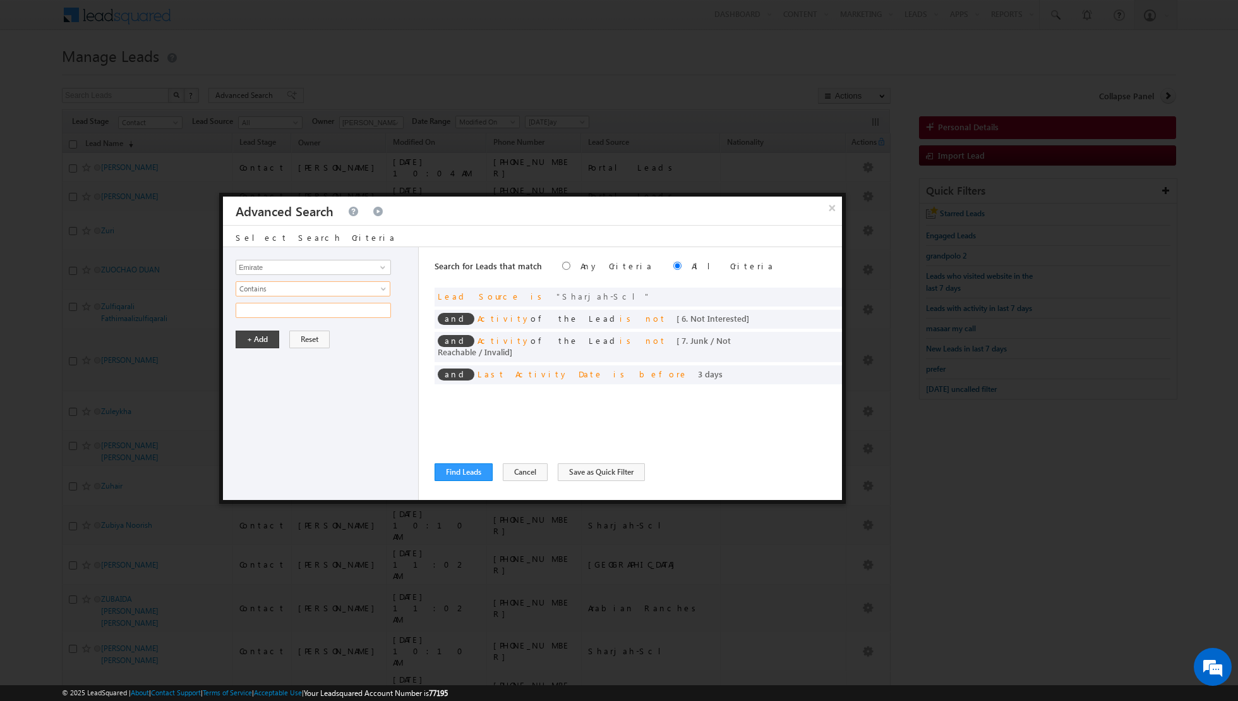
click at [320, 313] on input "text" at bounding box center [313, 310] width 155 height 15
click at [258, 332] on button "+ Add" at bounding box center [258, 339] width 44 height 18
click at [459, 472] on button "Find Leads" at bounding box center [464, 472] width 58 height 18
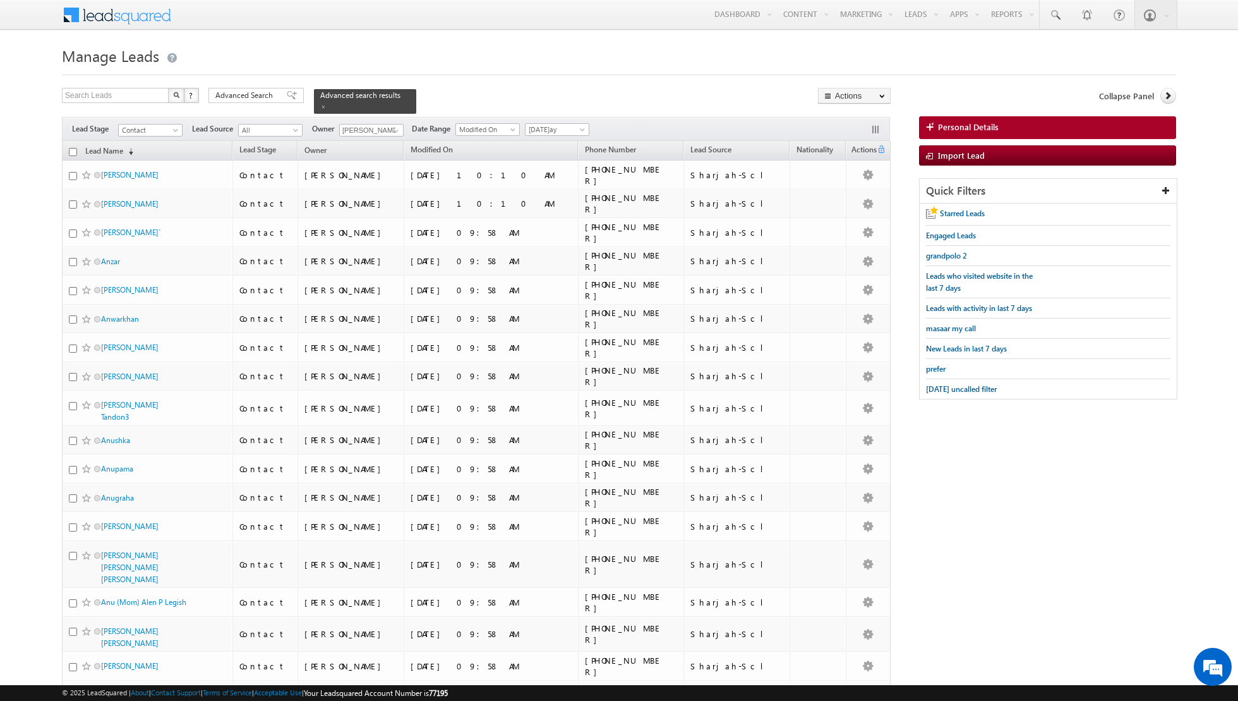
click at [72, 150] on input "checkbox" at bounding box center [73, 152] width 8 height 8
click at [579, 129] on span at bounding box center [584, 132] width 10 height 10
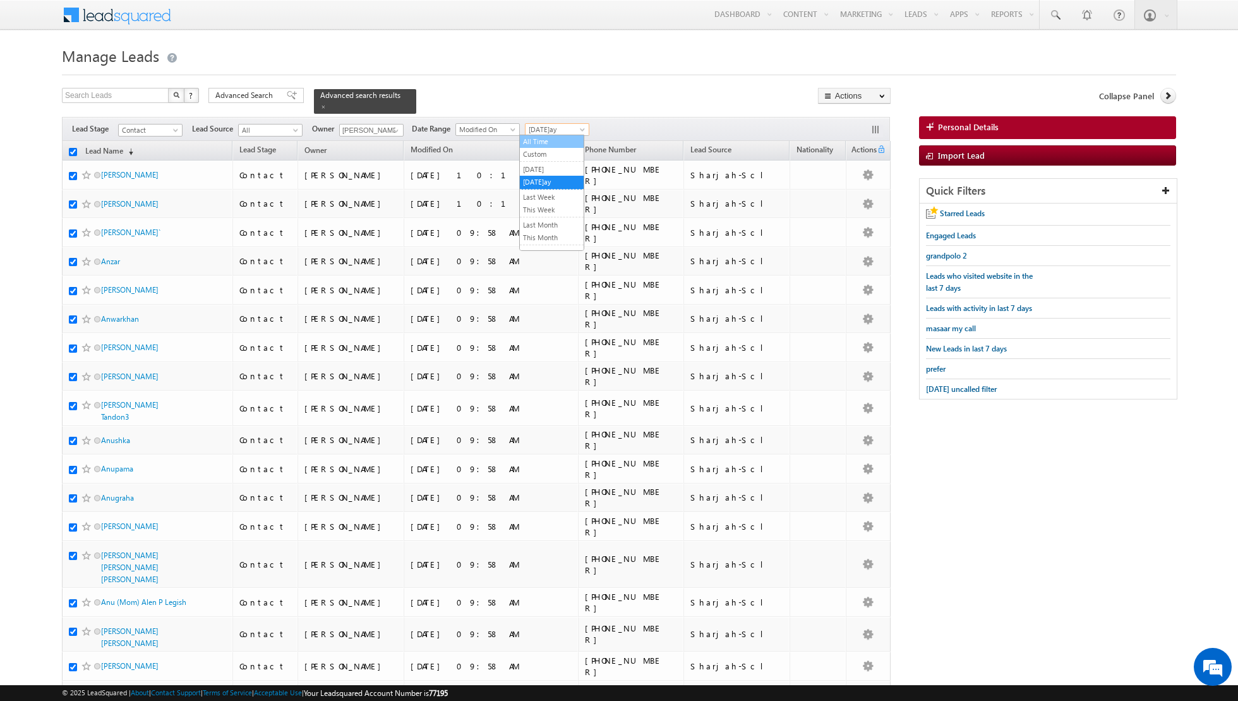
click at [557, 139] on link "All Time" at bounding box center [552, 141] width 64 height 11
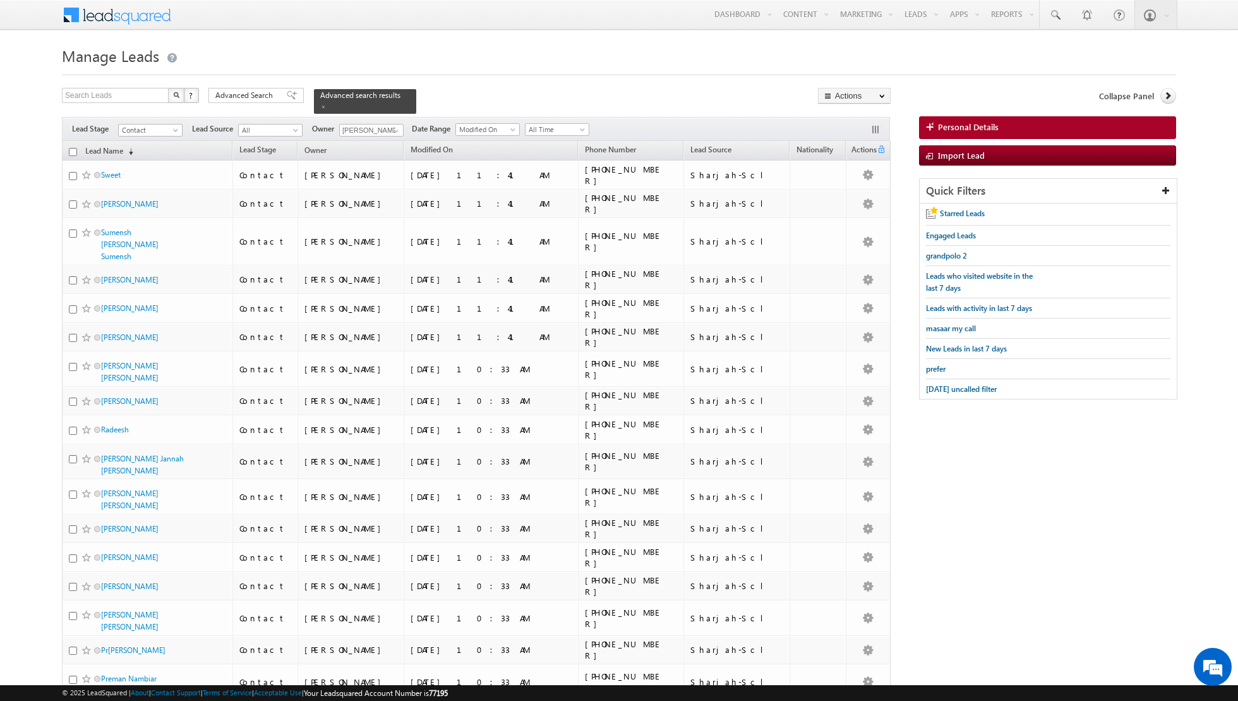
click at [71, 150] on input "checkbox" at bounding box center [73, 152] width 8 height 8
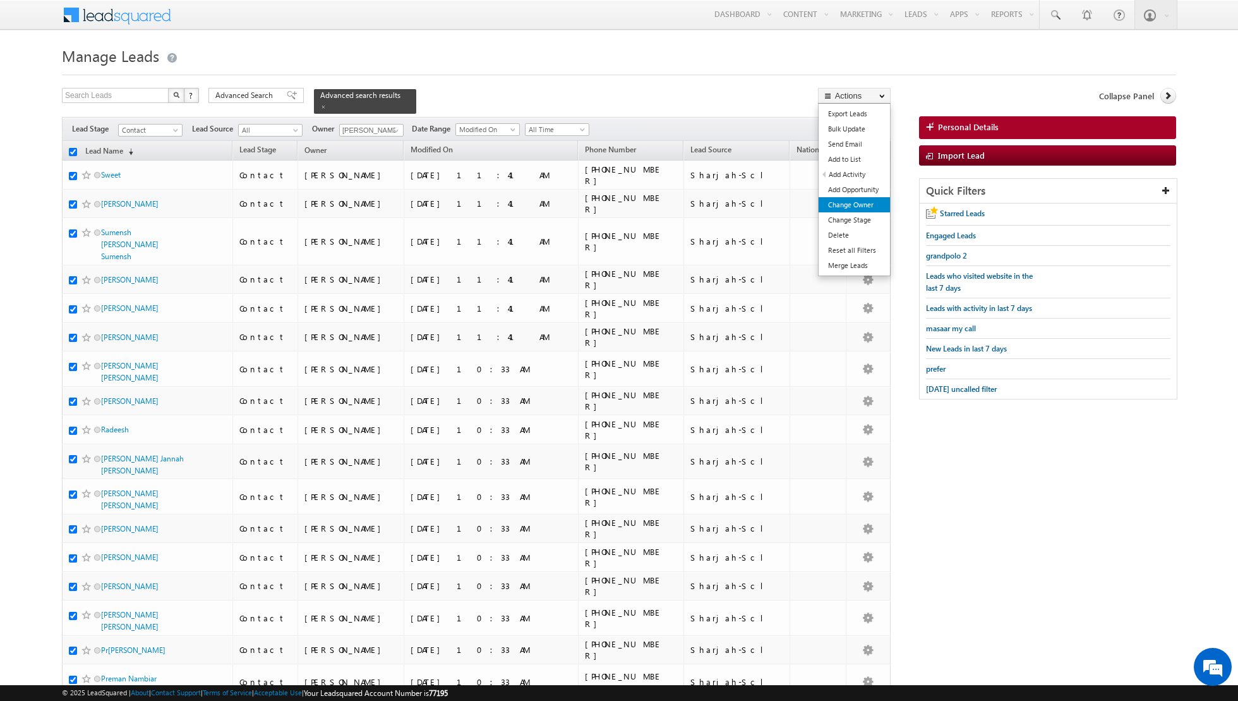
click at [836, 208] on link "Change Owner" at bounding box center [854, 204] width 71 height 15
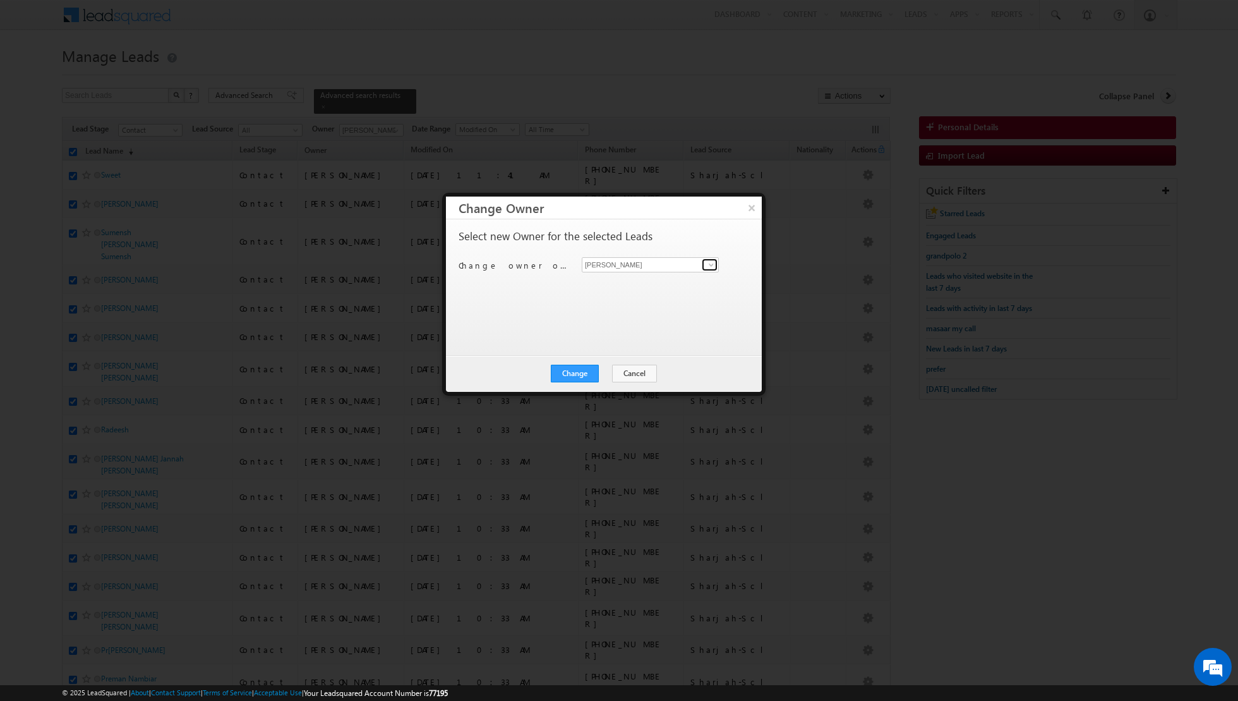
click at [715, 261] on span at bounding box center [711, 265] width 10 height 10
click at [646, 284] on span "[PERSON_NAME][EMAIL_ADDRESS][DOMAIN_NAME]" at bounding box center [644, 288] width 114 height 9
click at [579, 371] on button "Change" at bounding box center [575, 373] width 48 height 18
click at [611, 366] on button "Close" at bounding box center [606, 373] width 40 height 18
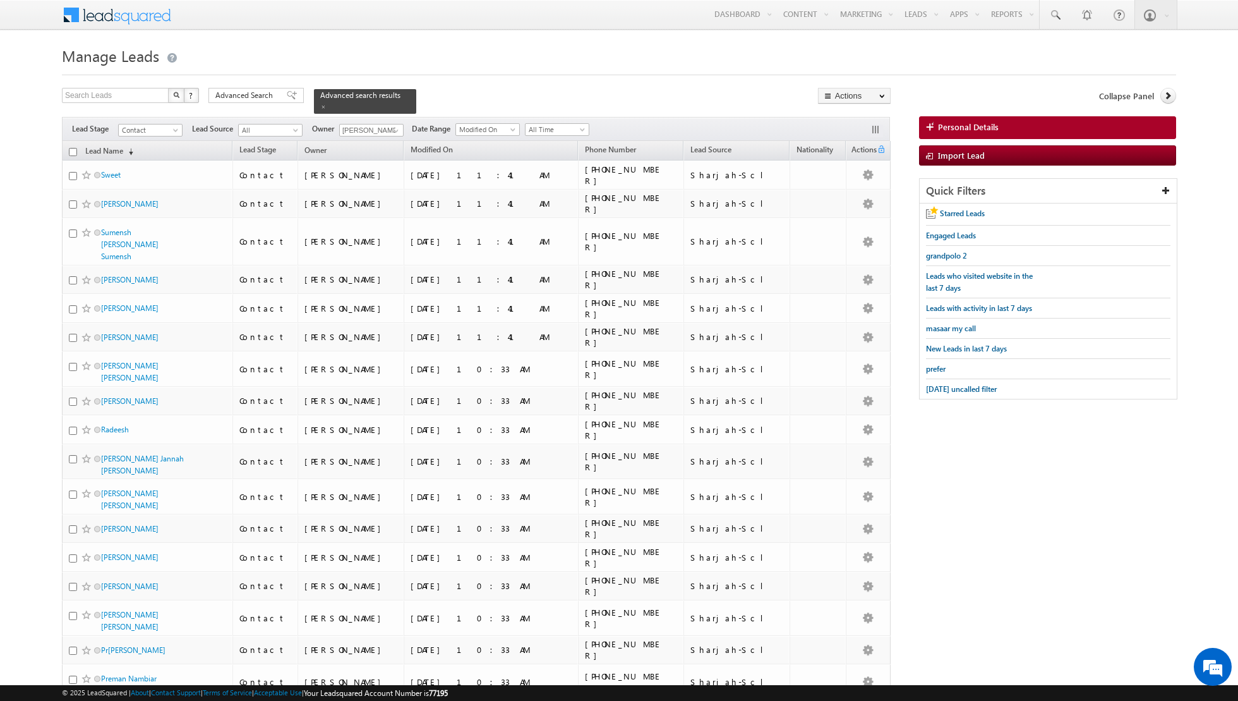
click at [73, 152] on input "checkbox" at bounding box center [73, 152] width 8 height 8
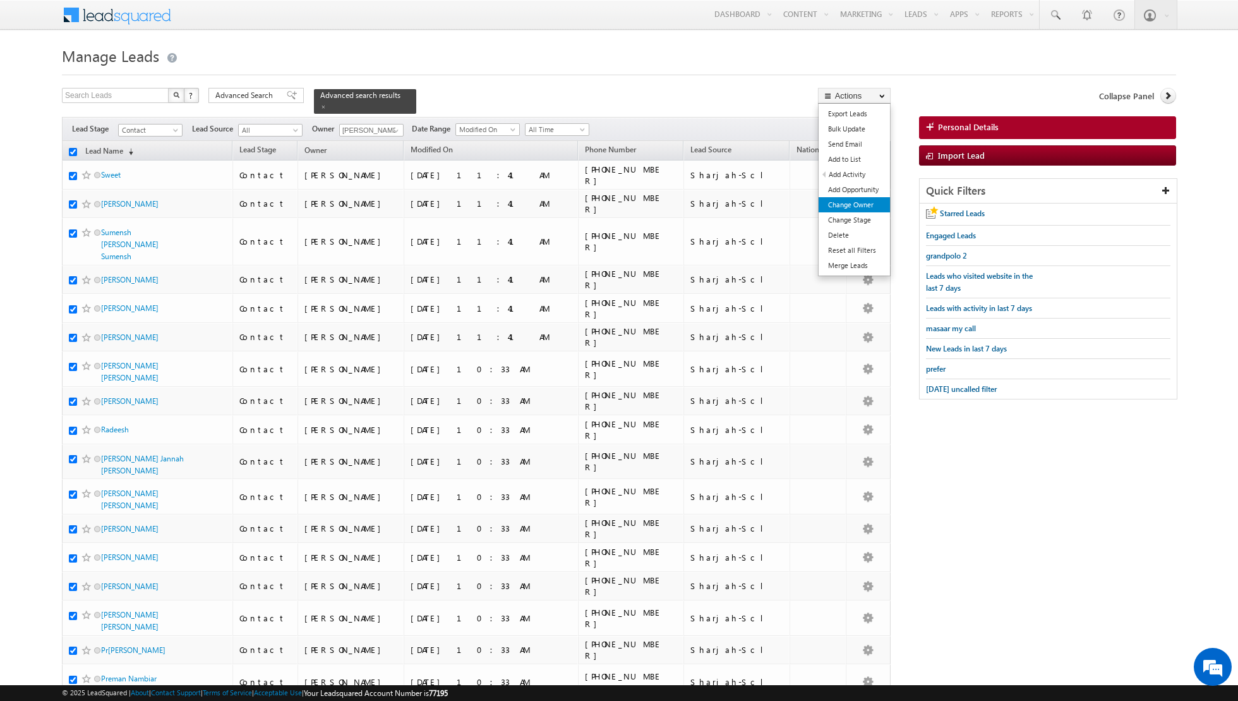
click at [834, 203] on link "Change Owner" at bounding box center [854, 204] width 71 height 15
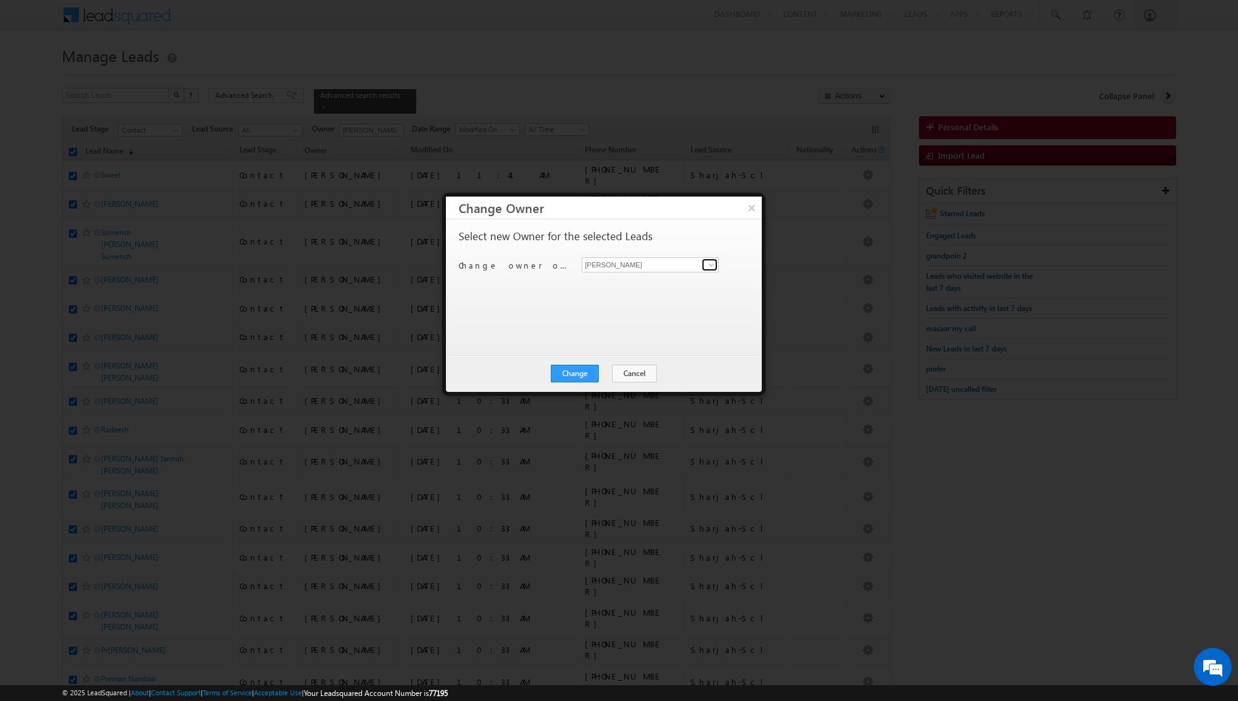
click at [712, 263] on span at bounding box center [711, 265] width 10 height 10
click at [659, 284] on span "[PERSON_NAME][EMAIL_ADDRESS][DOMAIN_NAME]" at bounding box center [644, 288] width 114 height 9
click at [572, 378] on button "Change" at bounding box center [575, 373] width 48 height 18
click at [607, 368] on button "Close" at bounding box center [606, 373] width 40 height 18
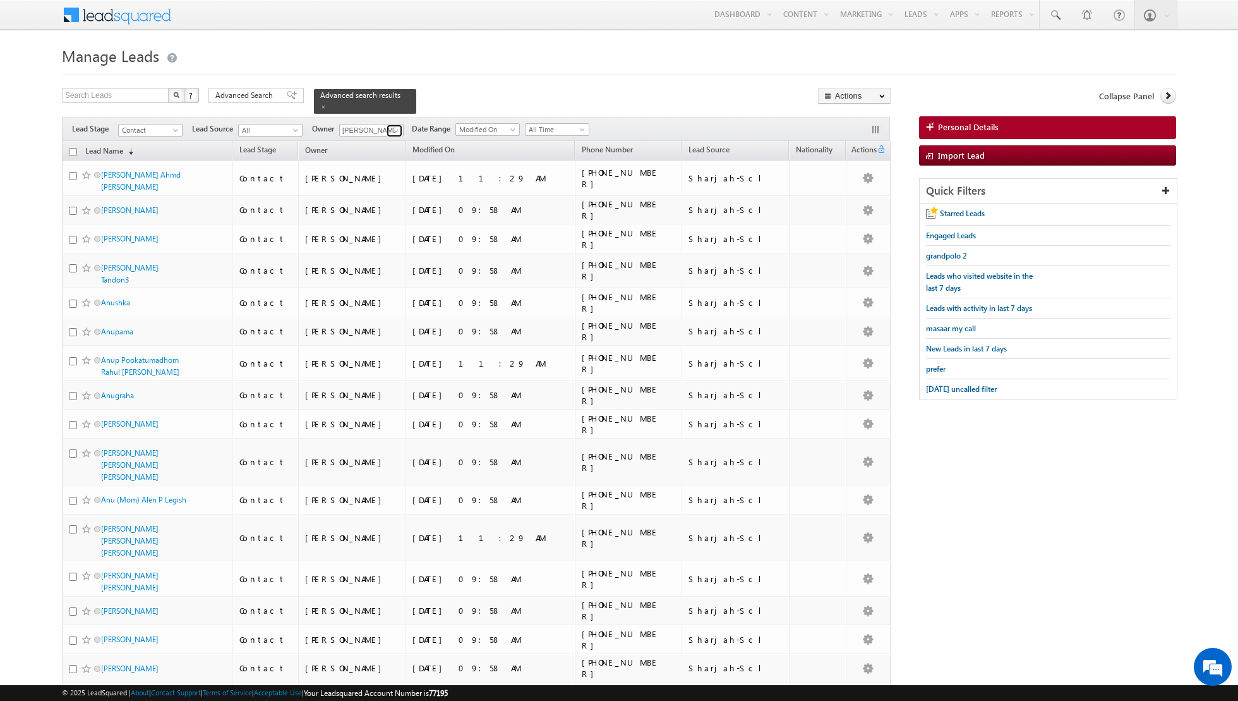
click at [391, 128] on span at bounding box center [396, 131] width 10 height 10
click at [370, 239] on link "[PERSON_NAME] [PERSON_NAME][EMAIL_ADDRESS][DOMAIN_NAME]" at bounding box center [402, 243] width 126 height 24
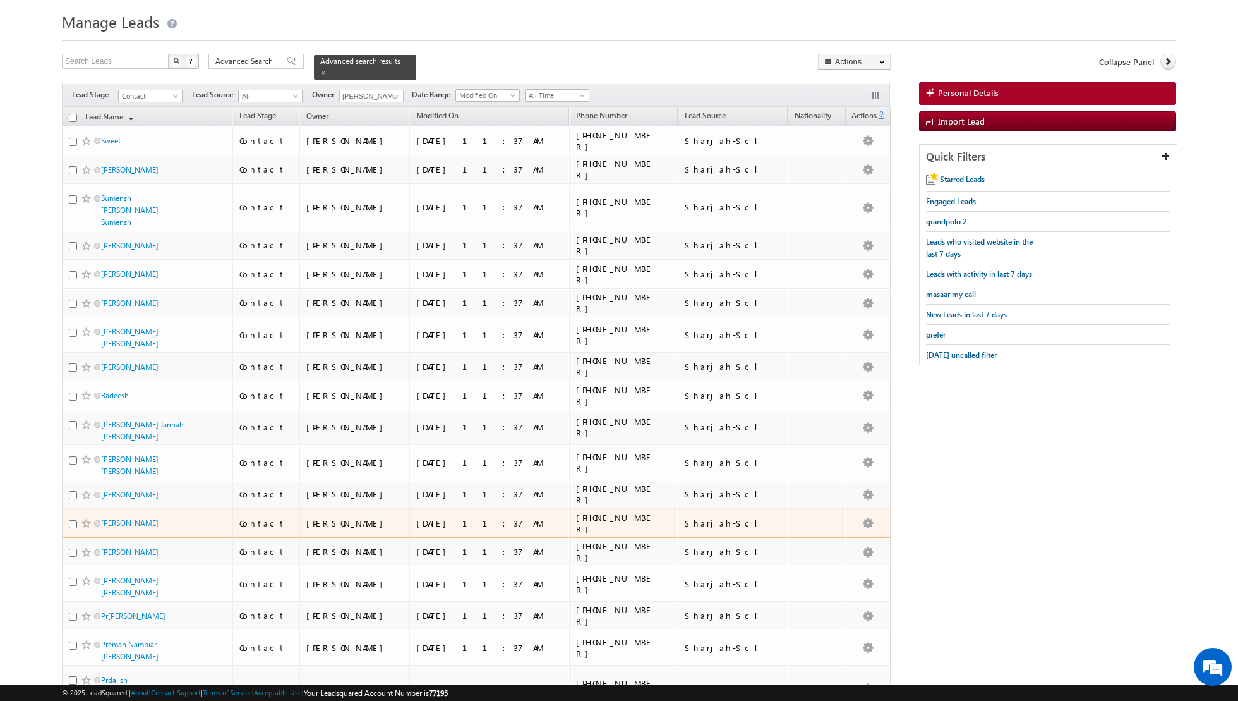
scroll to position [0, 0]
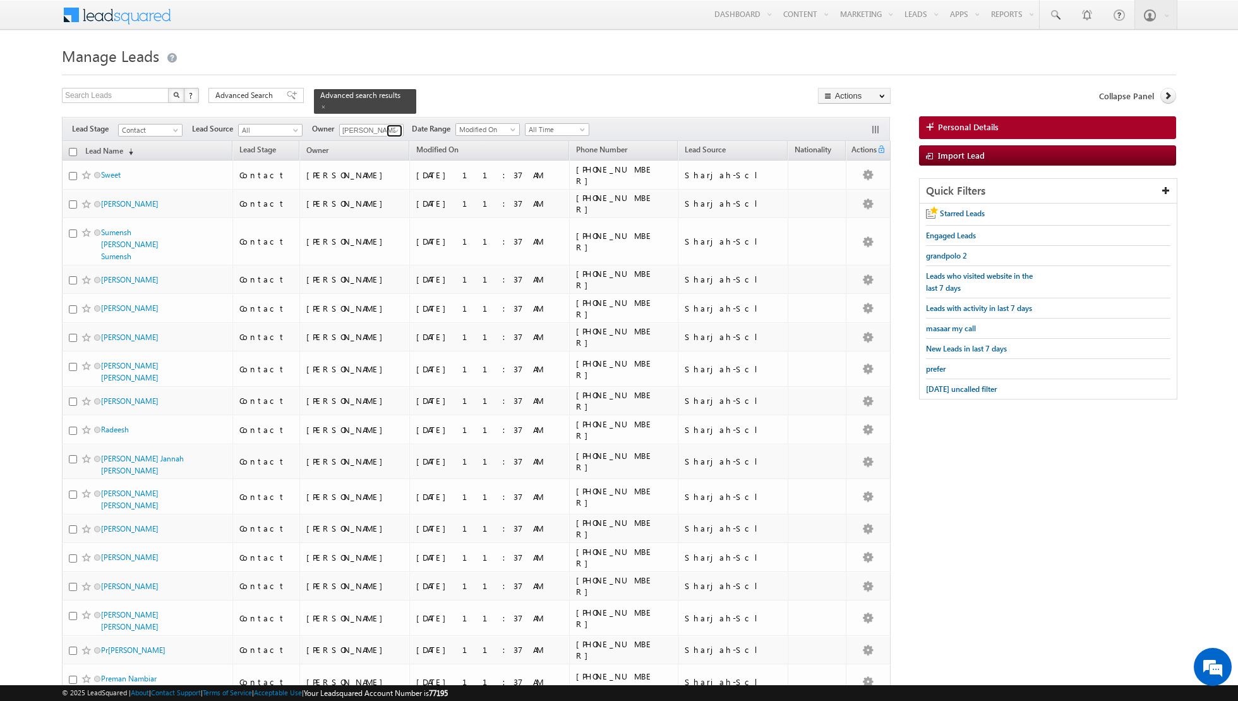
click at [387, 130] on link at bounding box center [395, 130] width 16 height 13
click at [372, 251] on span "[EMAIL_ADDRESS][PERSON_NAME][DOMAIN_NAME]" at bounding box center [401, 255] width 114 height 9
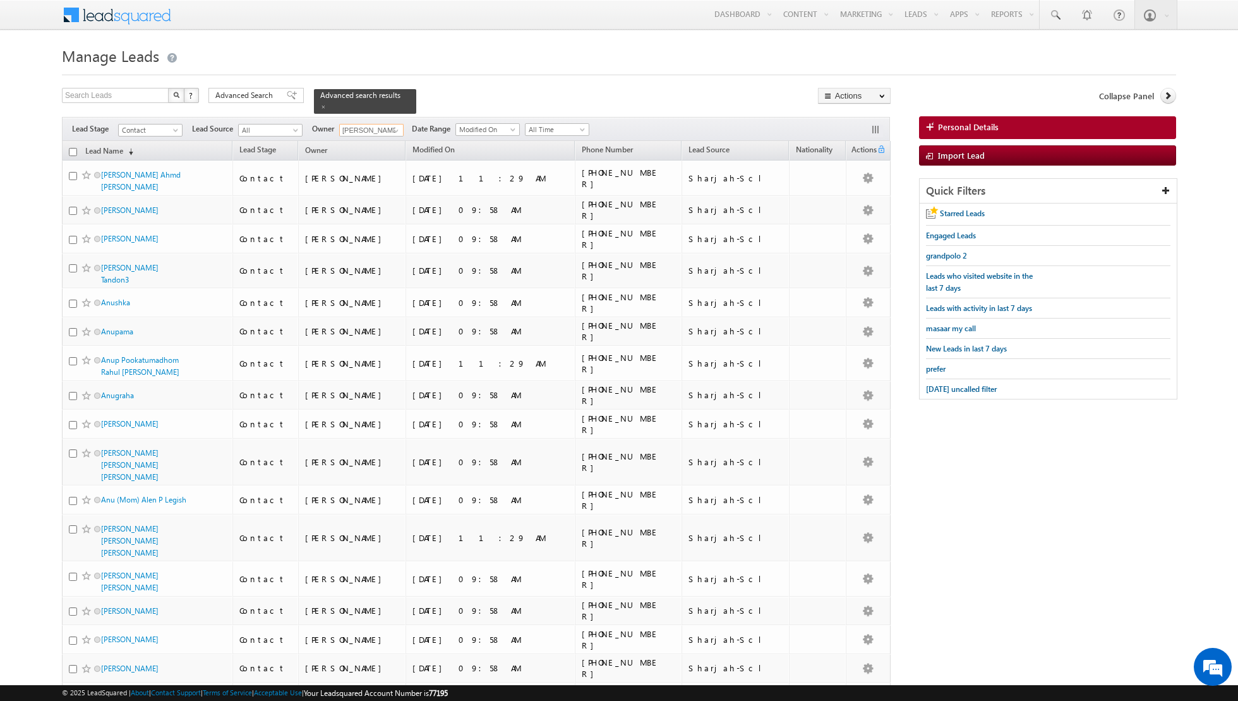
click at [69, 150] on input "checkbox" at bounding box center [73, 152] width 8 height 8
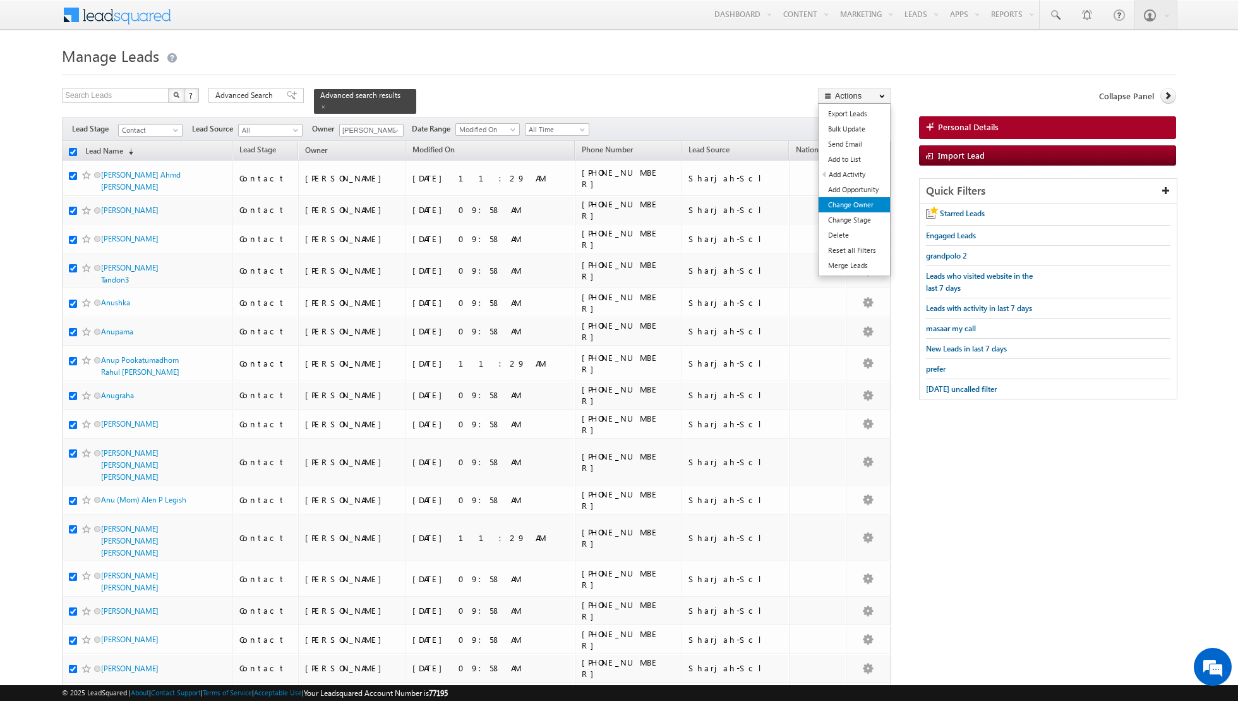
click at [841, 205] on link "Change Owner" at bounding box center [854, 204] width 71 height 15
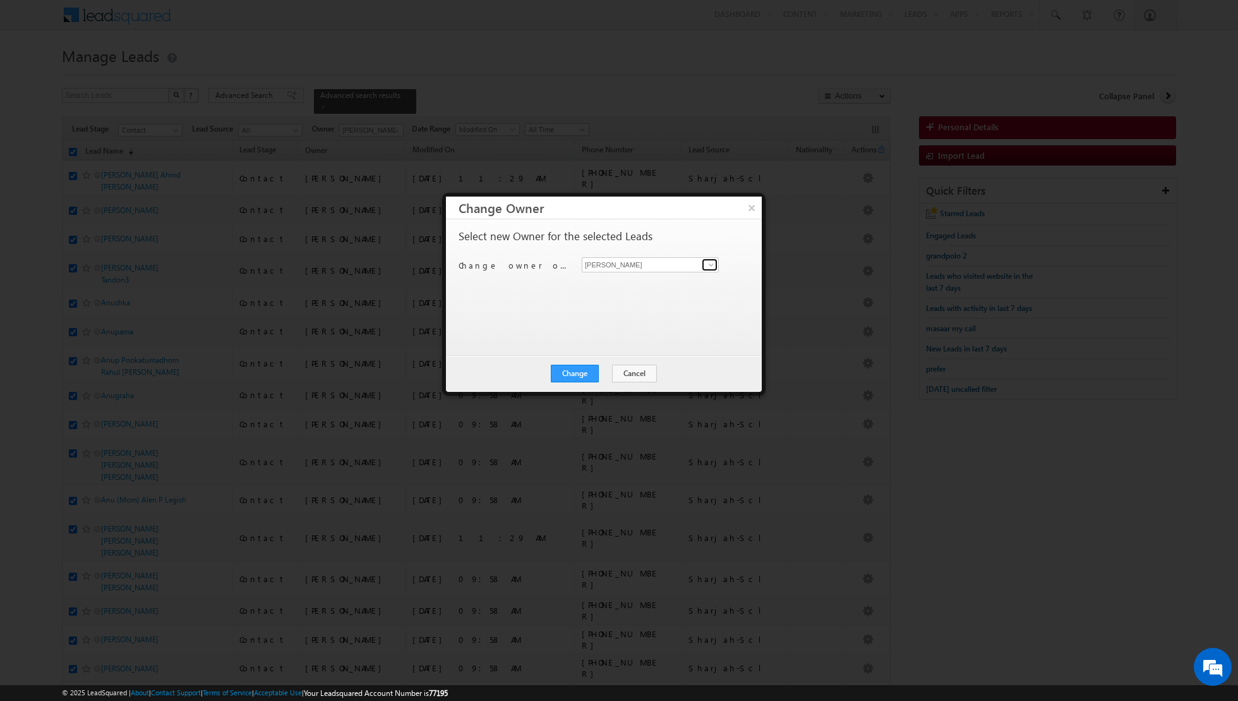
click at [713, 262] on span at bounding box center [711, 265] width 10 height 10
click at [661, 275] on link "[PERSON_NAME] [PERSON_NAME][EMAIL_ADDRESS][DOMAIN_NAME]" at bounding box center [650, 284] width 137 height 24
click at [575, 372] on button "Change" at bounding box center [575, 373] width 48 height 18
click at [602, 372] on button "Close" at bounding box center [606, 373] width 40 height 18
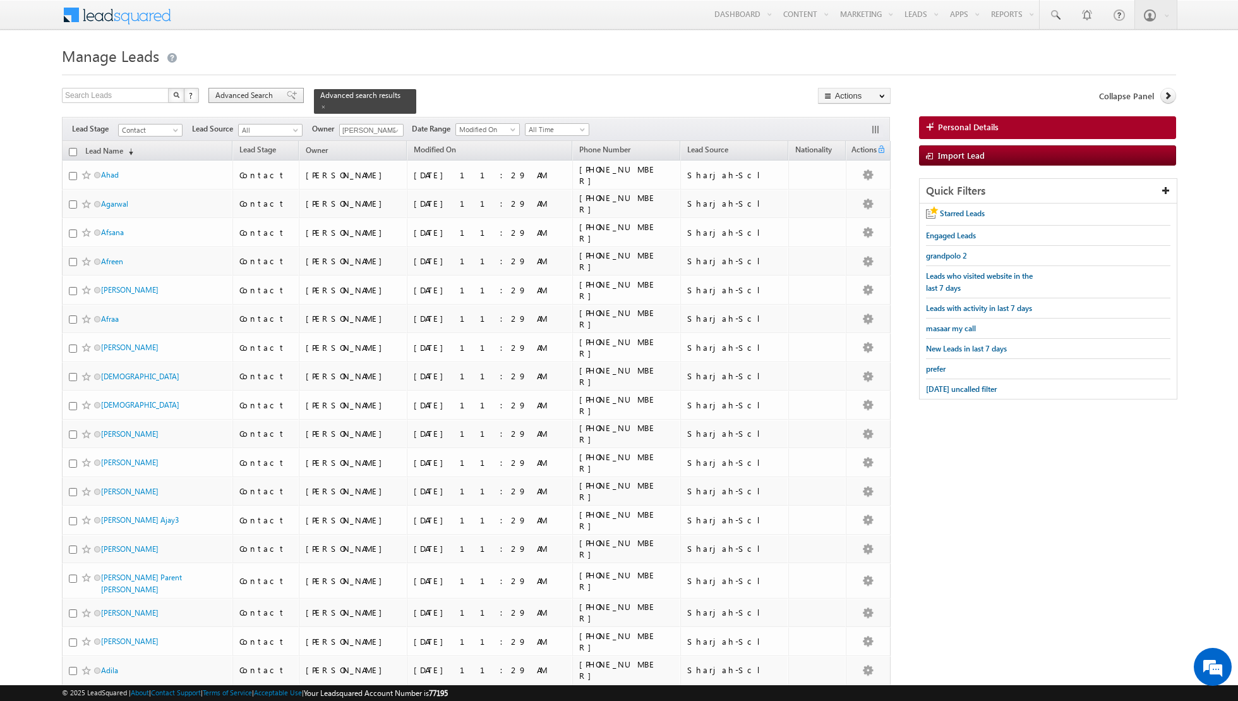
click at [287, 95] on span at bounding box center [292, 95] width 10 height 9
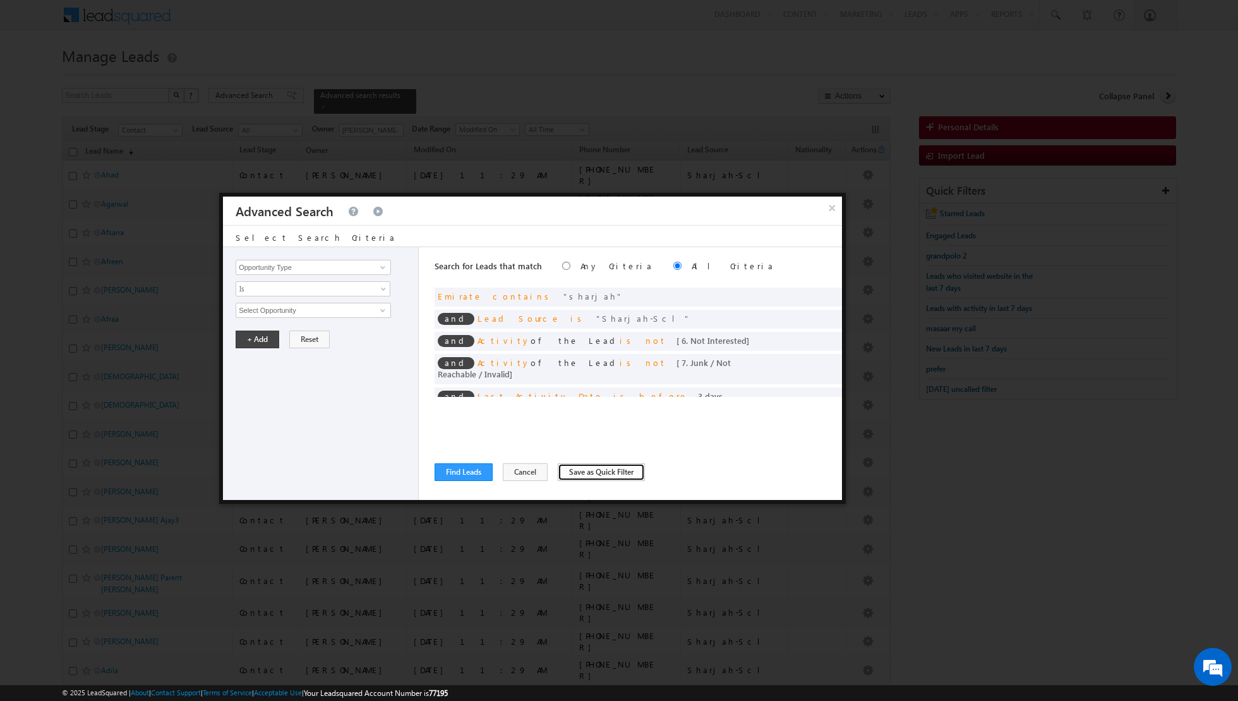
click at [594, 478] on button "Save as Quick Filter" at bounding box center [601, 472] width 87 height 18
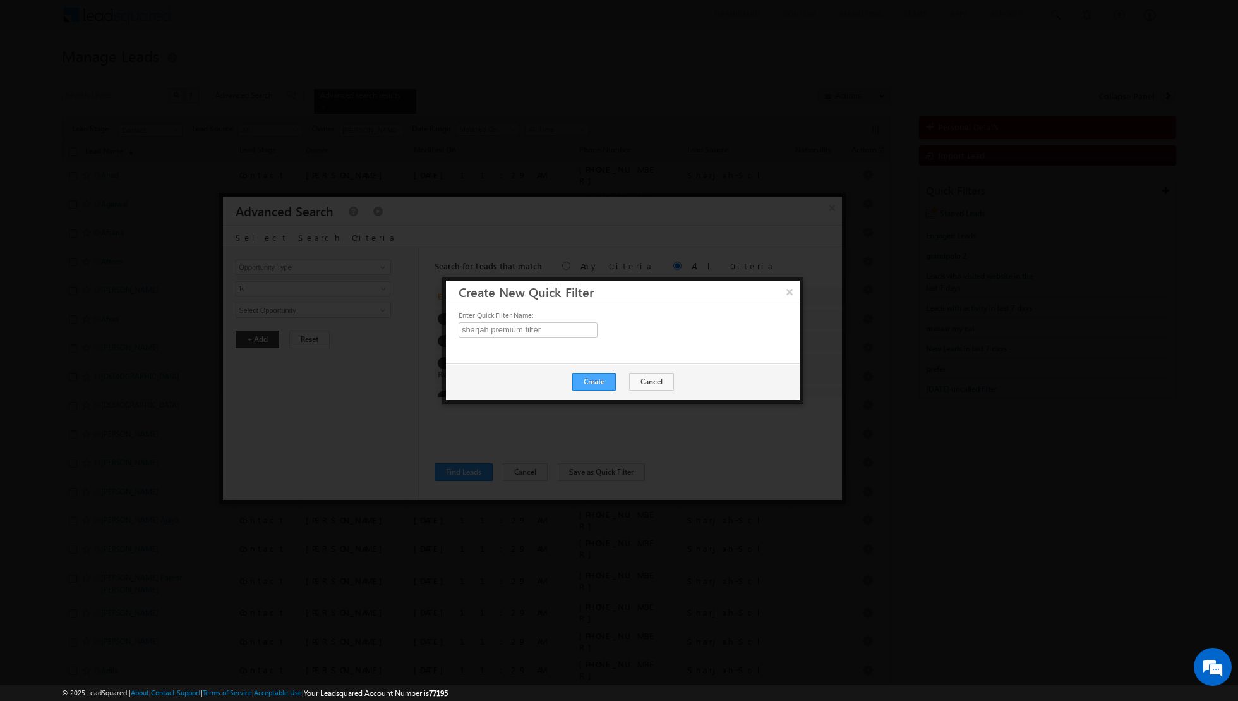
click at [603, 382] on button "Create" at bounding box center [594, 382] width 44 height 18
click at [603, 382] on div "Create Cancel" at bounding box center [623, 381] width 354 height 37
click at [623, 384] on button "Close" at bounding box center [625, 382] width 40 height 18
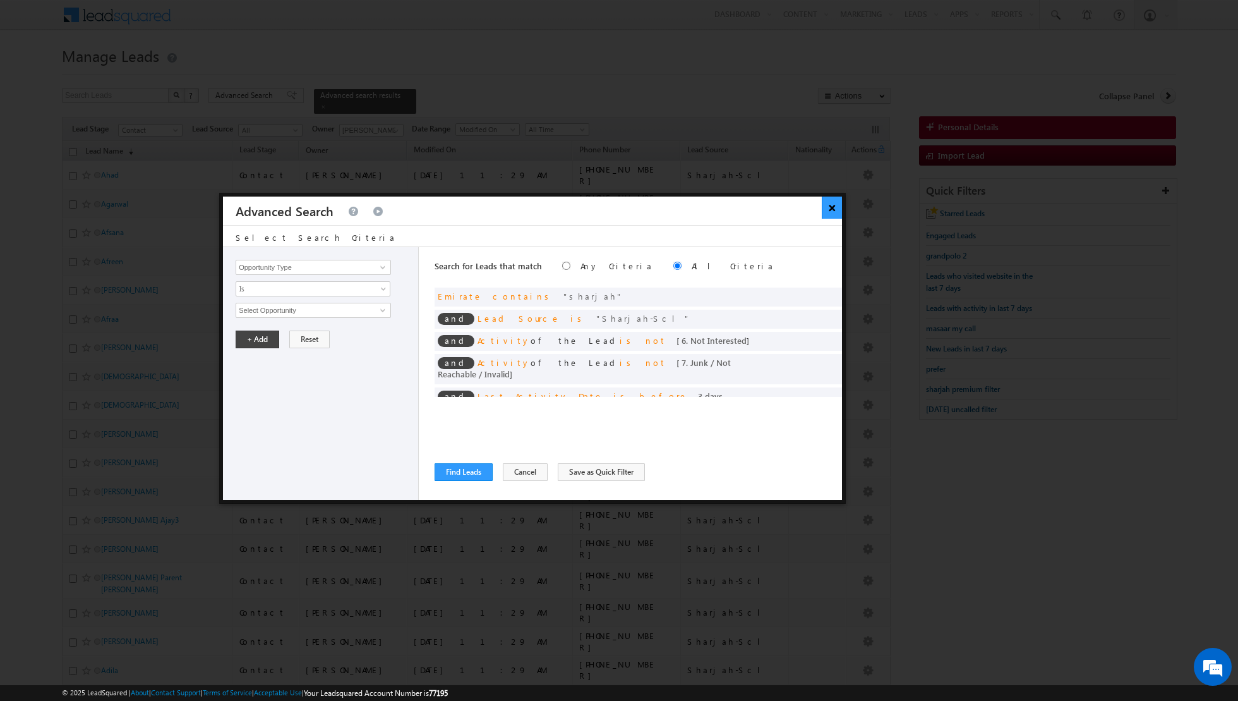
click at [832, 205] on button "×" at bounding box center [832, 207] width 21 height 22
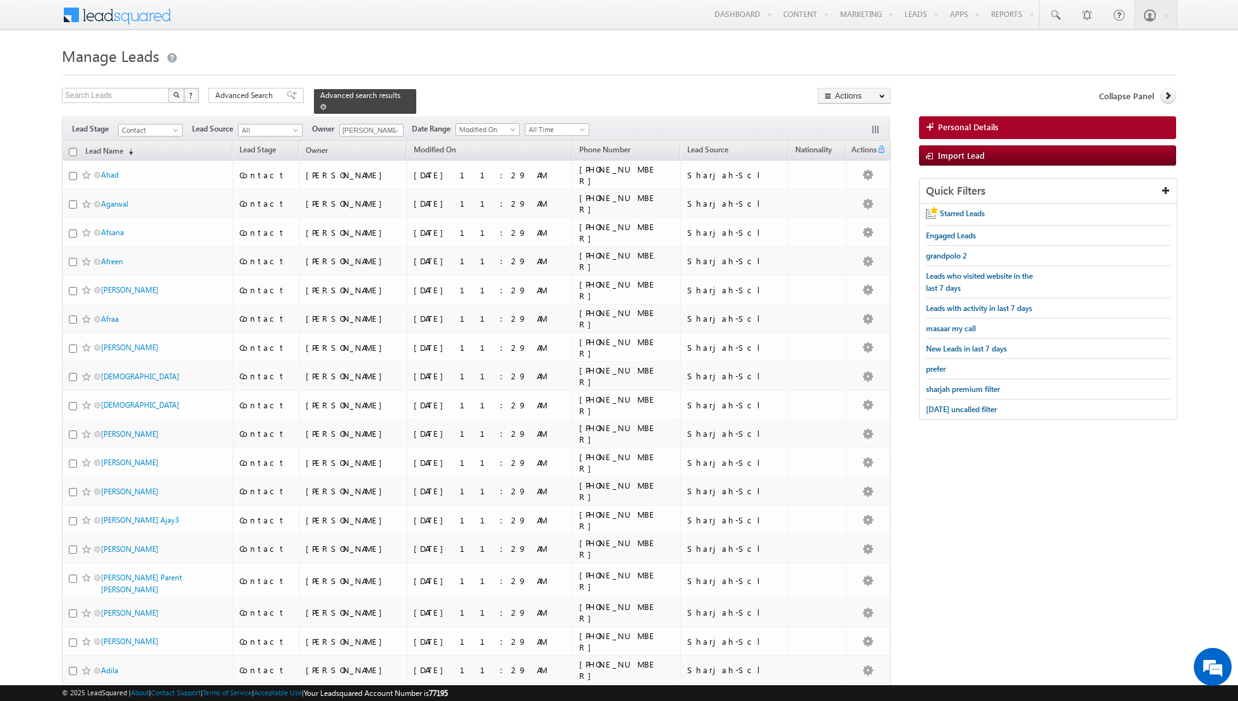
click at [320, 109] on span at bounding box center [323, 107] width 6 height 6
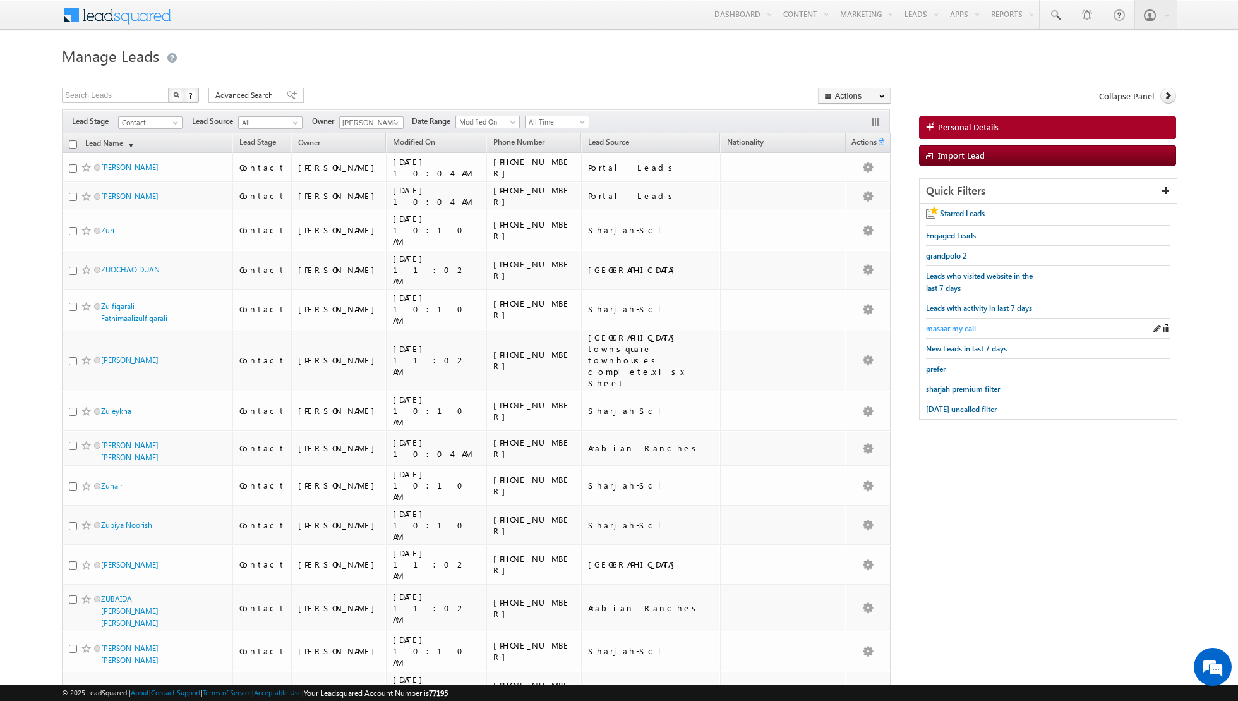
click at [944, 325] on span "masaar my call" at bounding box center [951, 327] width 50 height 9
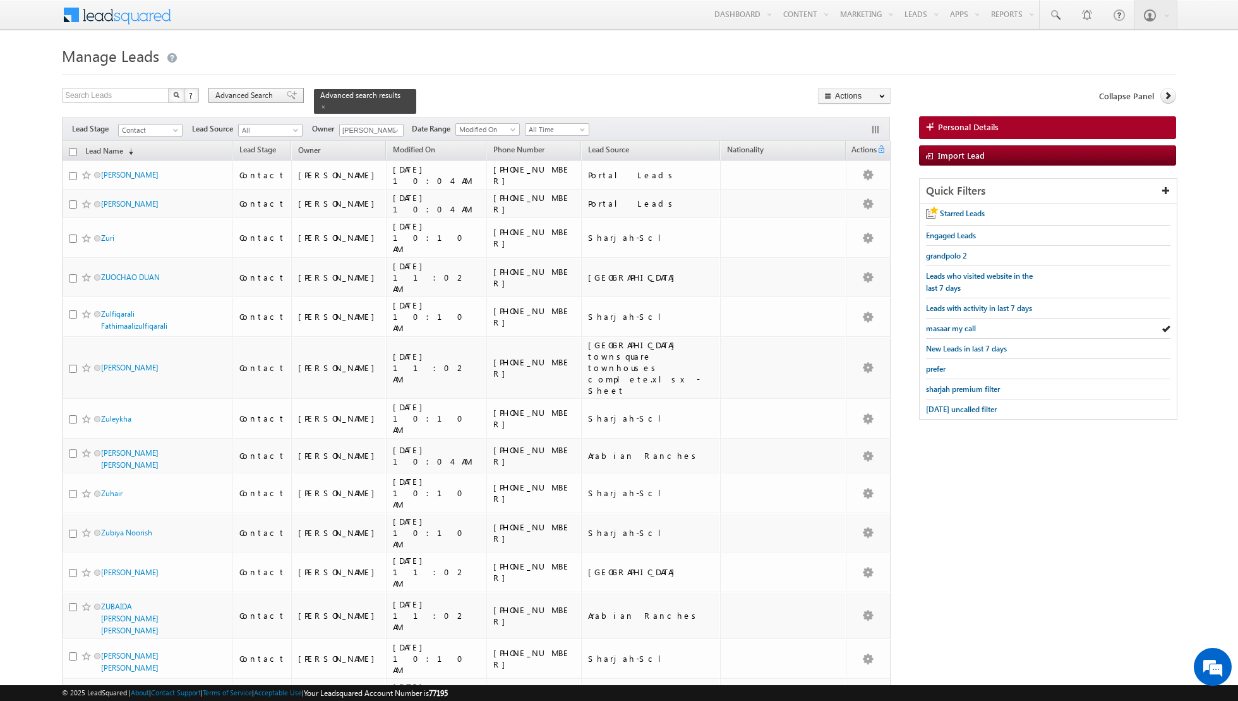
click at [277, 94] on div "Advanced Search" at bounding box center [255, 95] width 95 height 15
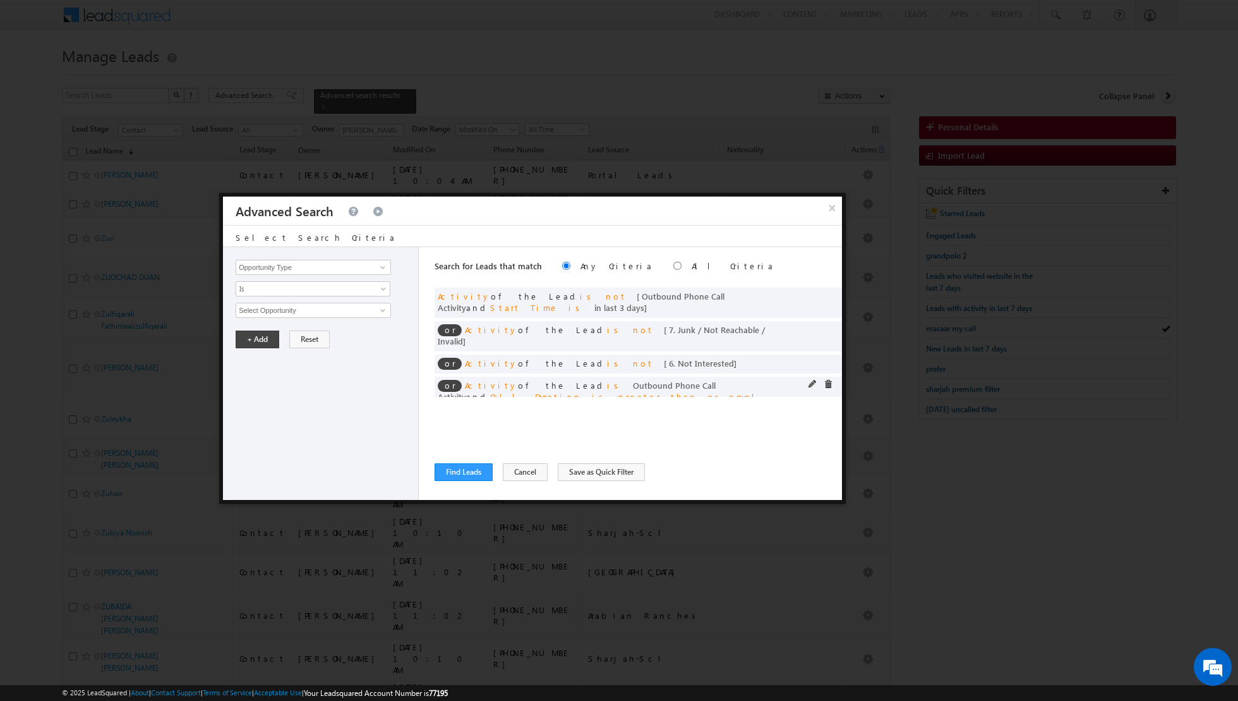
scroll to position [13, 0]
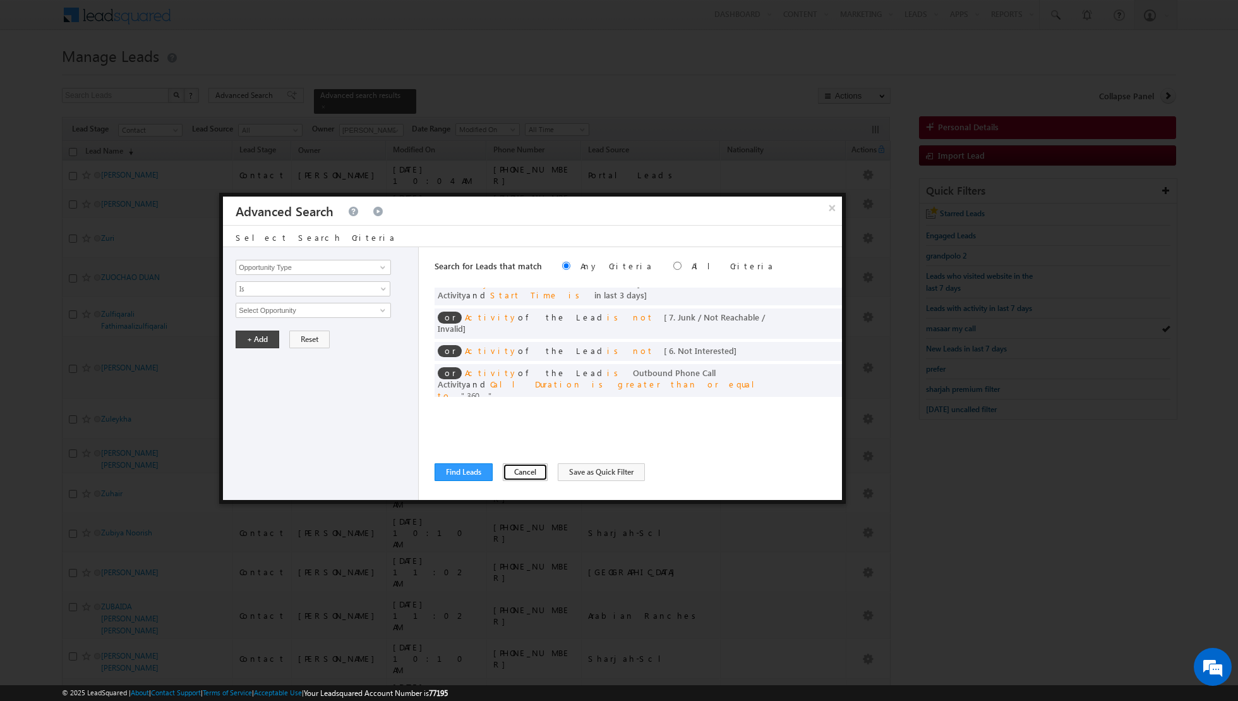
click at [517, 469] on button "Cancel" at bounding box center [525, 472] width 45 height 18
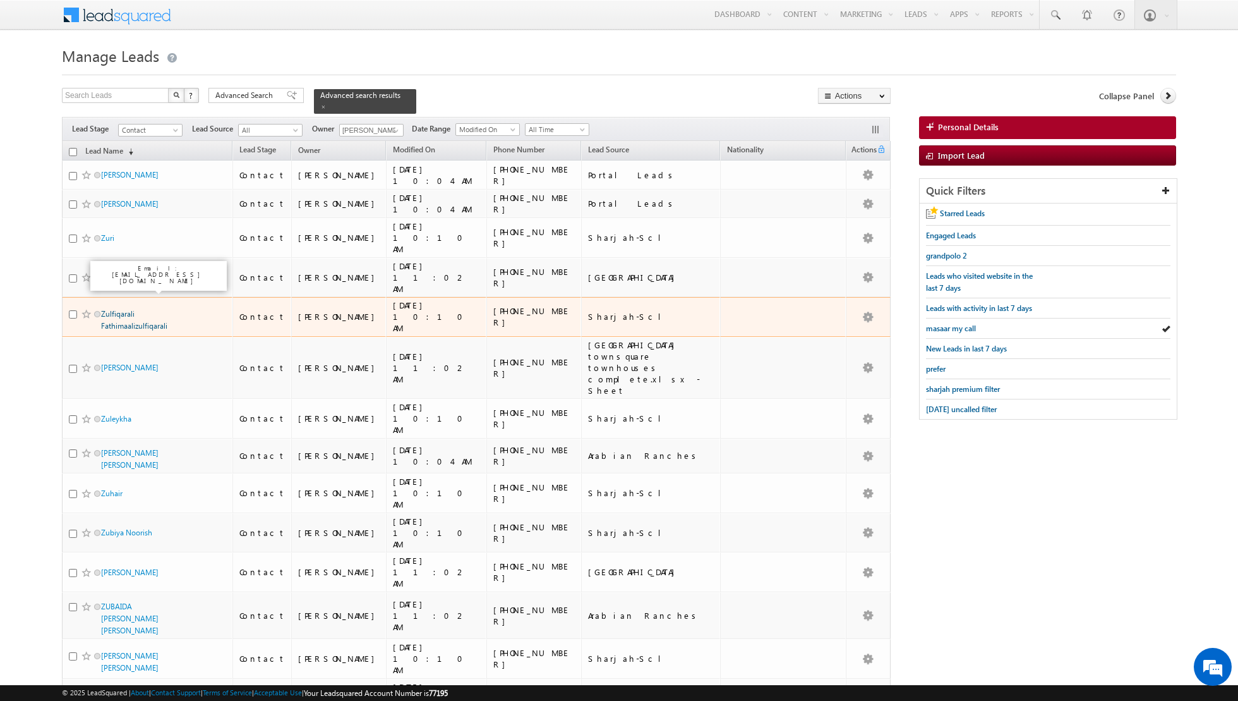
click at [126, 309] on link "Zulfiqarali Fathimaalizulfiqarali" at bounding box center [134, 319] width 66 height 21
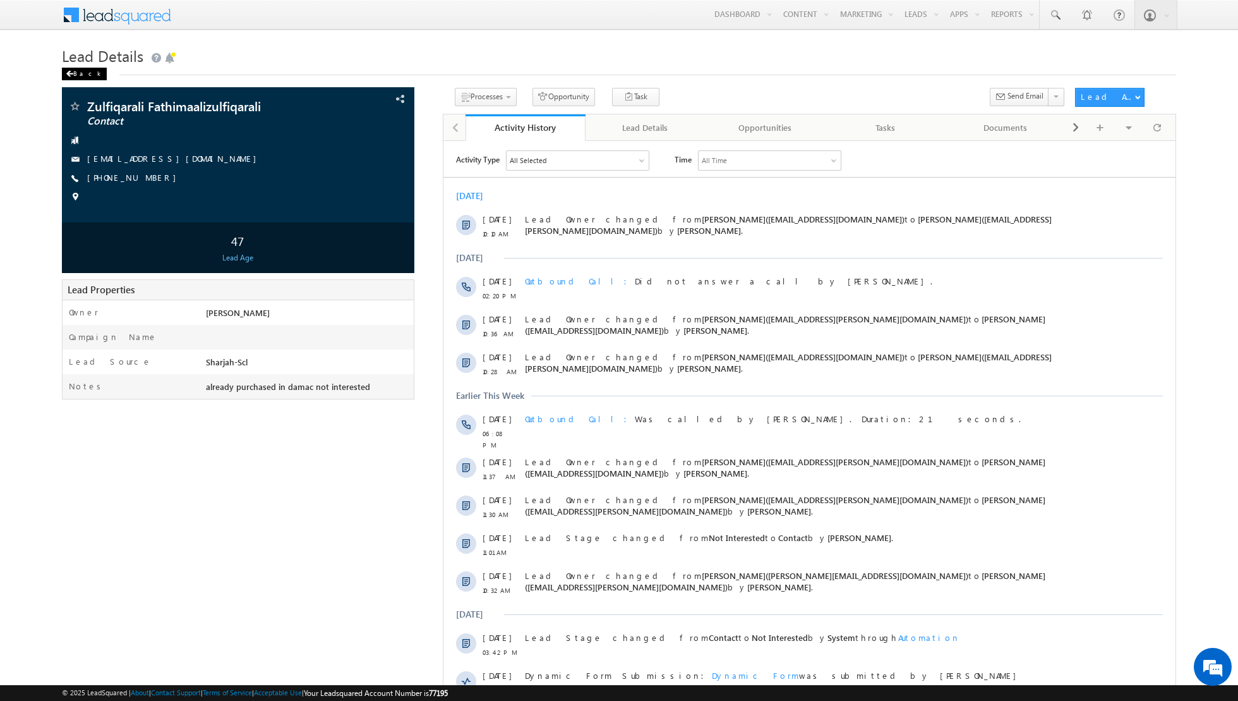
click at [76, 72] on div "Back" at bounding box center [84, 74] width 45 height 13
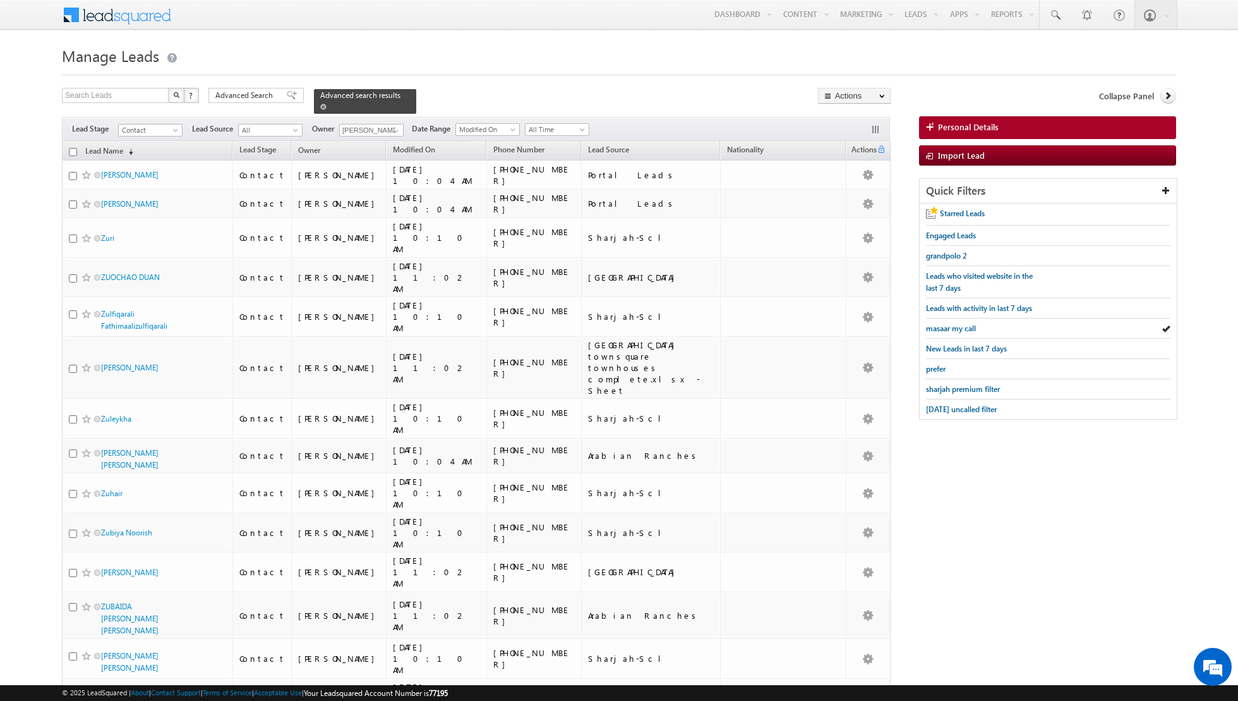
click at [320, 104] on span at bounding box center [323, 107] width 6 height 6
